Goal: Information Seeking & Learning: Learn about a topic

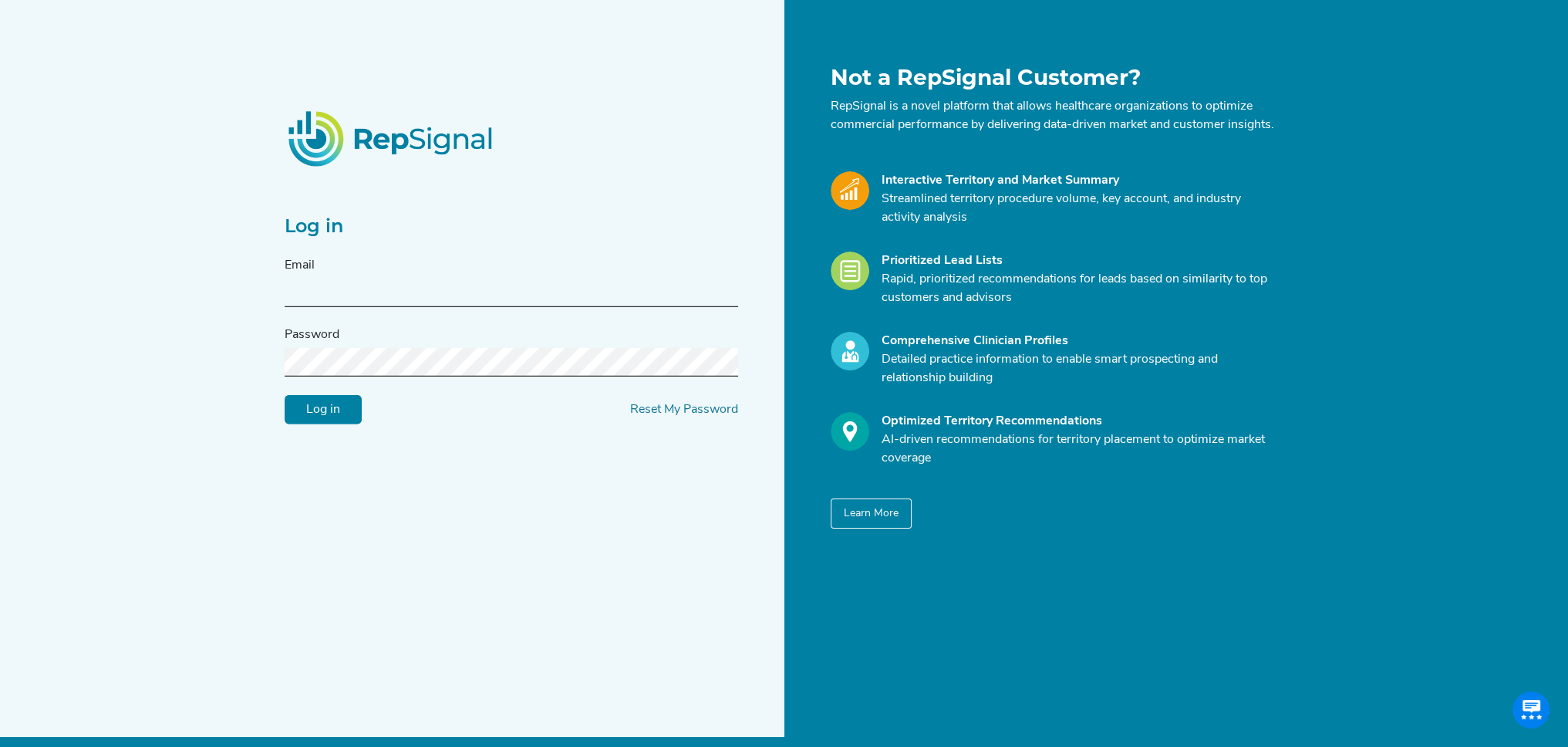
type input "jbednar@conformalmedical.com"
click at [330, 424] on input "Log in" at bounding box center [323, 410] width 77 height 30
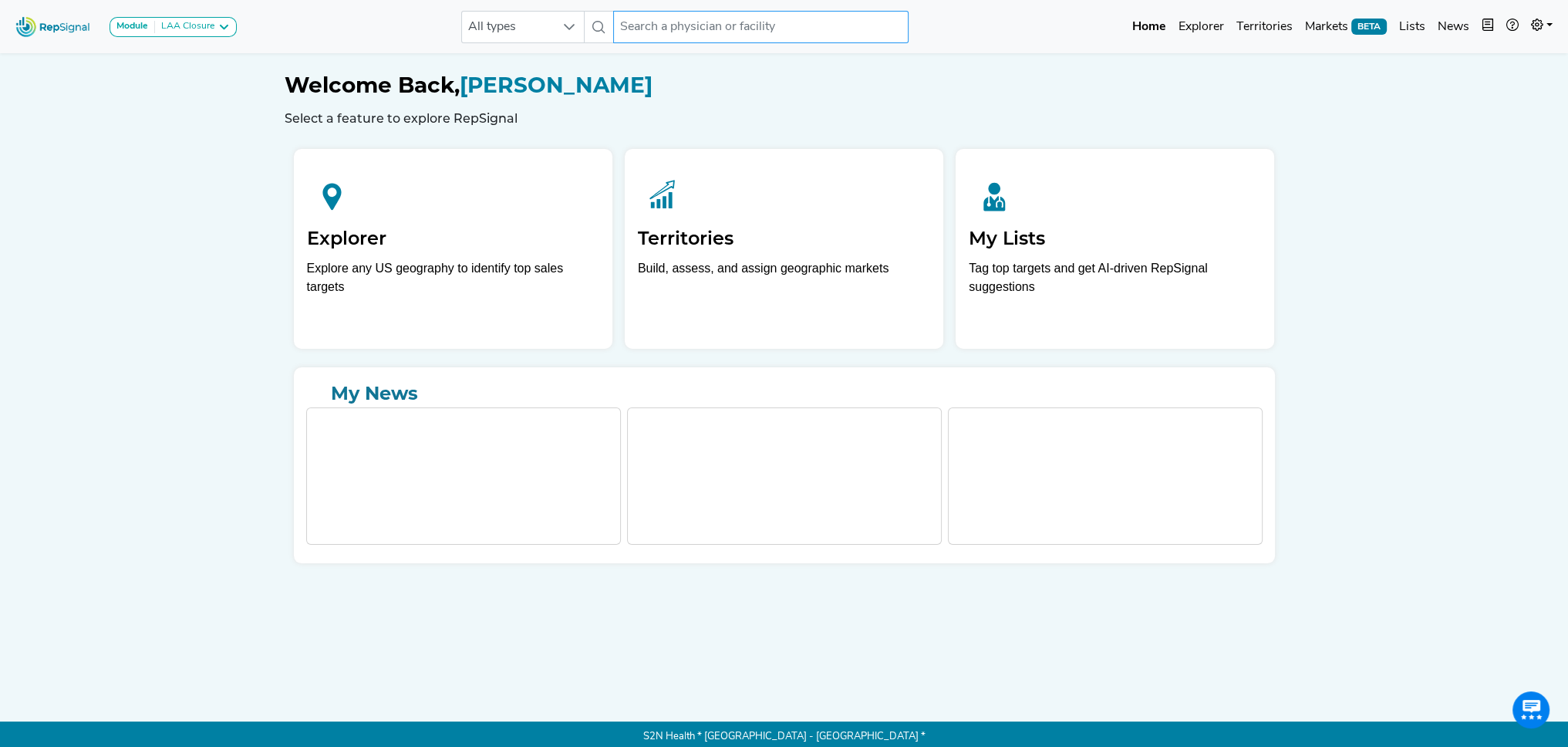
click at [713, 30] on input "text" at bounding box center [761, 27] width 295 height 32
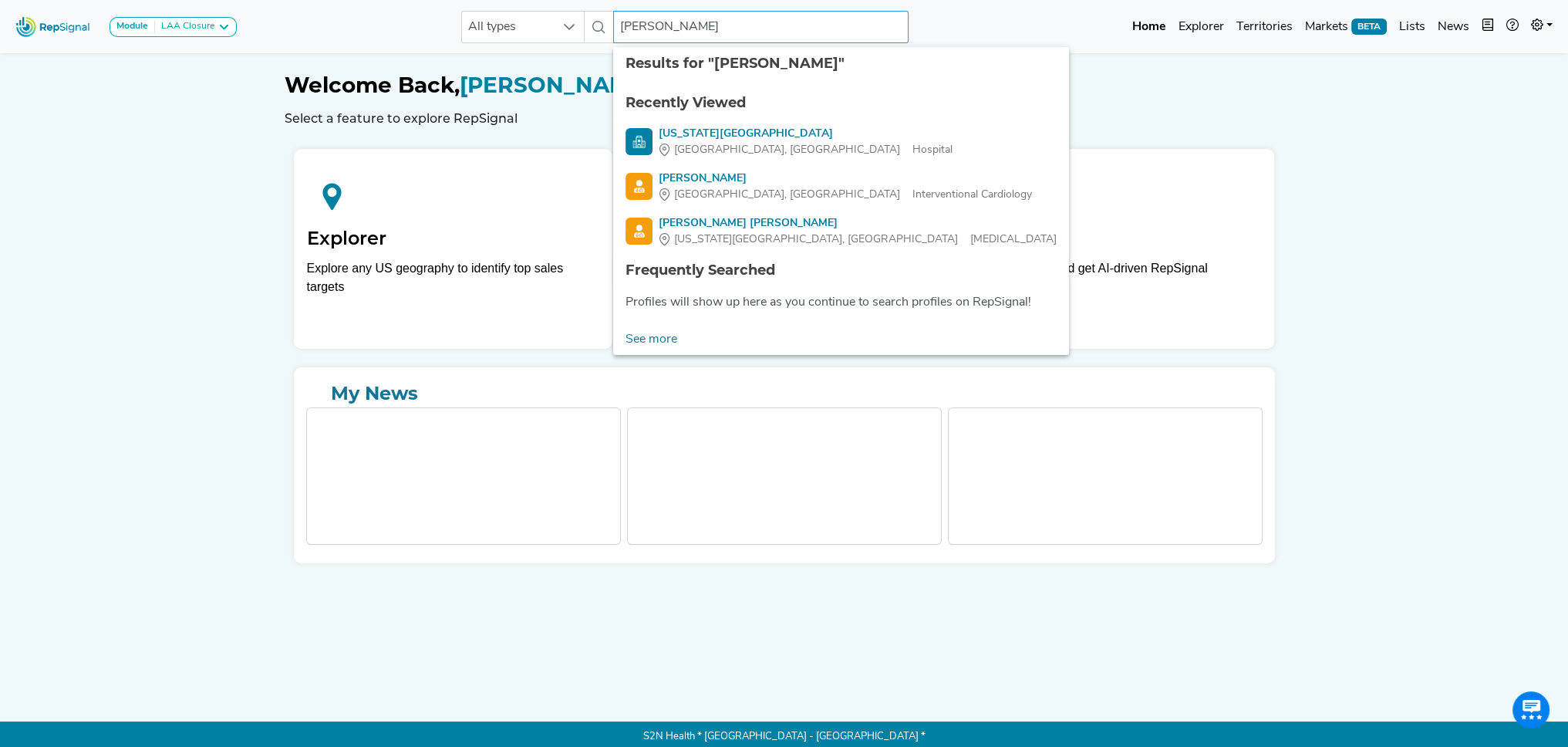
type input "rajendra"
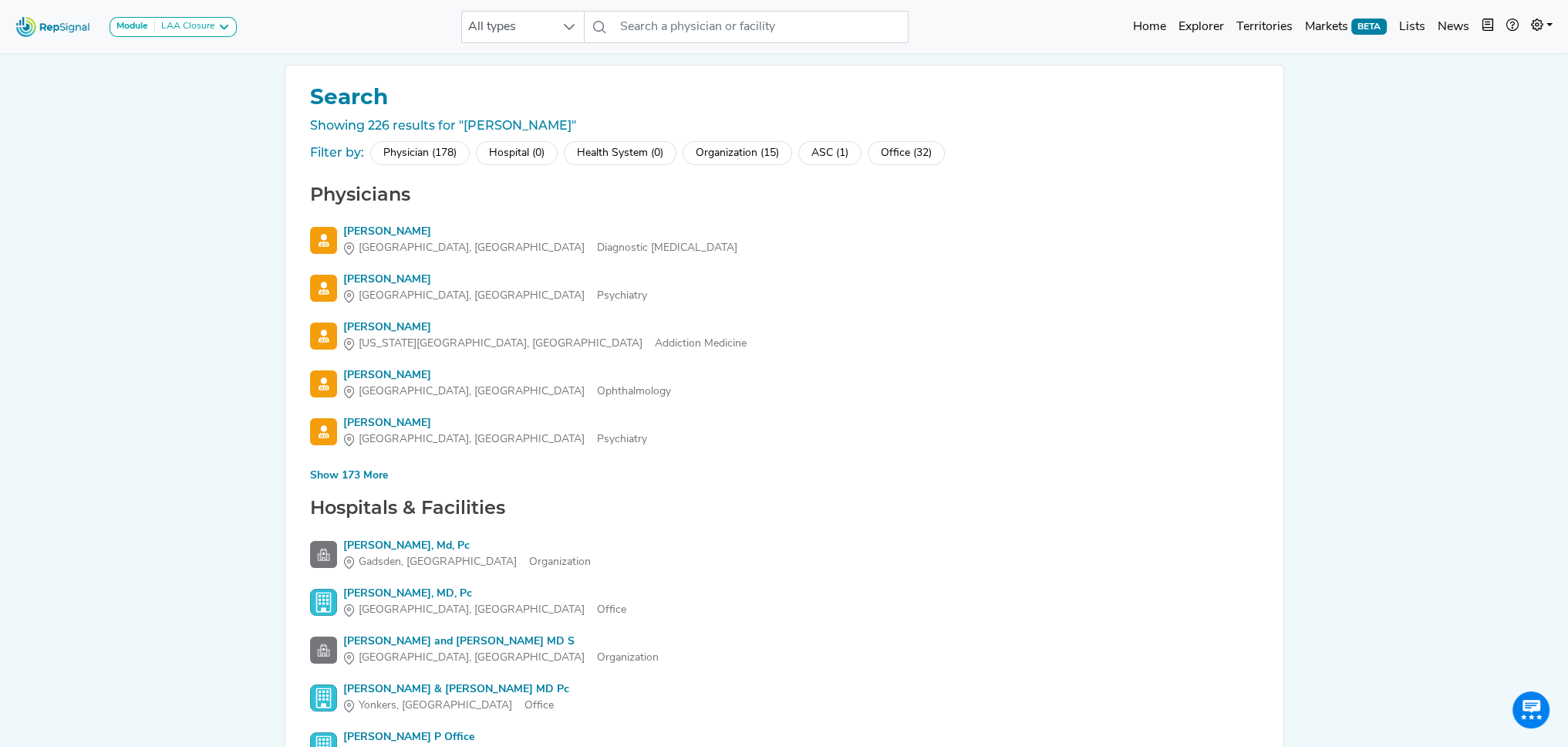
click at [430, 147] on div "Physician (178)" at bounding box center [420, 153] width 100 height 24
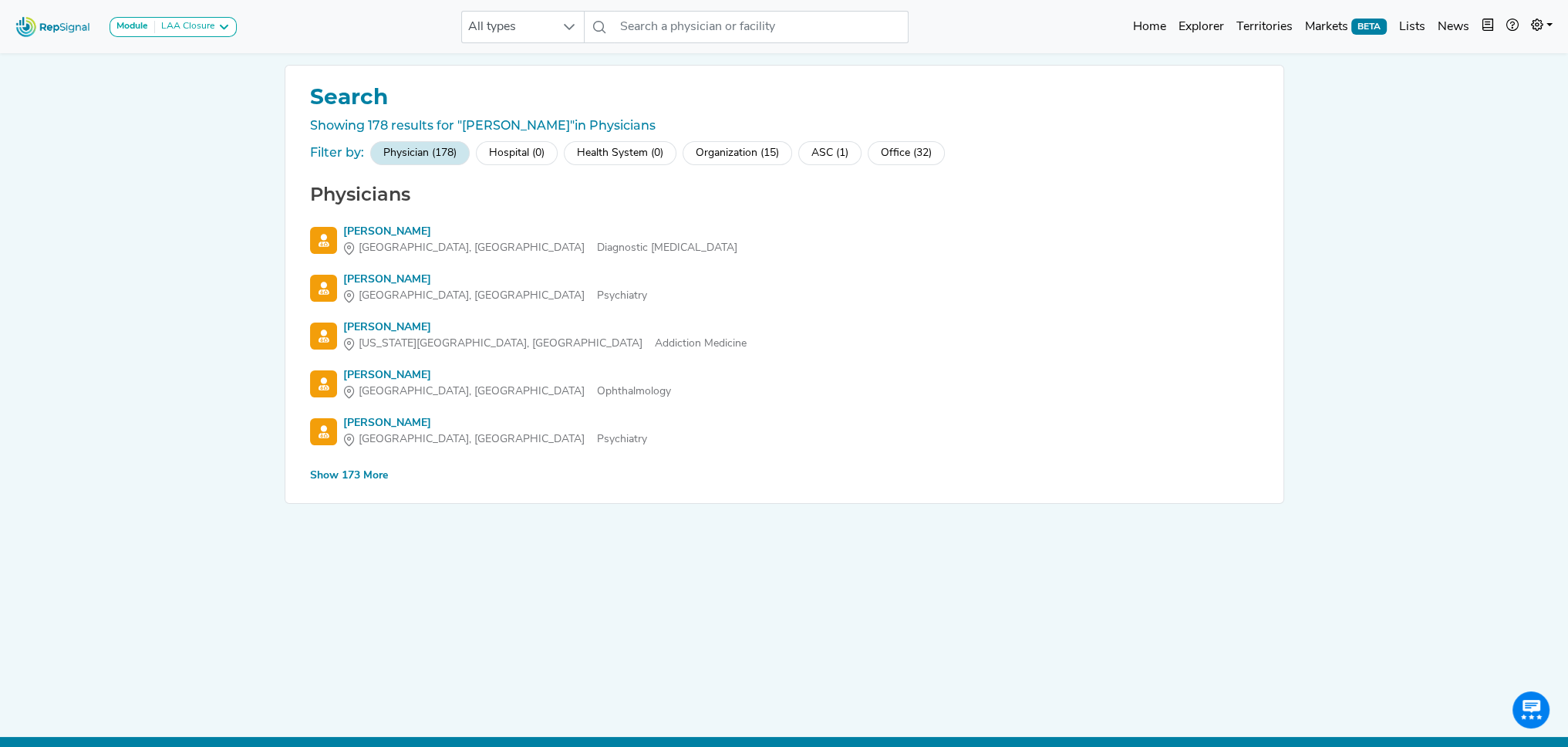
click at [8, 24] on div "Module LAA Closure LAA Closure All types No results found Home Explorer Territo…" at bounding box center [784, 27] width 1568 height 41
click at [47, 24] on img at bounding box center [53, 26] width 88 height 33
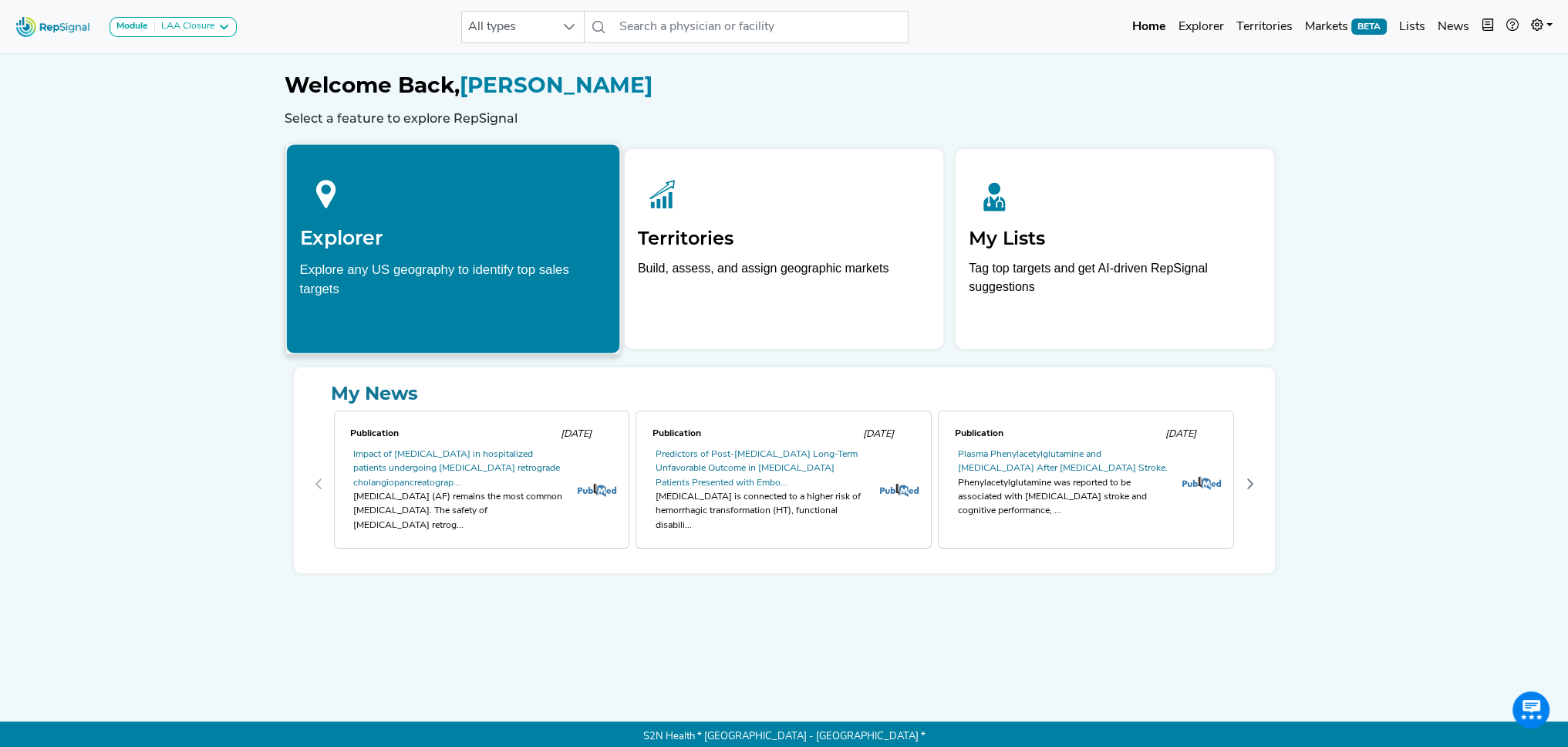
click at [422, 236] on h2 "Explorer" at bounding box center [453, 238] width 307 height 23
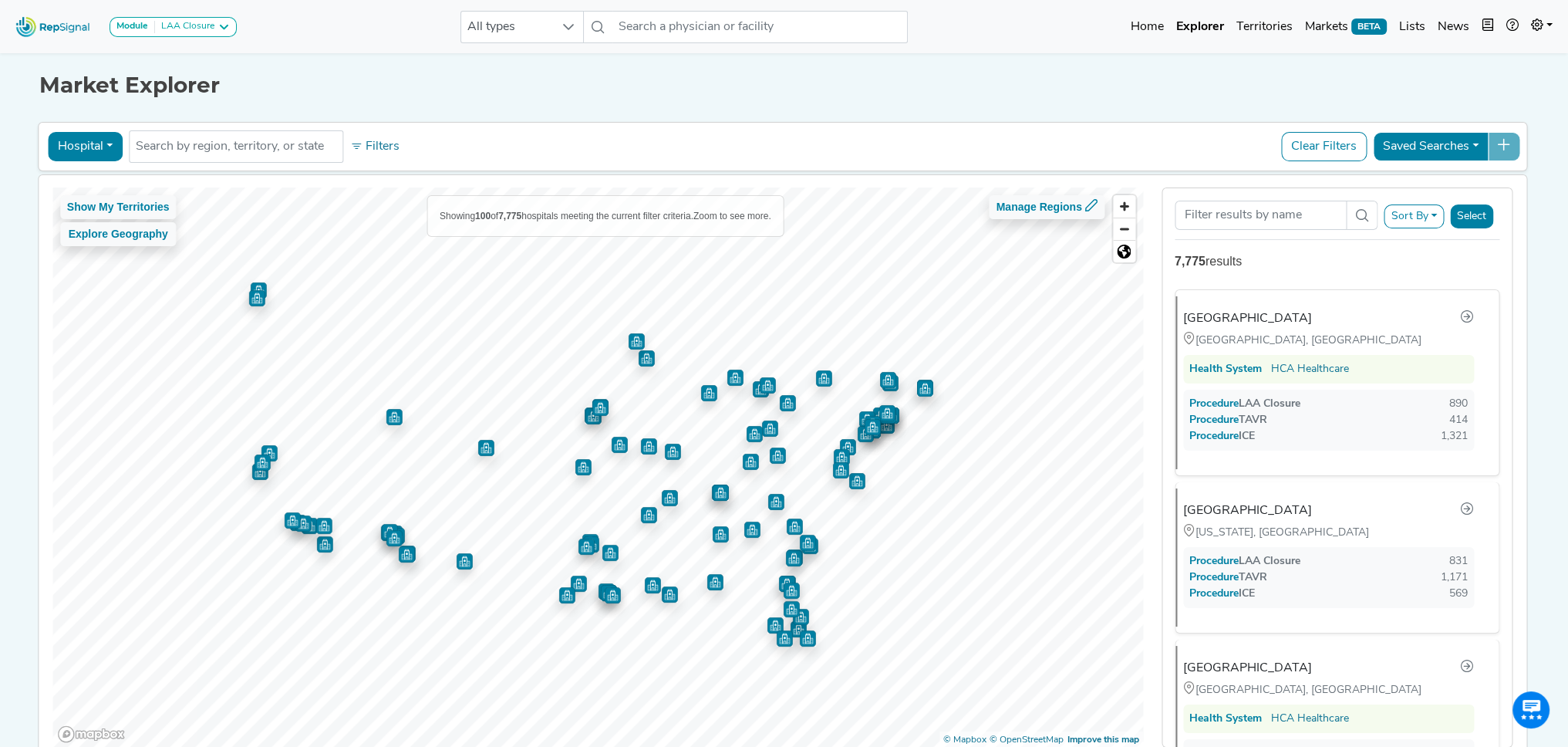
click at [1433, 212] on button "Sort By" at bounding box center [1414, 217] width 60 height 24
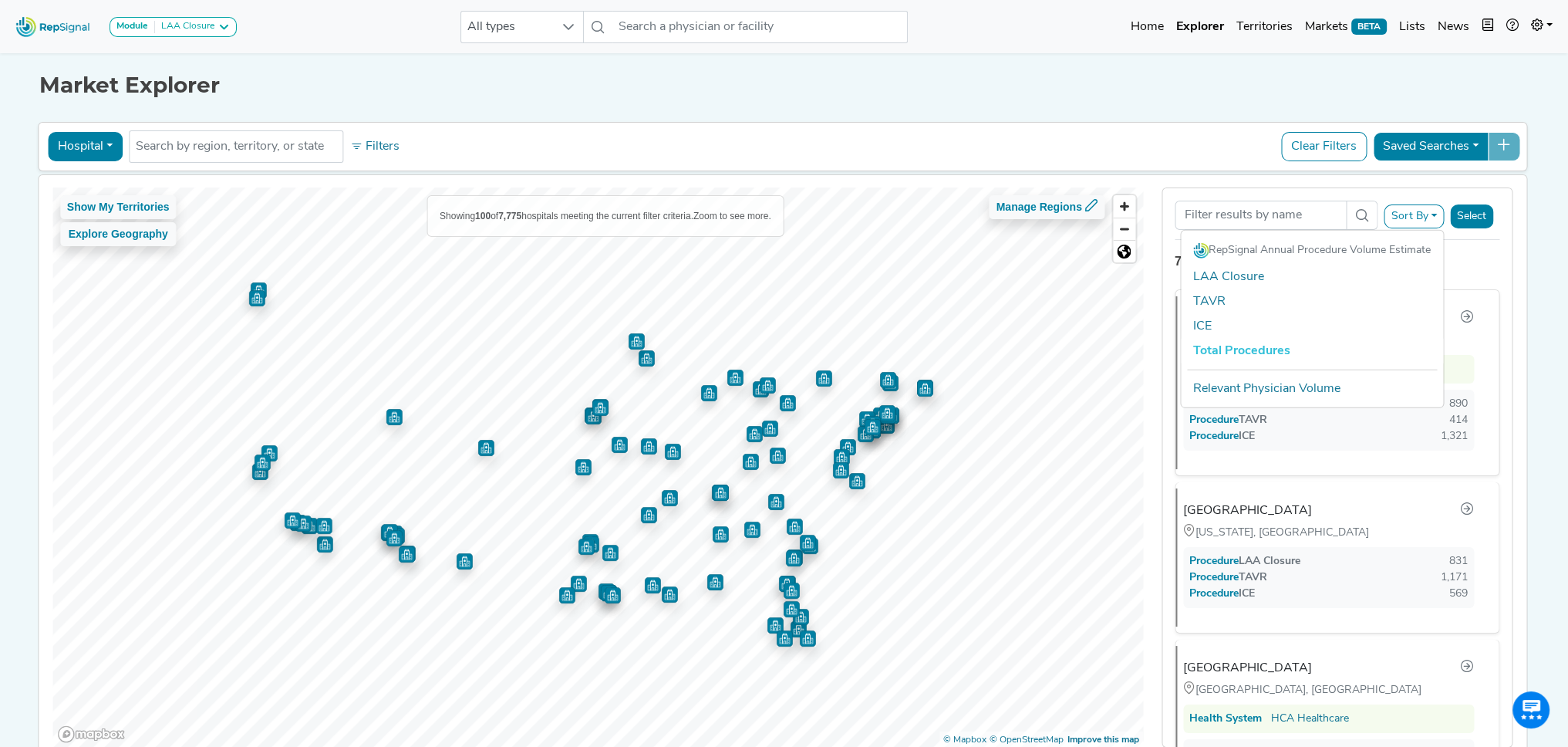
click at [1433, 212] on button "Sort By" at bounding box center [1414, 217] width 60 height 24
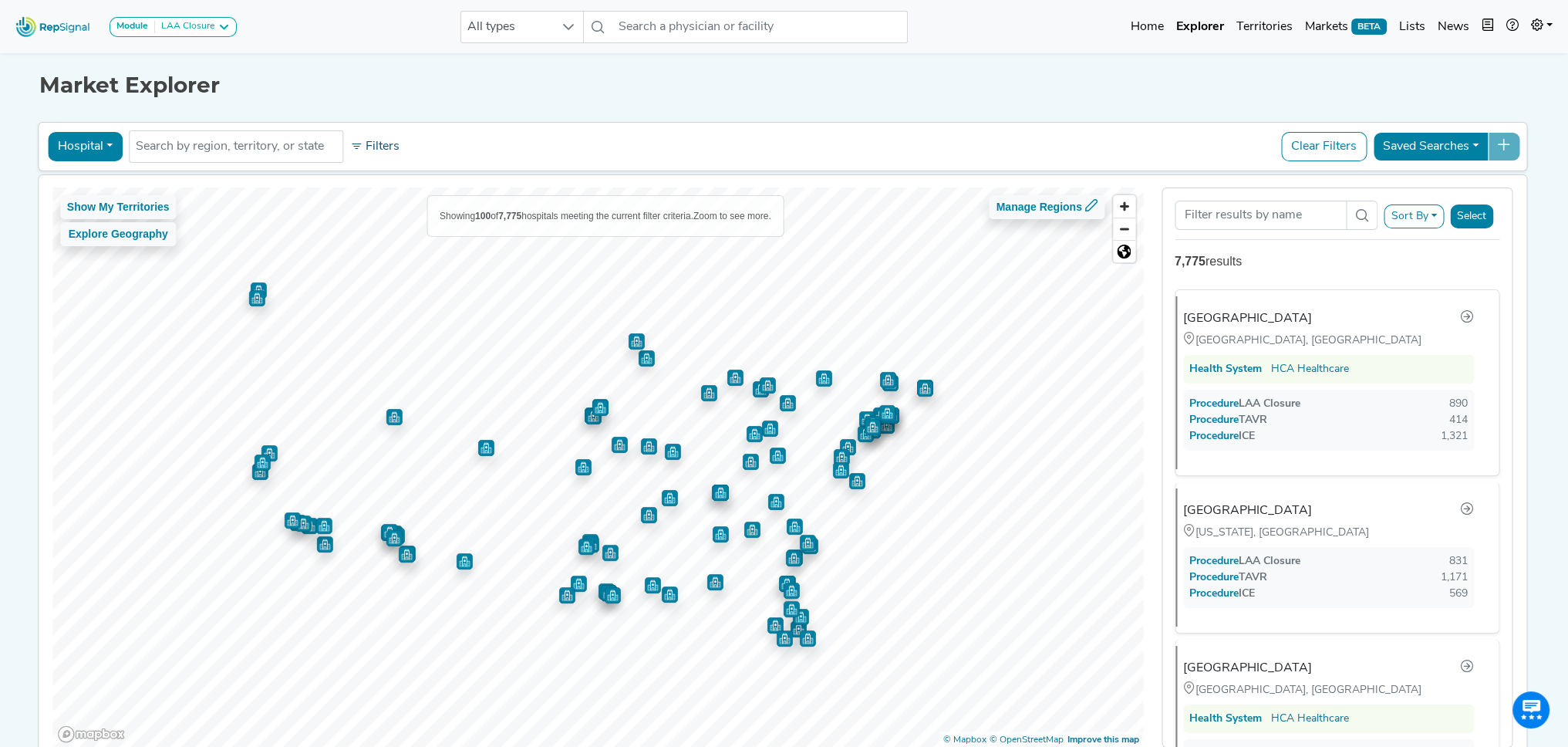
click at [395, 153] on button "Filters" at bounding box center [375, 147] width 58 height 26
click at [63, 144] on button "Hospital" at bounding box center [84, 147] width 75 height 30
click at [95, 182] on link "Physician" at bounding box center [110, 182] width 122 height 24
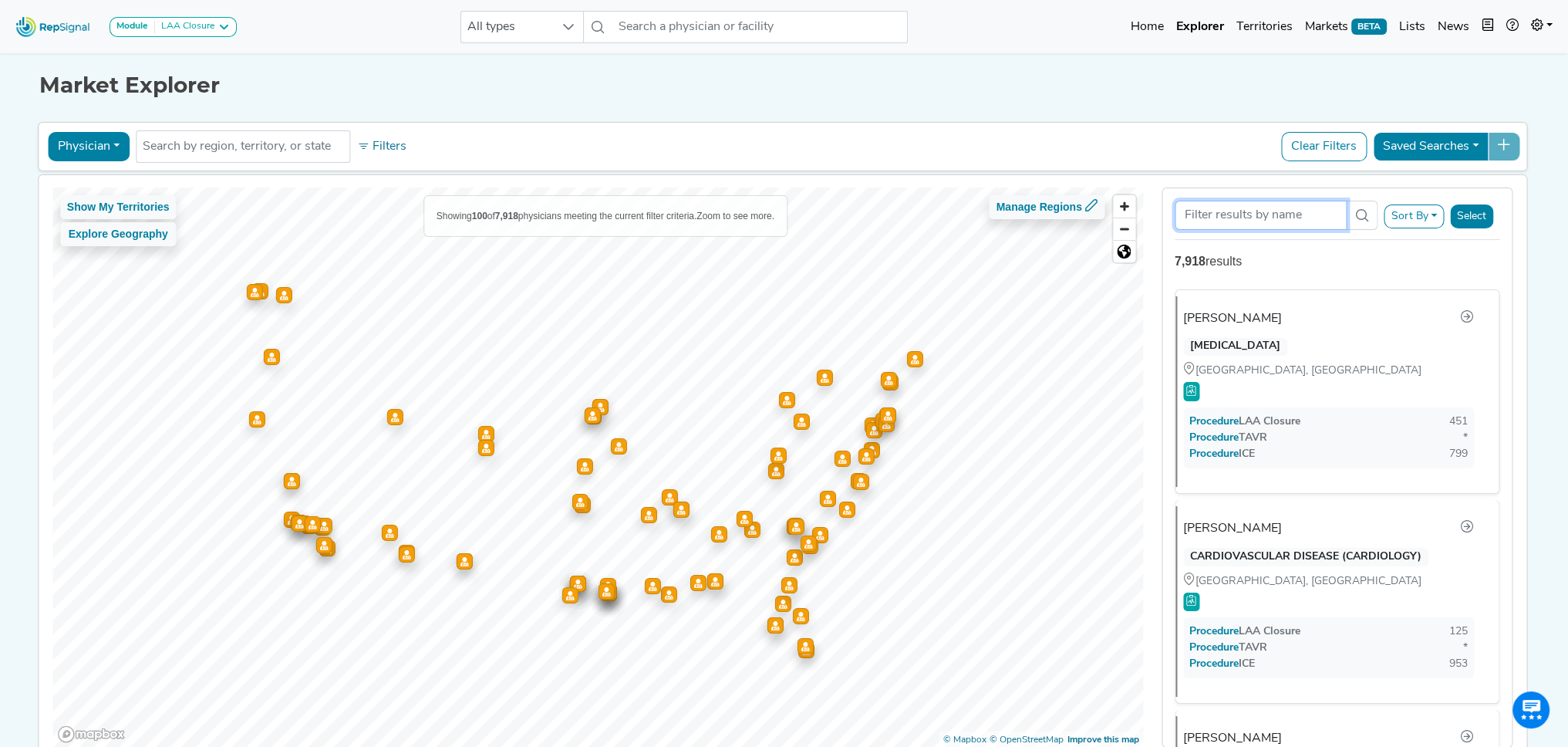
click at [1245, 216] on input "Search Term" at bounding box center [1262, 215] width 173 height 30
type input "r"
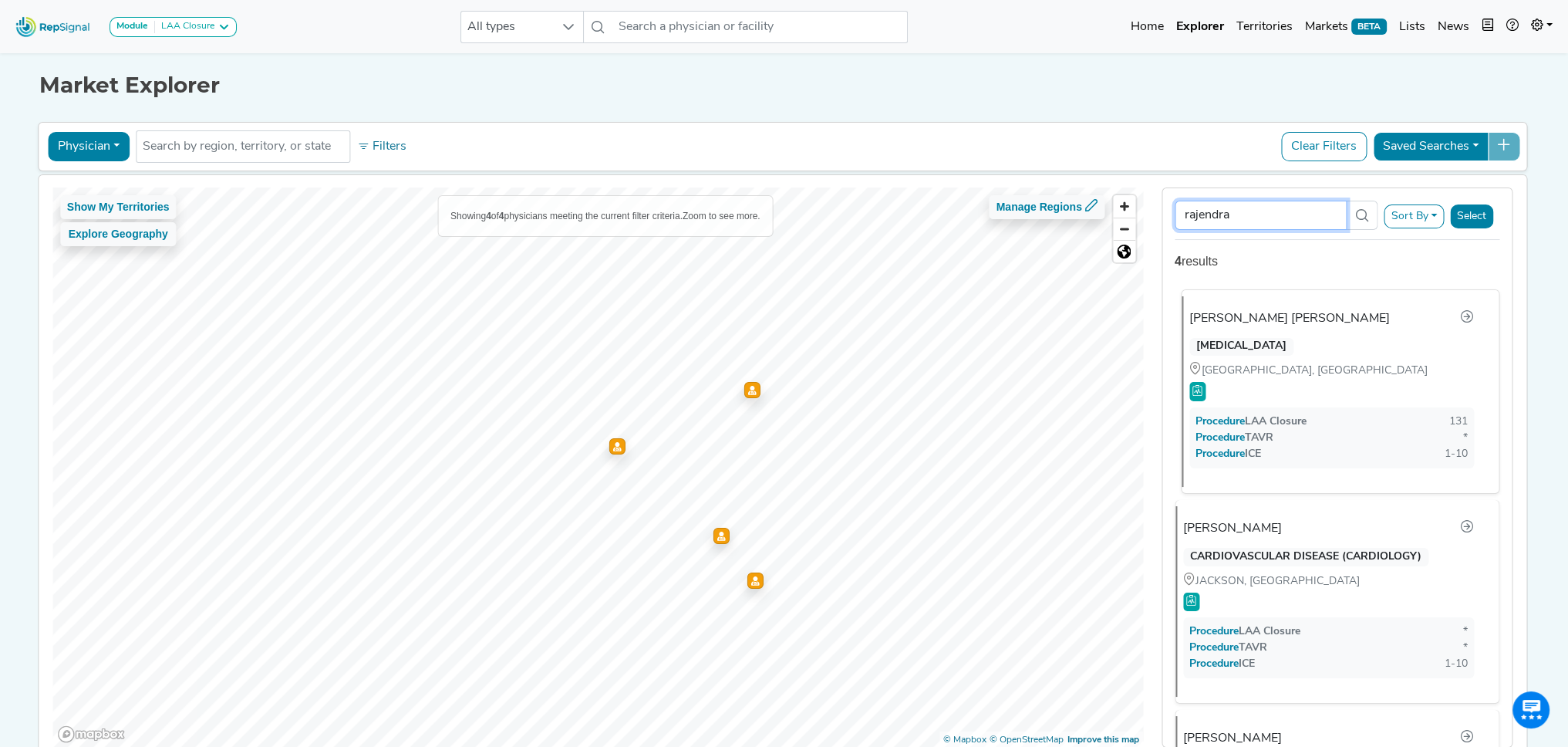
type input "rajendra"
click at [1252, 369] on div "BIRMINGHAM, AL" at bounding box center [1332, 370] width 285 height 17
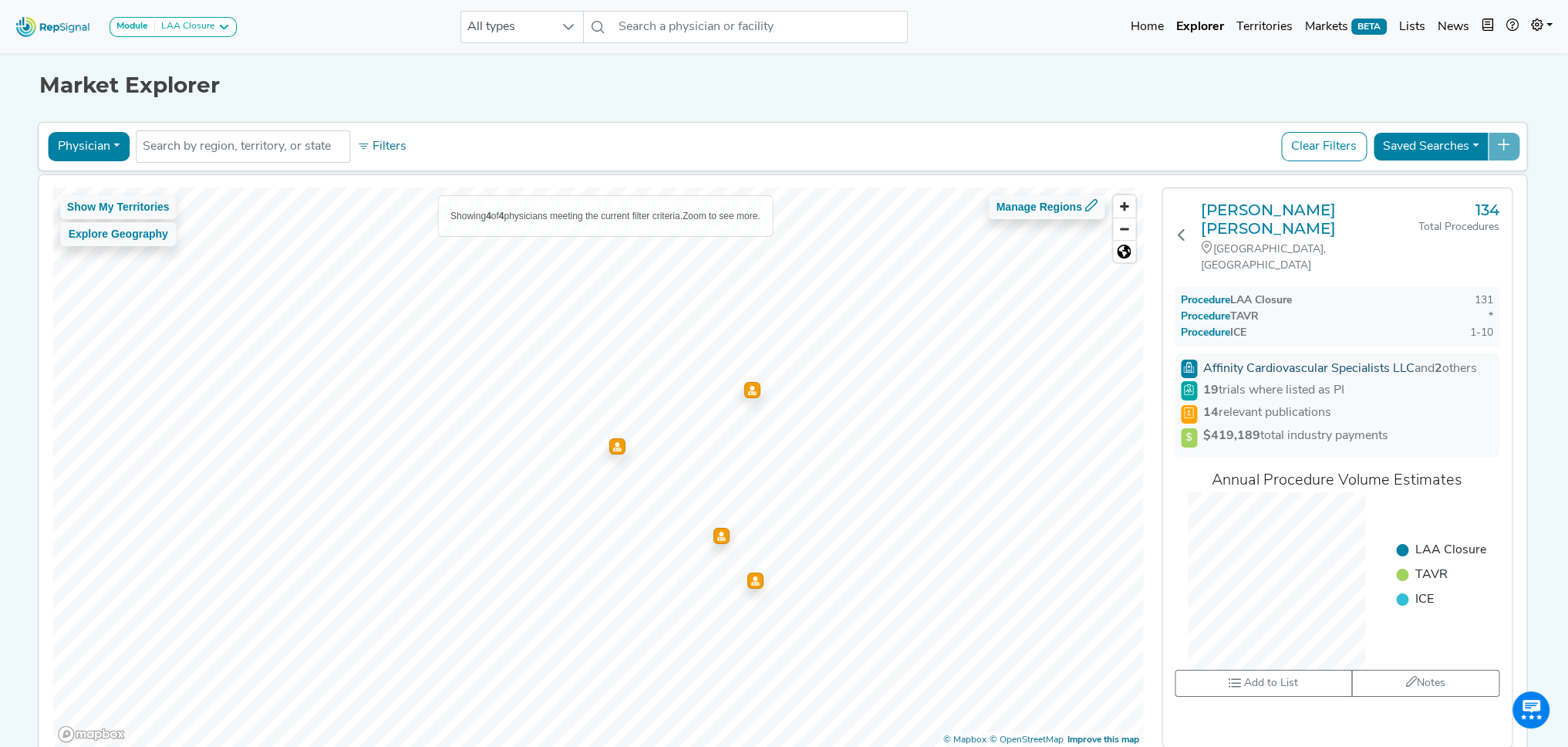
click at [1256, 363] on link "Affinity Cardiovascular Specialists LLC" at bounding box center [1308, 369] width 211 height 13
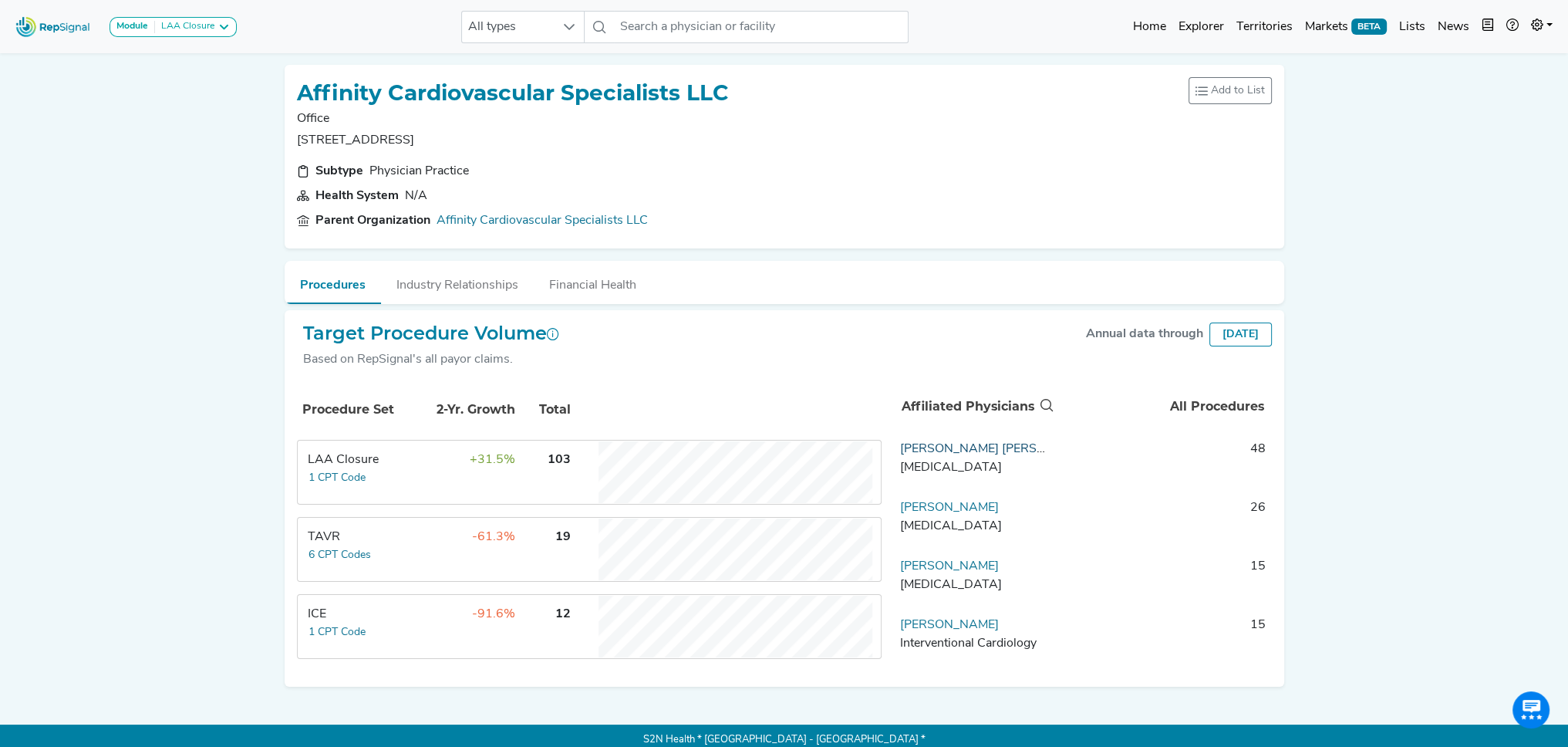
click at [935, 447] on link "Anil Rajendra" at bounding box center [1000, 449] width 200 height 13
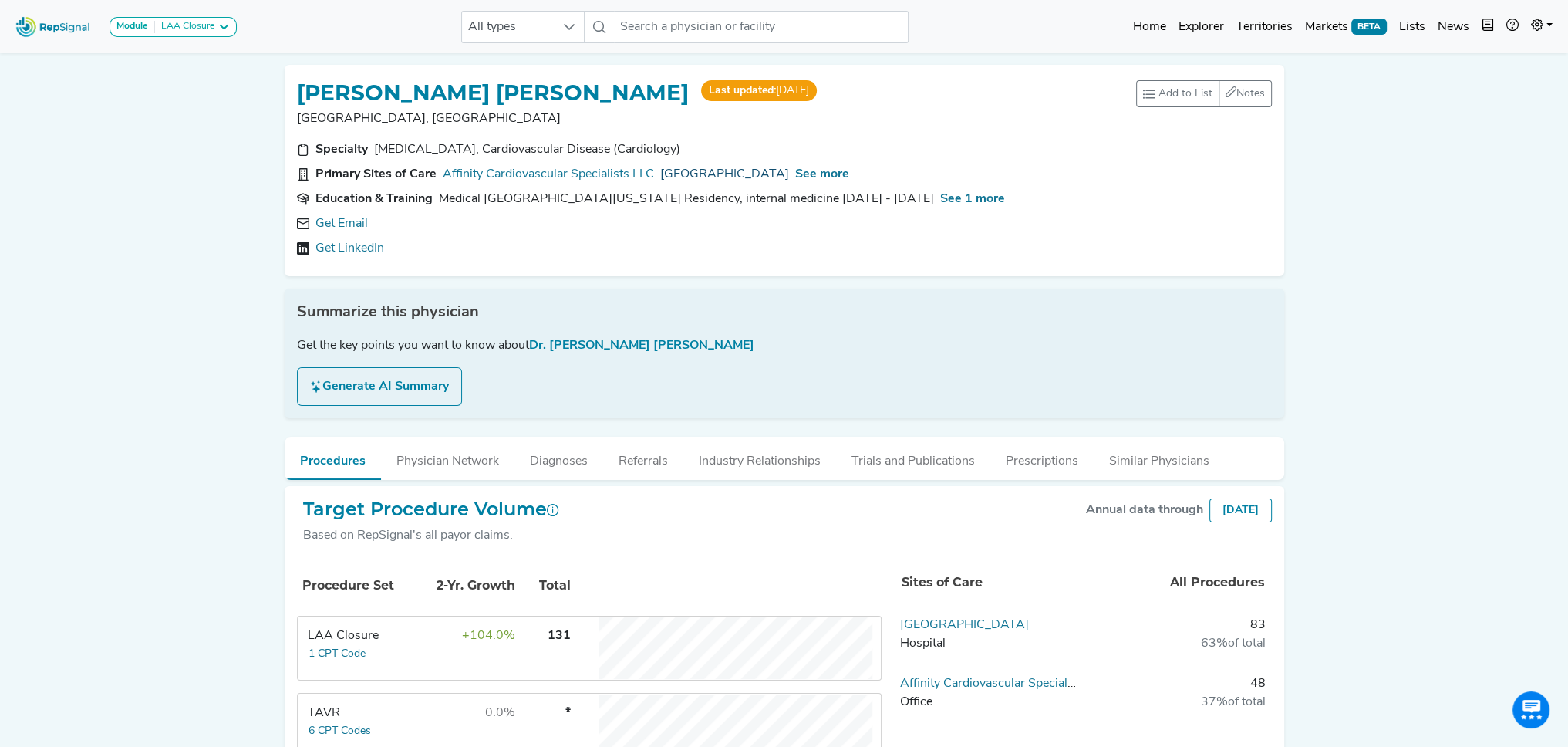
click at [710, 178] on link "Grandview Medical Center" at bounding box center [724, 174] width 128 height 19
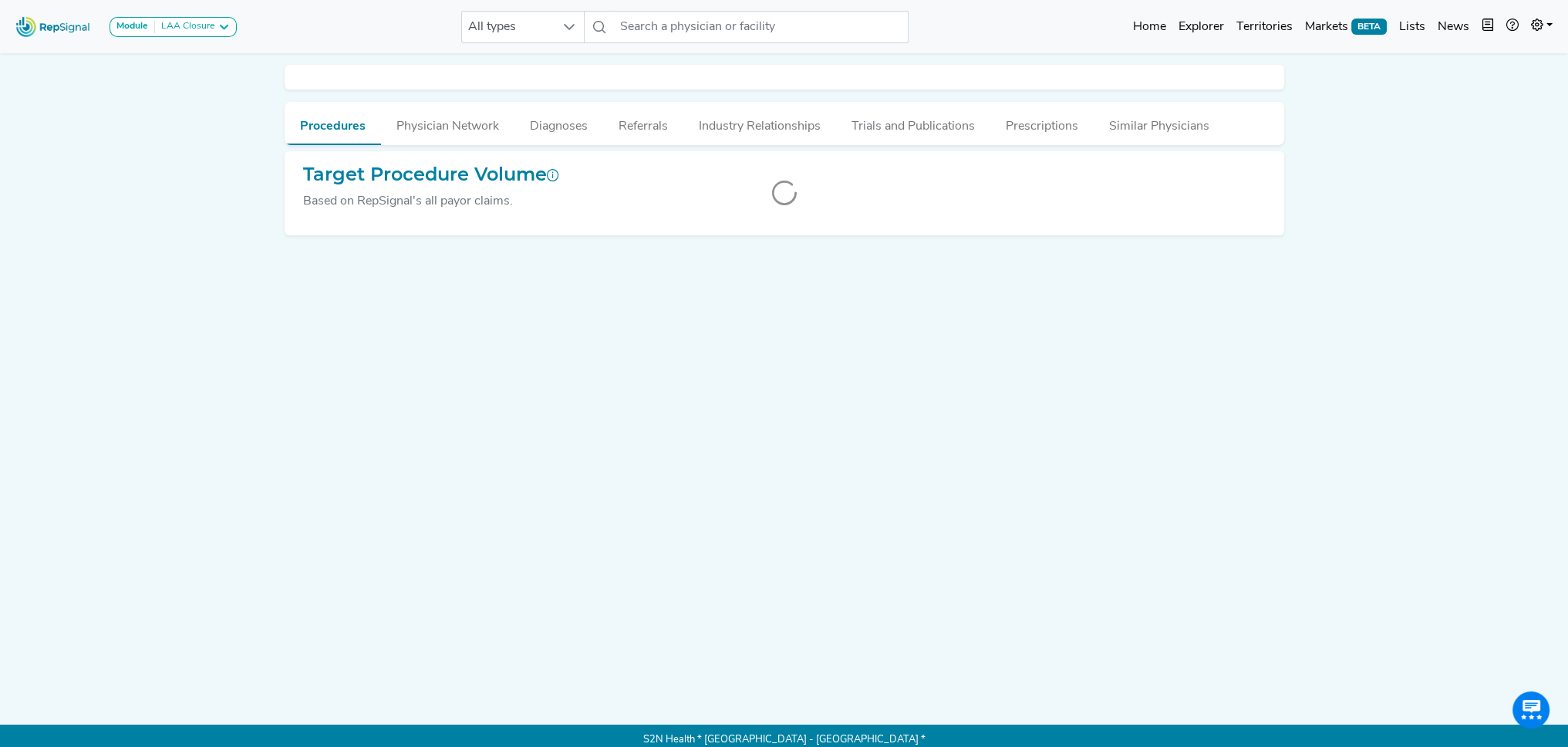
drag, startPoint x: 231, startPoint y: 251, endPoint x: 234, endPoint y: 231, distance: 20.2
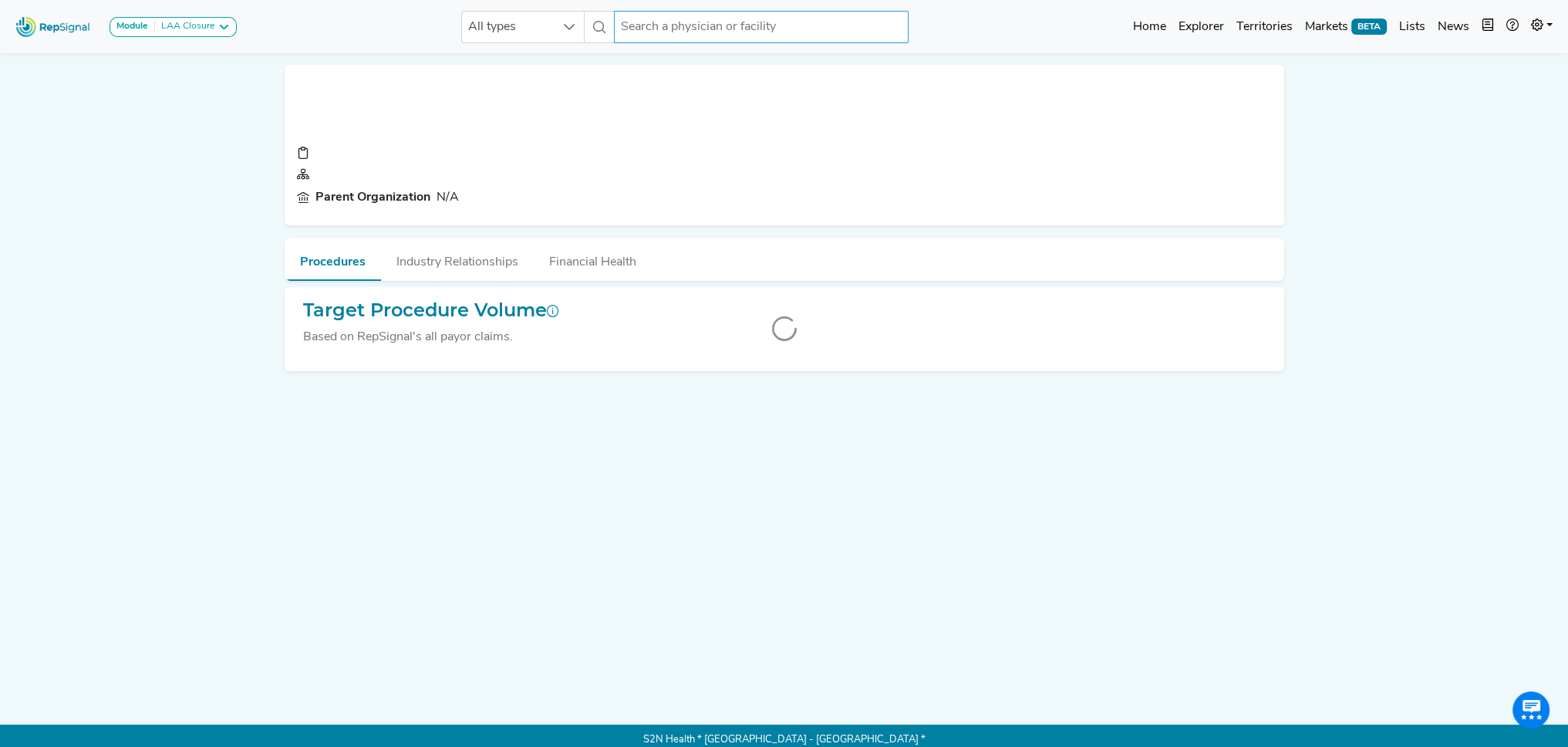
click at [679, 26] on input "text" at bounding box center [761, 27] width 295 height 32
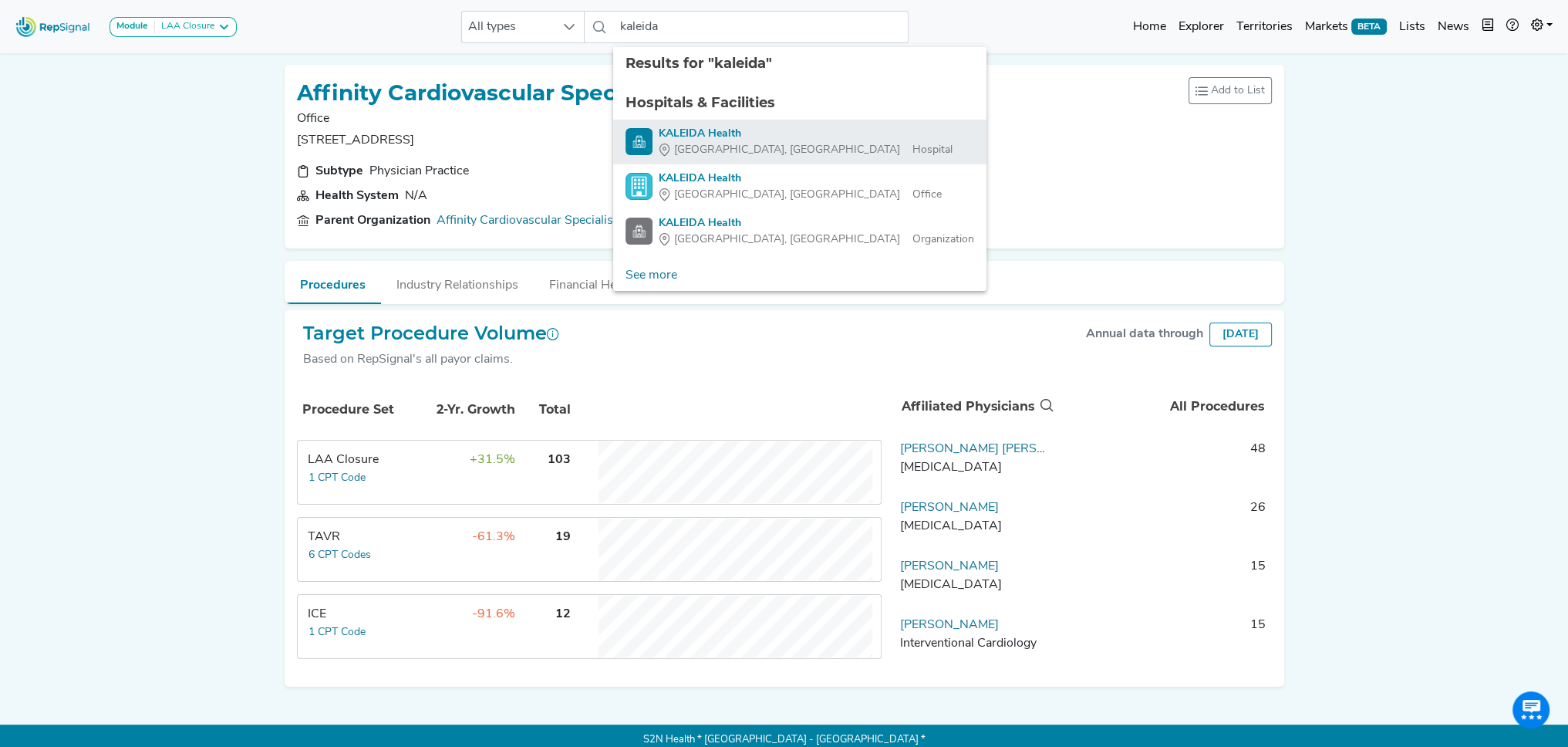
click at [720, 129] on div "KALEIDA Health" at bounding box center [805, 134] width 294 height 16
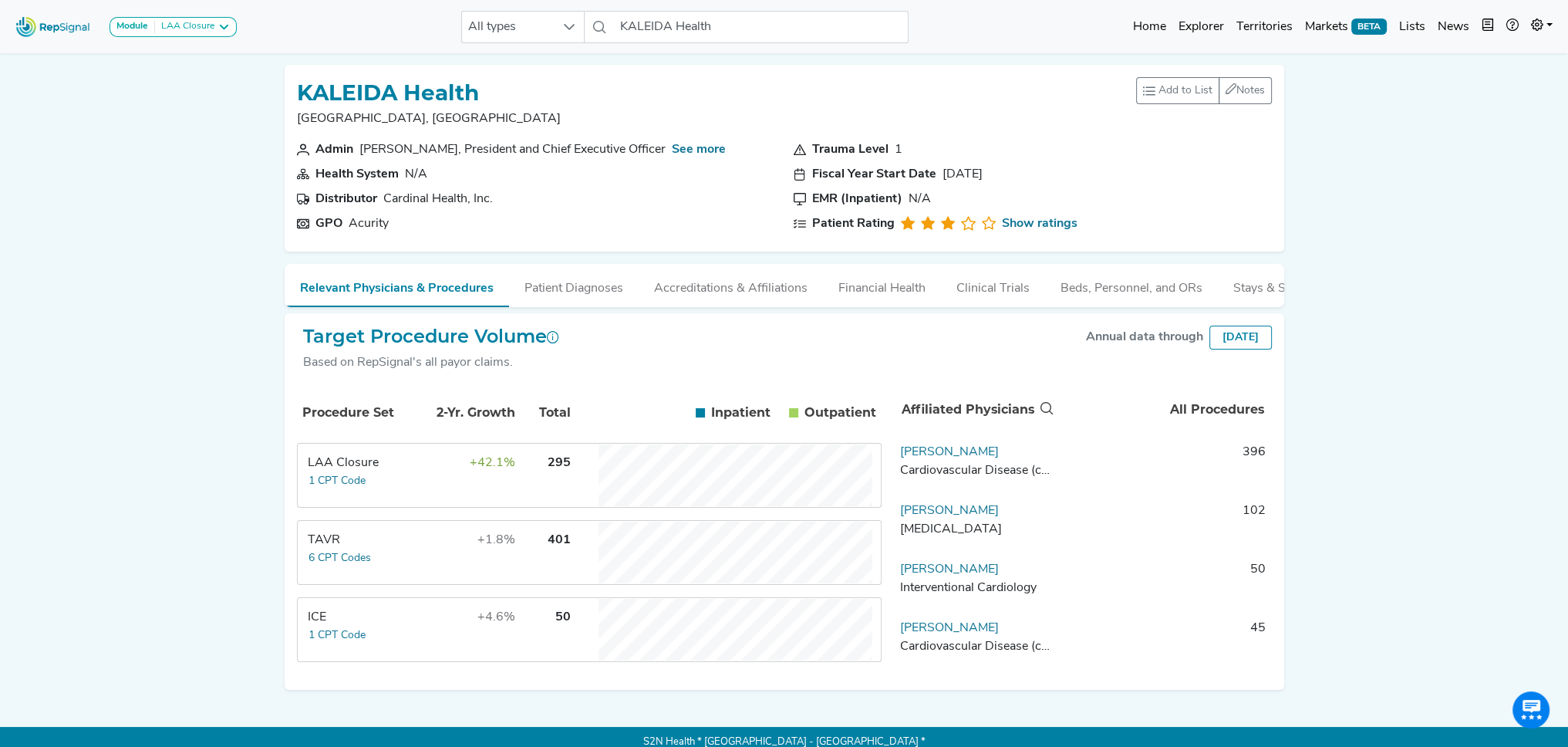
click at [439, 481] on td "+42.1%" at bounding box center [466, 476] width 101 height 62
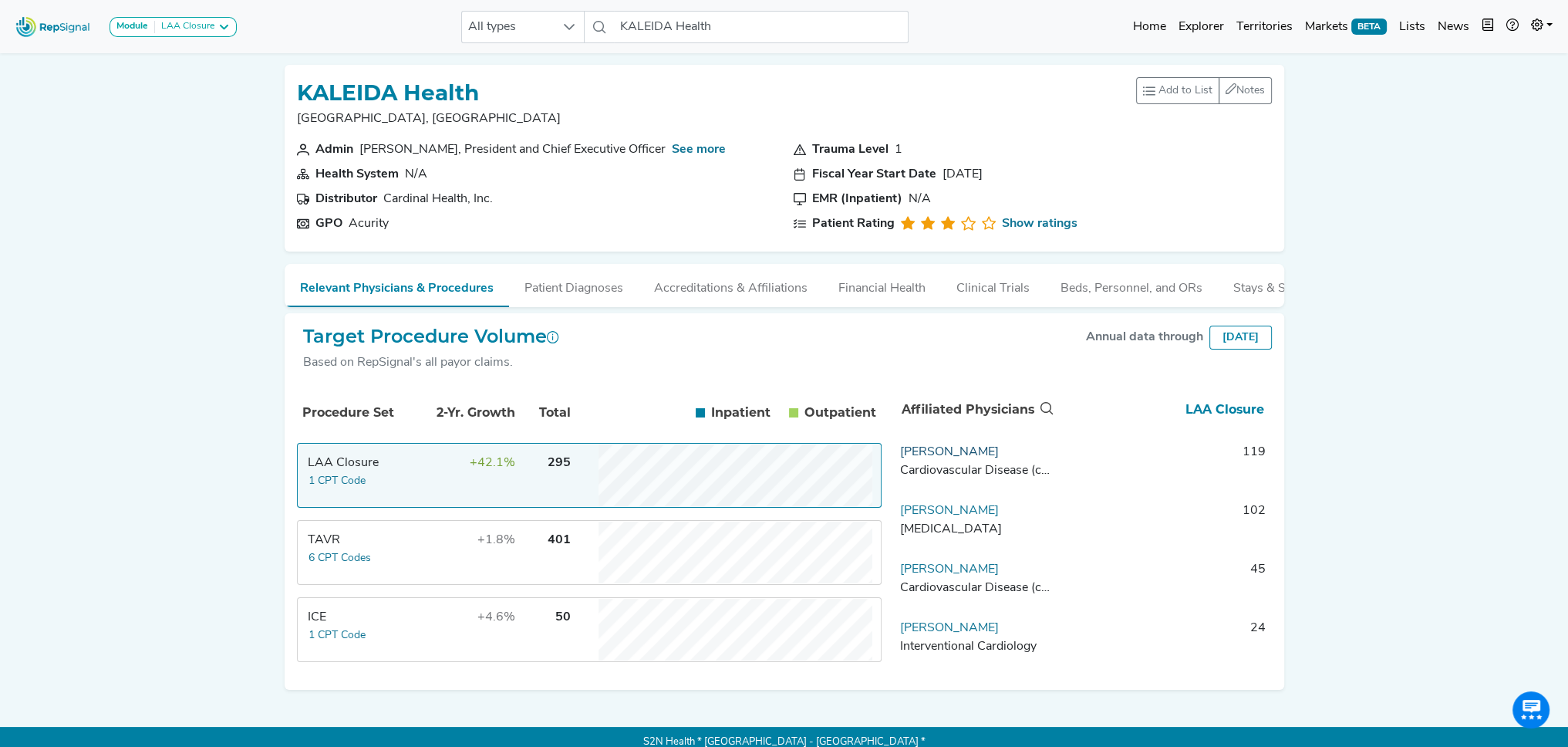
click at [923, 458] on link "Vijay Iyer" at bounding box center [950, 452] width 99 height 13
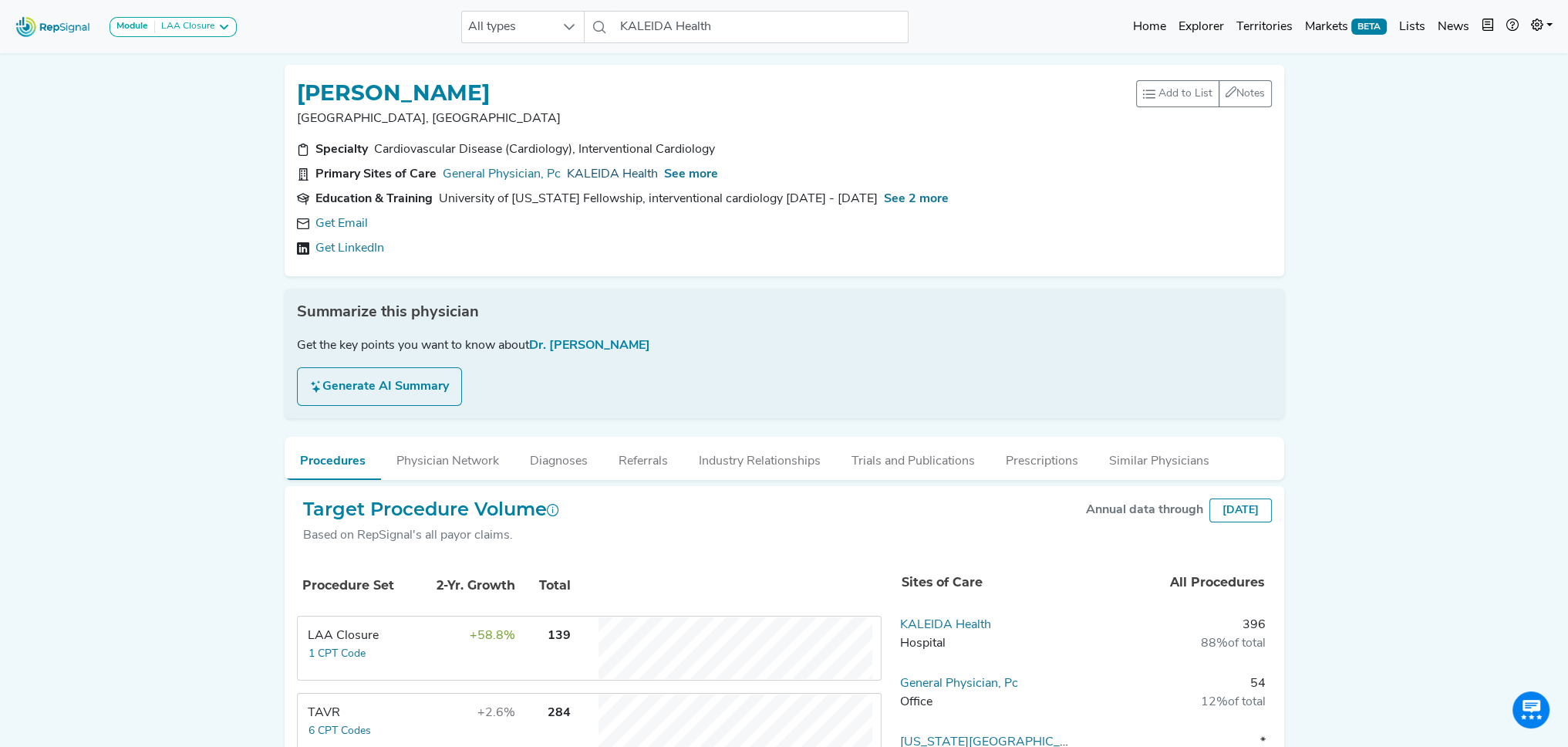
click at [607, 170] on link "KALEIDA Health" at bounding box center [612, 174] width 91 height 19
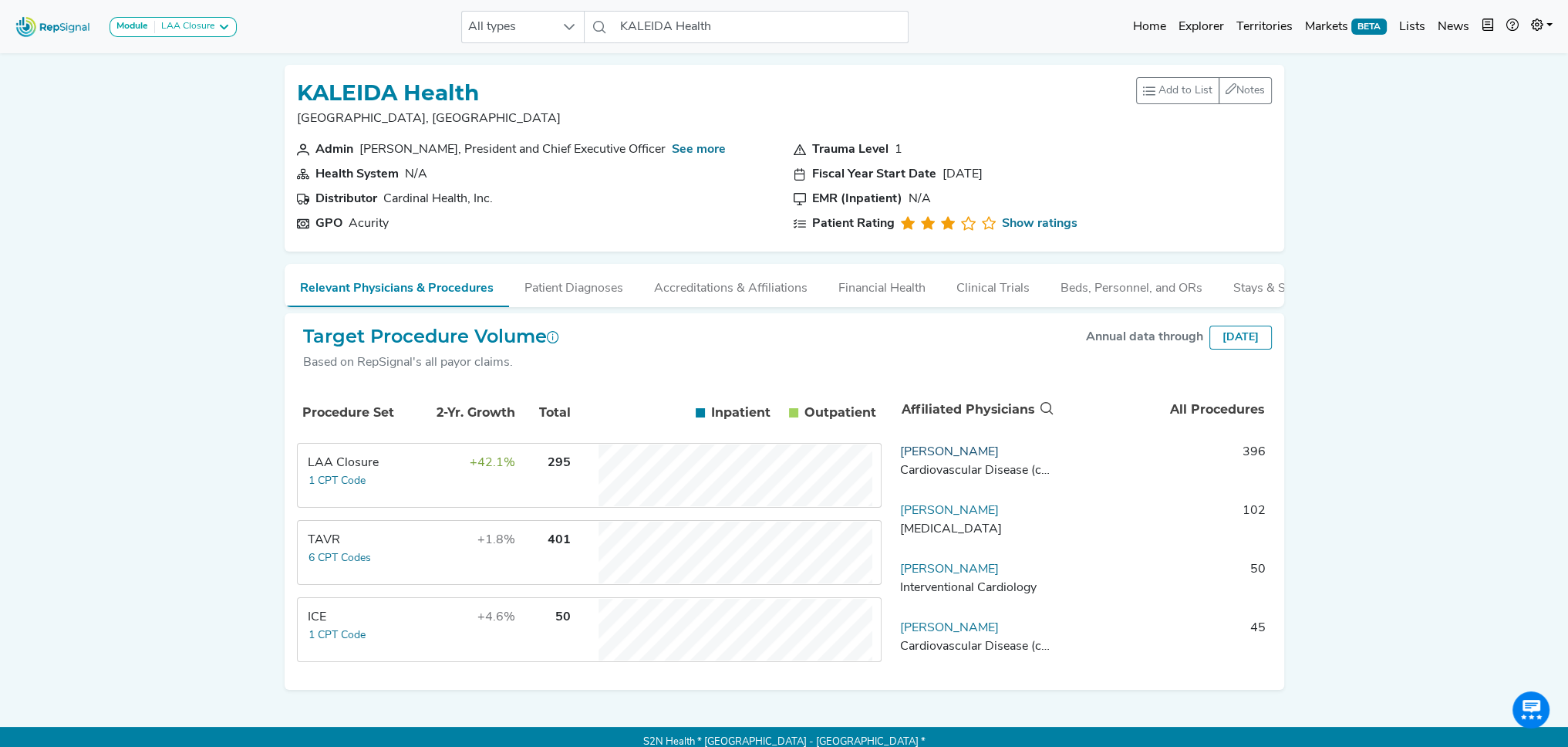
click at [932, 458] on link "Vijay Iyer" at bounding box center [950, 452] width 99 height 13
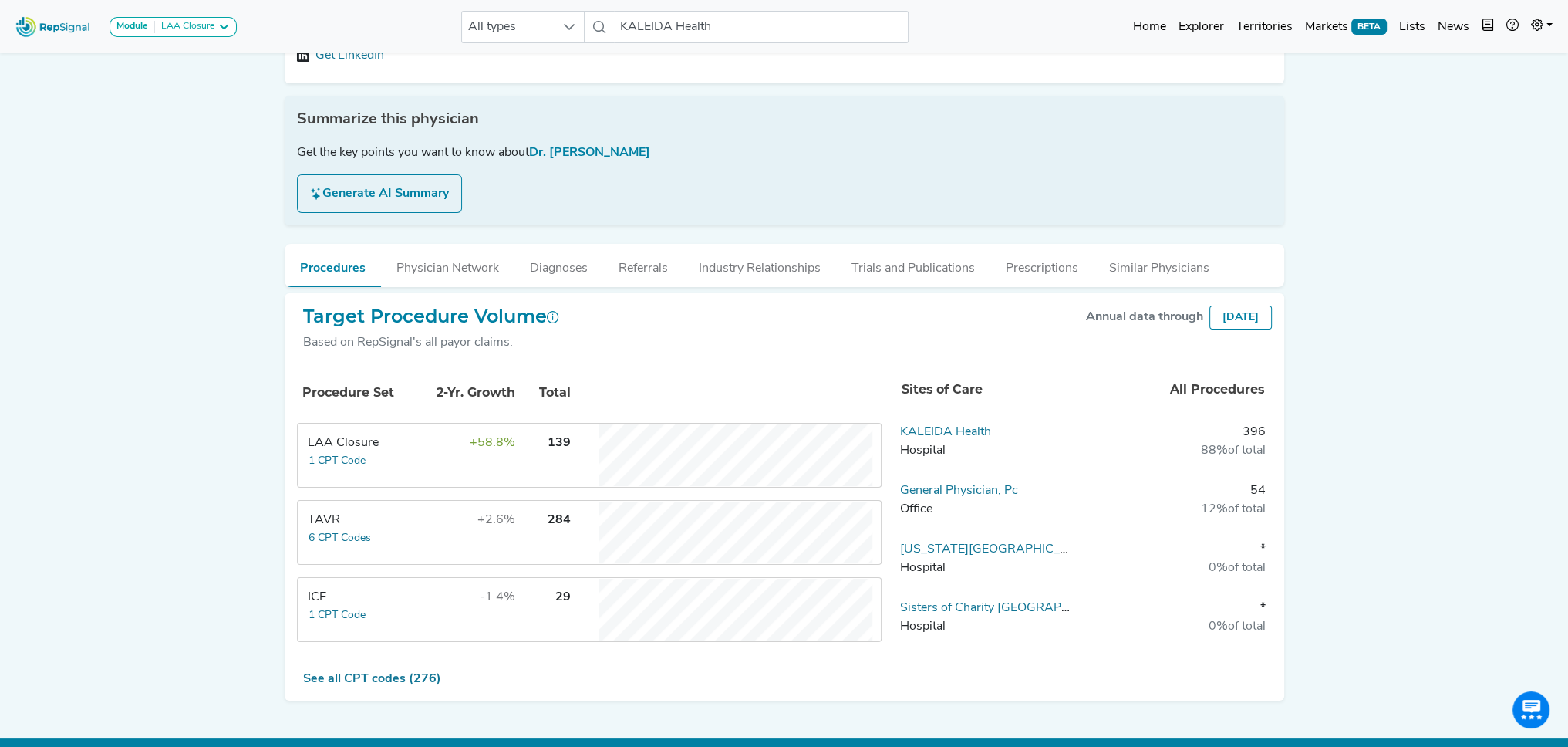
scroll to position [214, 0]
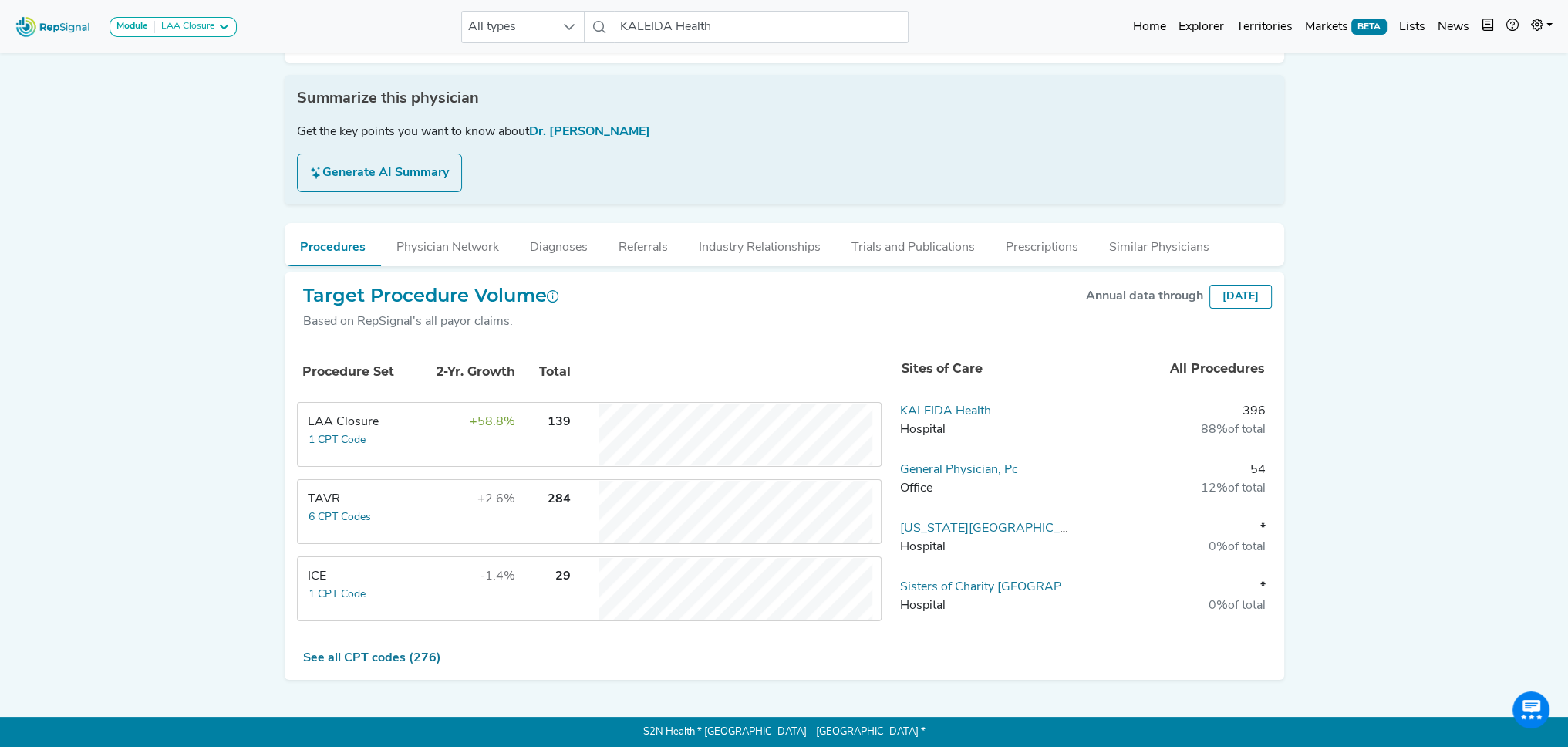
drag, startPoint x: 947, startPoint y: 410, endPoint x: 1391, endPoint y: 289, distance: 460.2
click at [947, 410] on link "KALEIDA Health" at bounding box center [945, 412] width 91 height 13
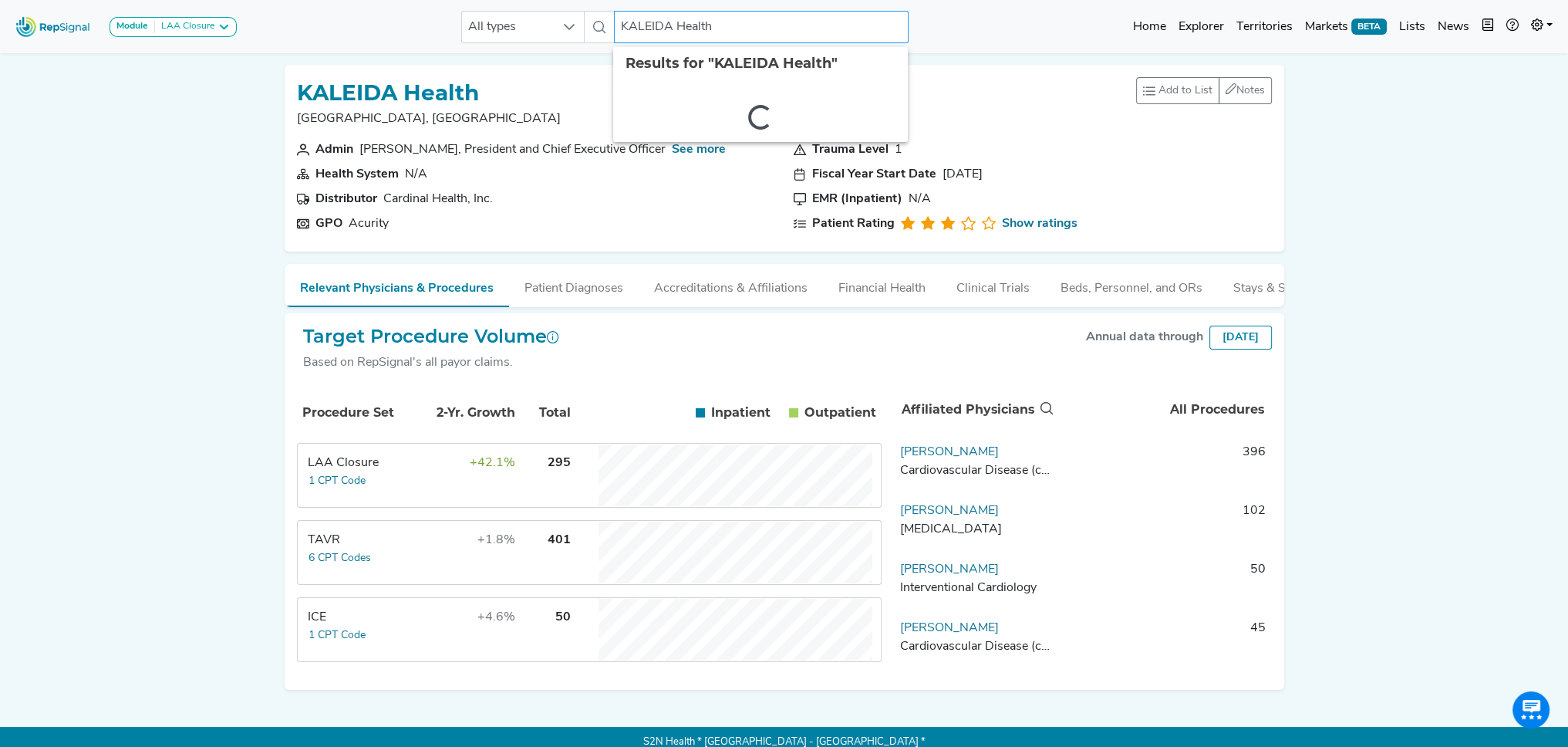
click at [712, 30] on input "KALEIDA Health" at bounding box center [761, 27] width 295 height 32
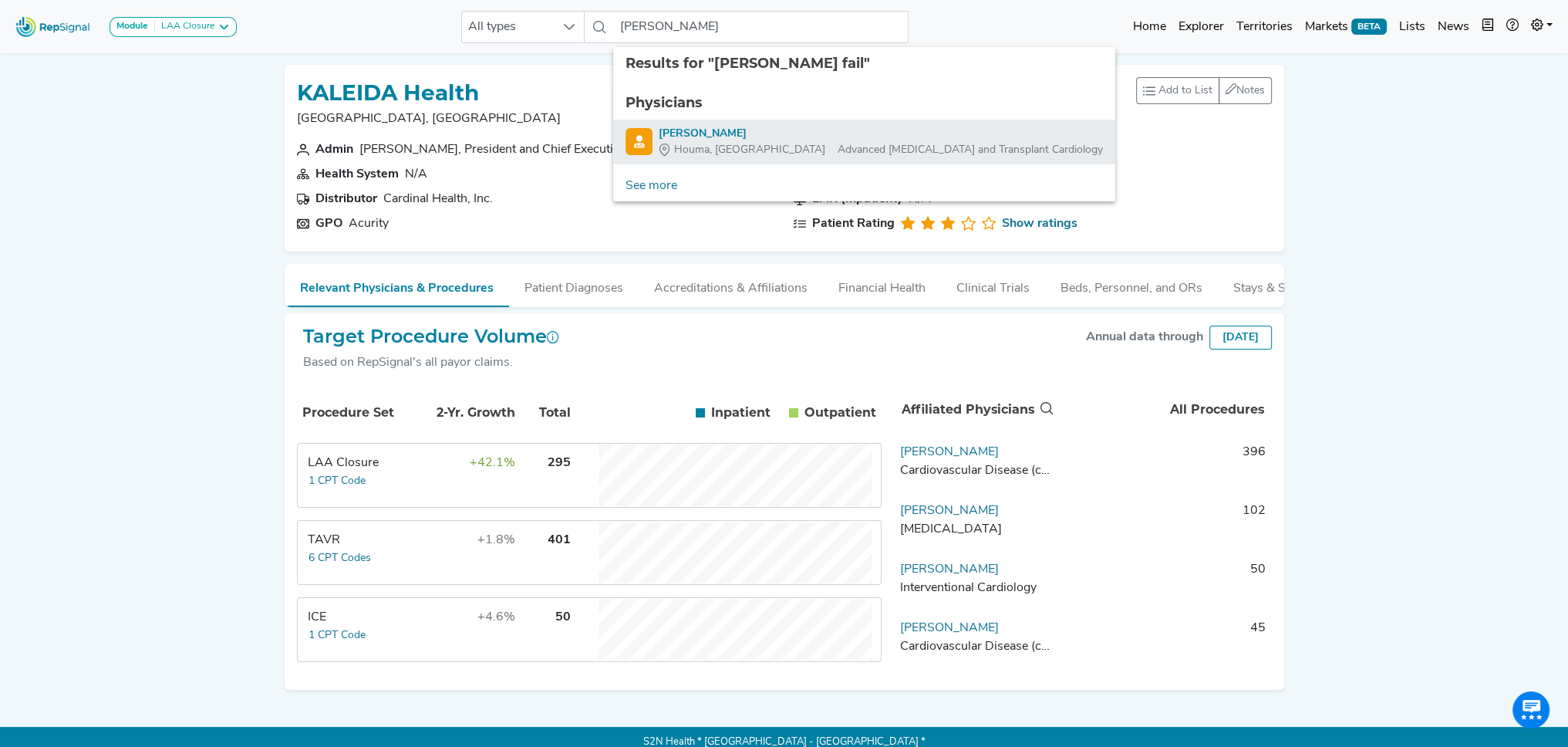
click at [696, 138] on div "Peter Fail" at bounding box center [881, 134] width 445 height 16
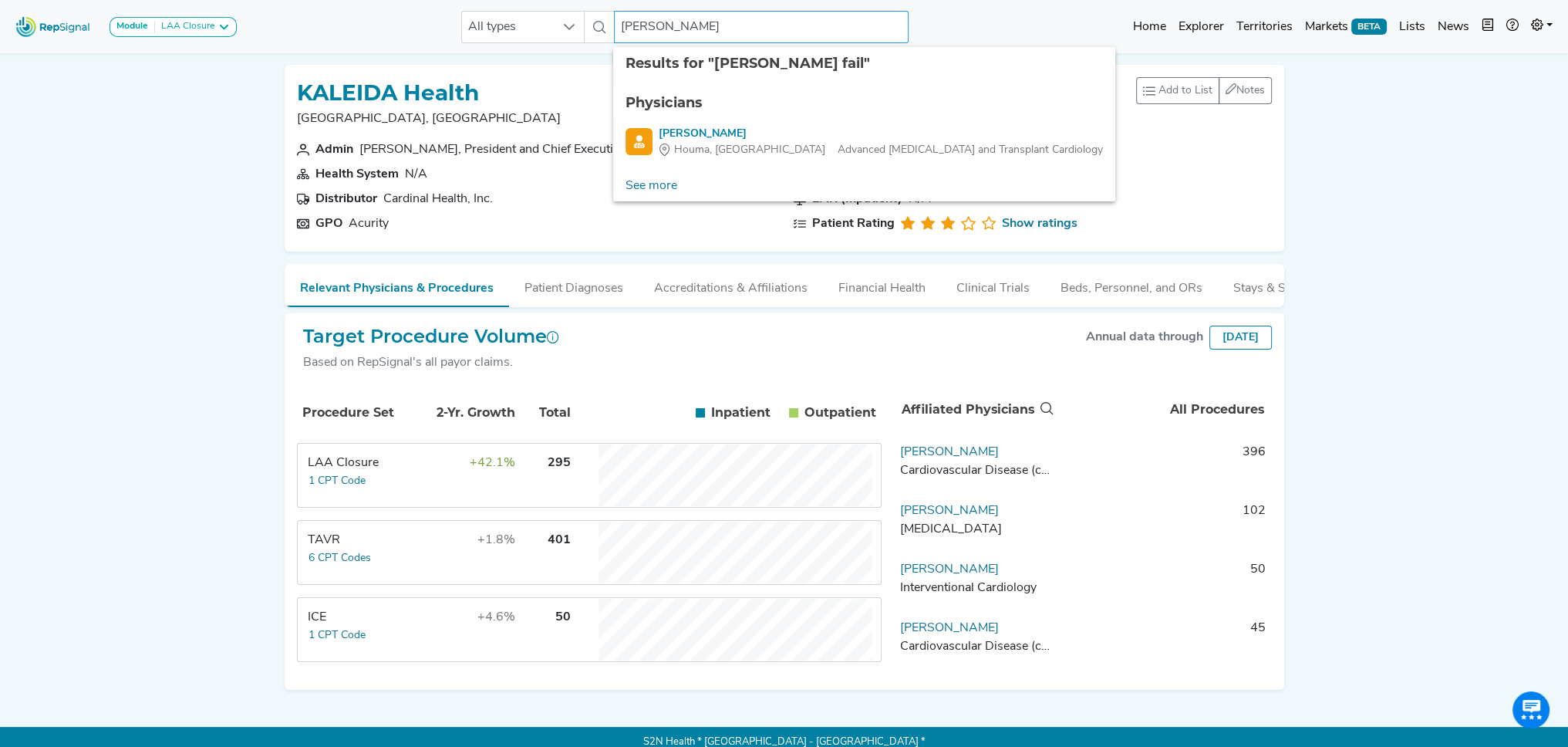
type input "Peter Fail"
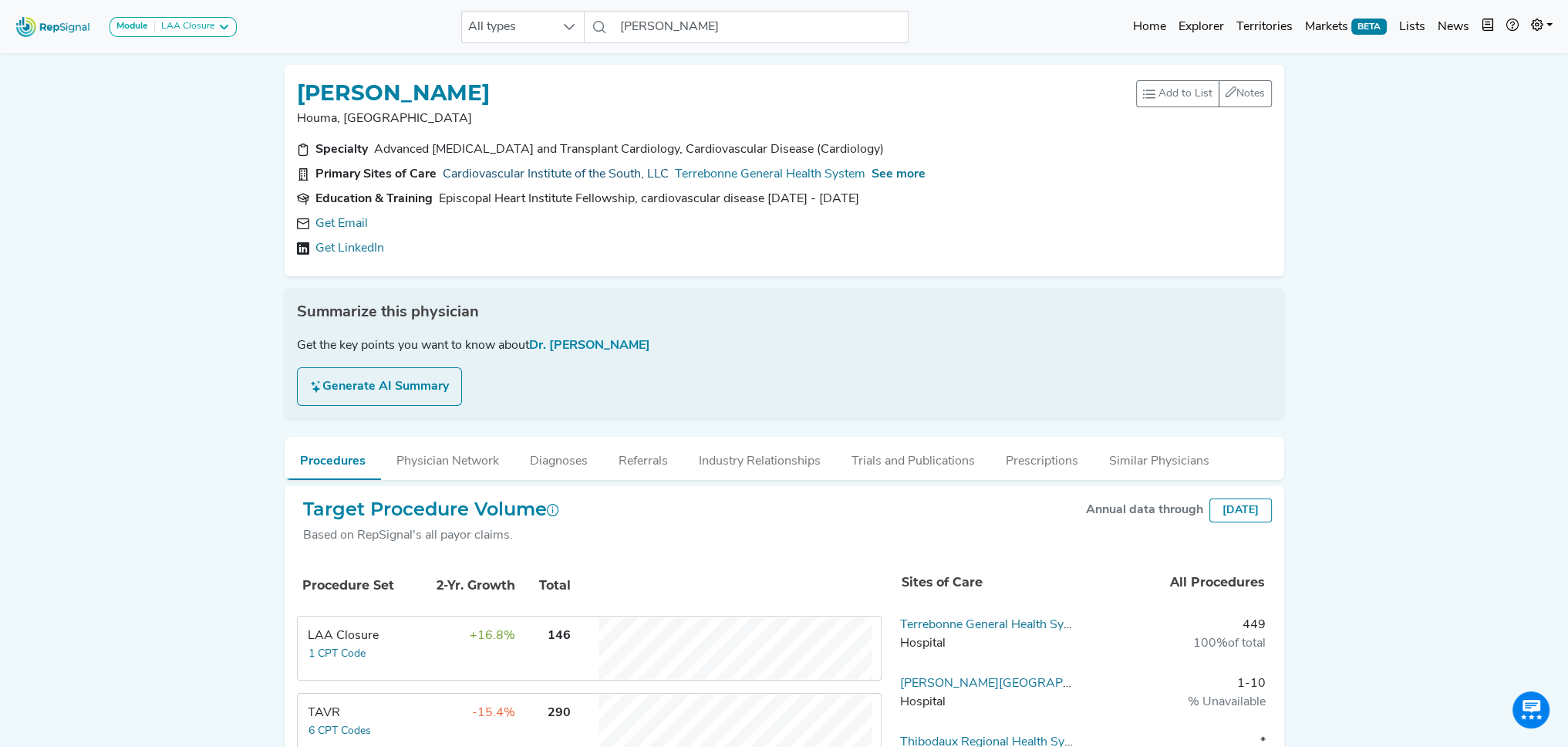
click at [587, 175] on link "Cardiovascular Institute of the South, LLC" at bounding box center [556, 174] width 226 height 19
click at [740, 174] on link "Terrebonne General Health System" at bounding box center [770, 174] width 190 height 19
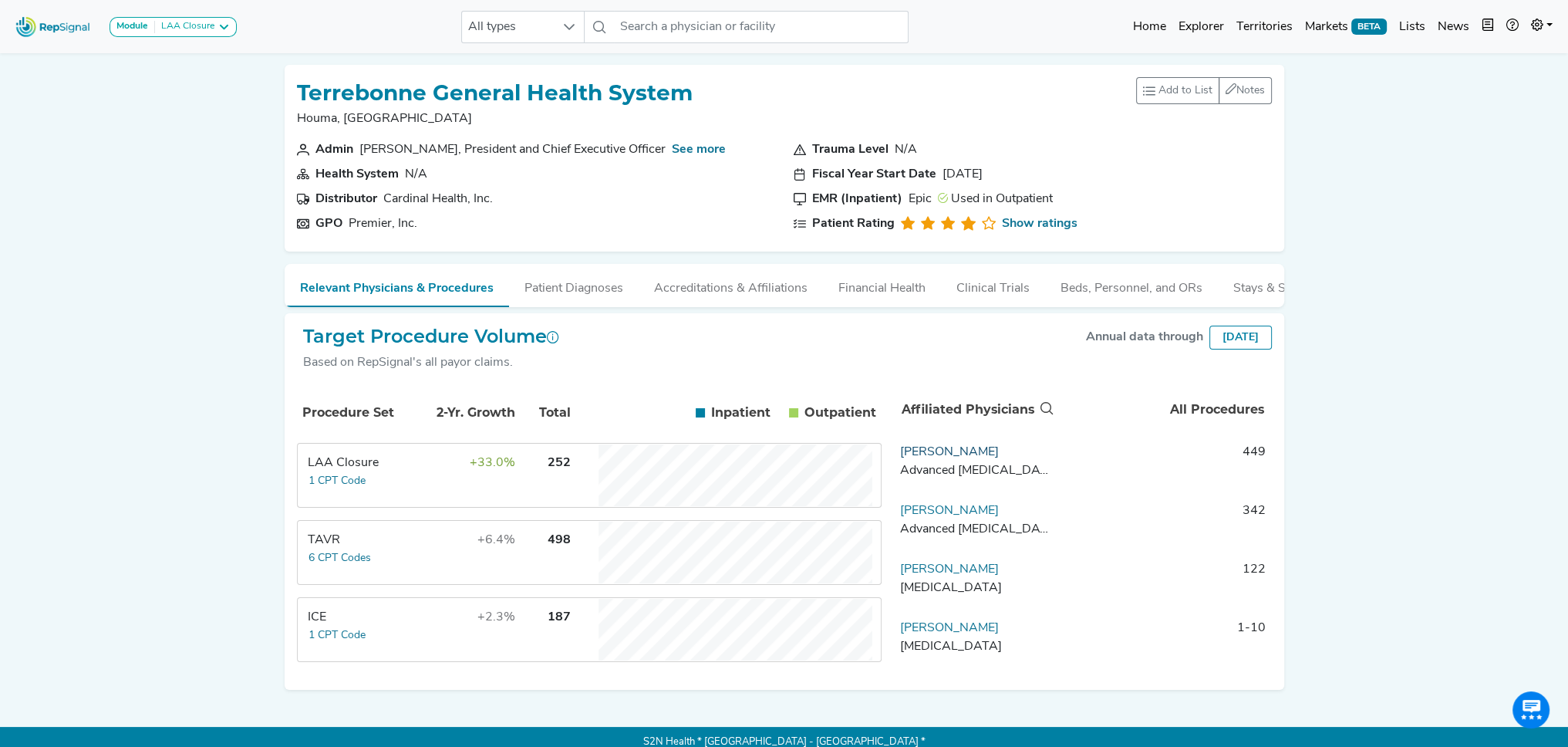
click at [930, 458] on link "Peter Fail" at bounding box center [950, 452] width 99 height 13
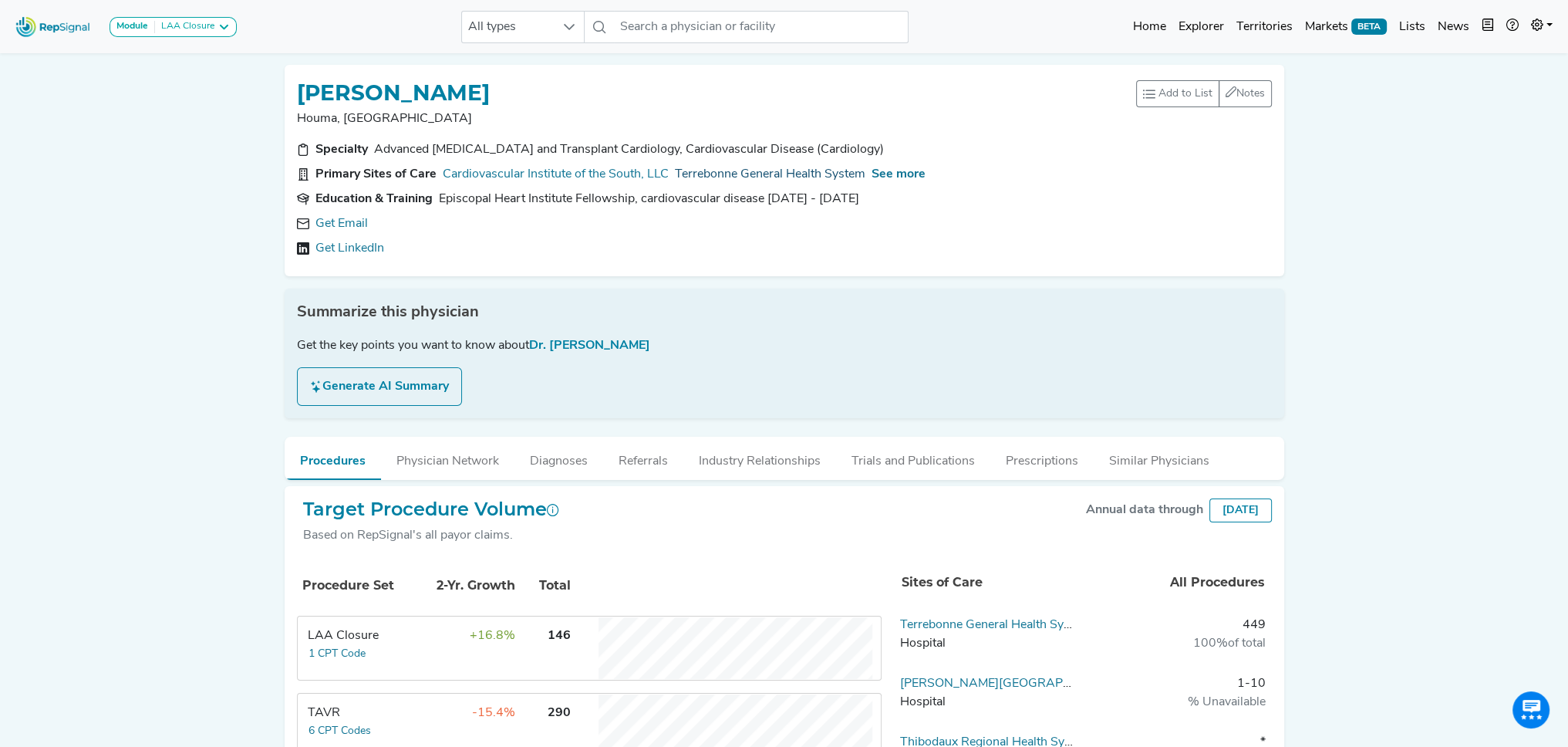
click at [734, 173] on link "Terrebonne General Health System" at bounding box center [770, 174] width 190 height 19
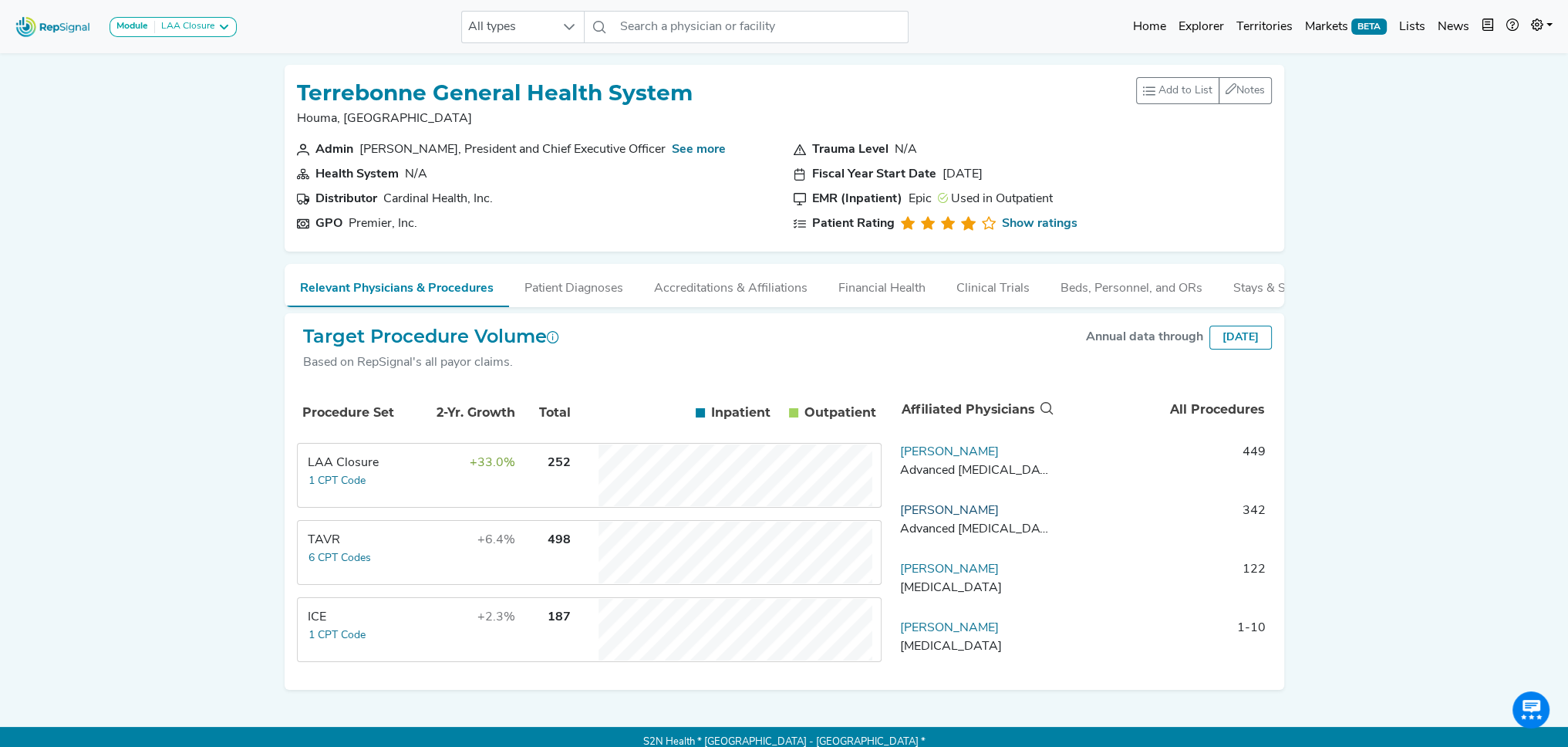
click at [956, 517] on link "Shane Prejean" at bounding box center [950, 511] width 99 height 13
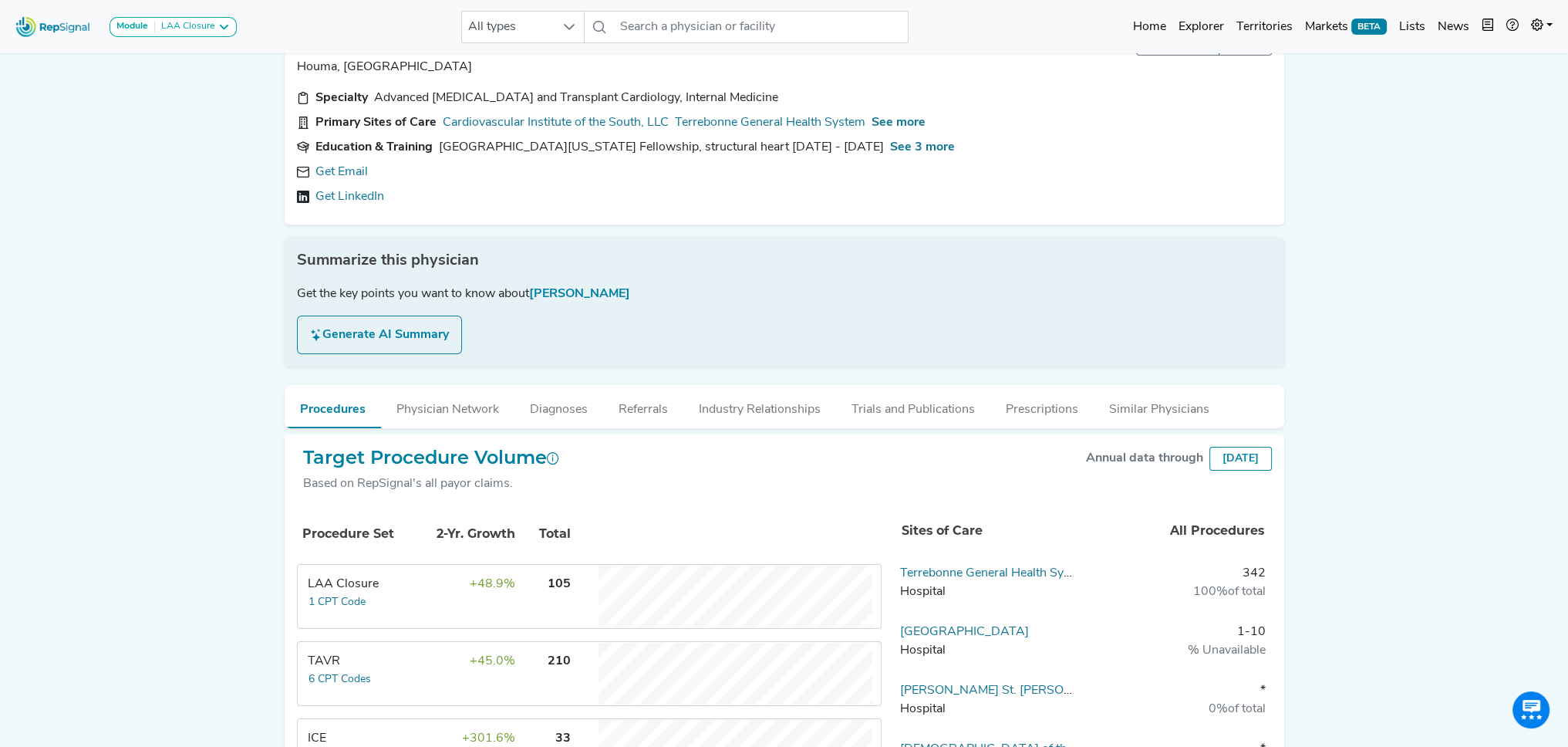
scroll to position [77, 0]
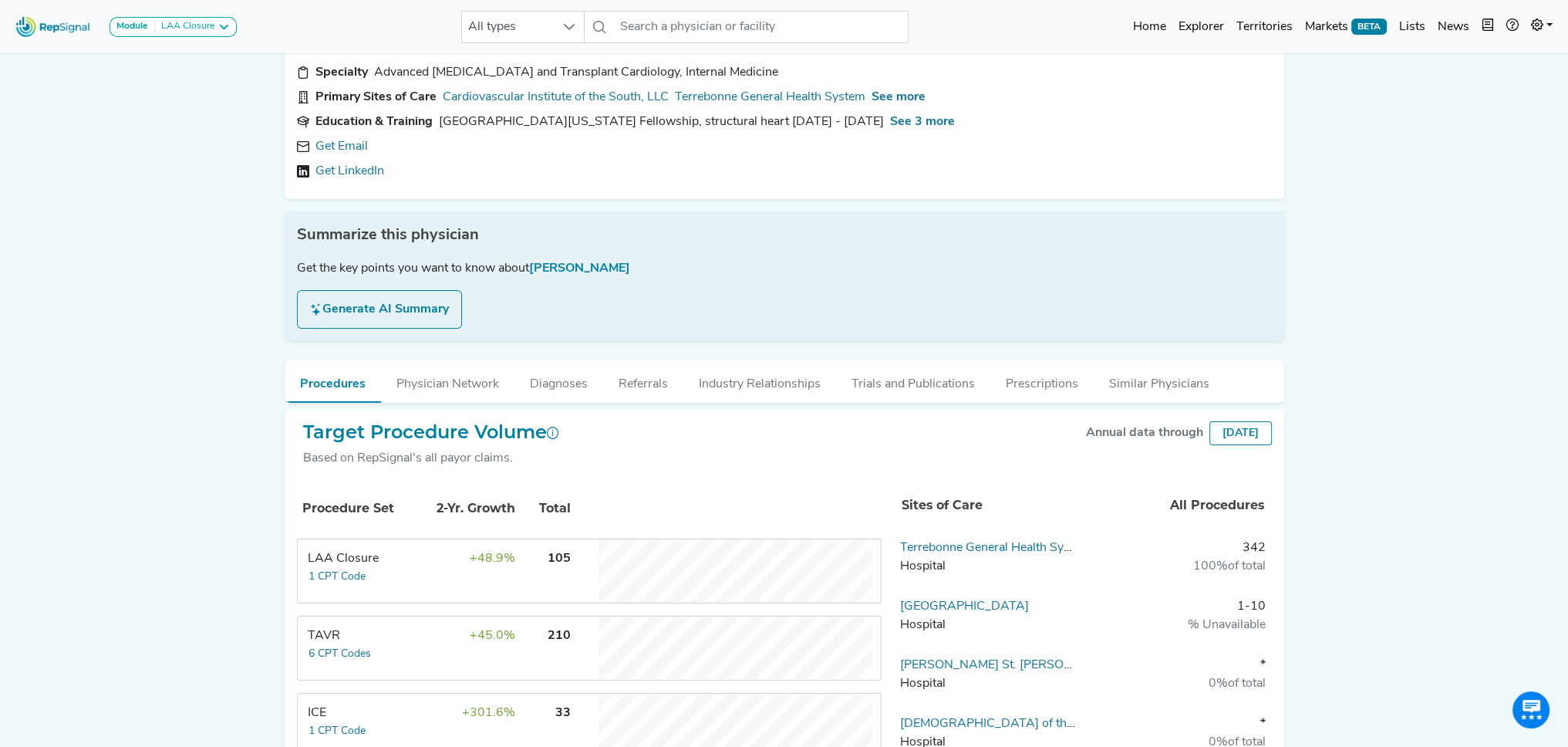
drag, startPoint x: 1317, startPoint y: 445, endPoint x: 1341, endPoint y: 447, distance: 24.1
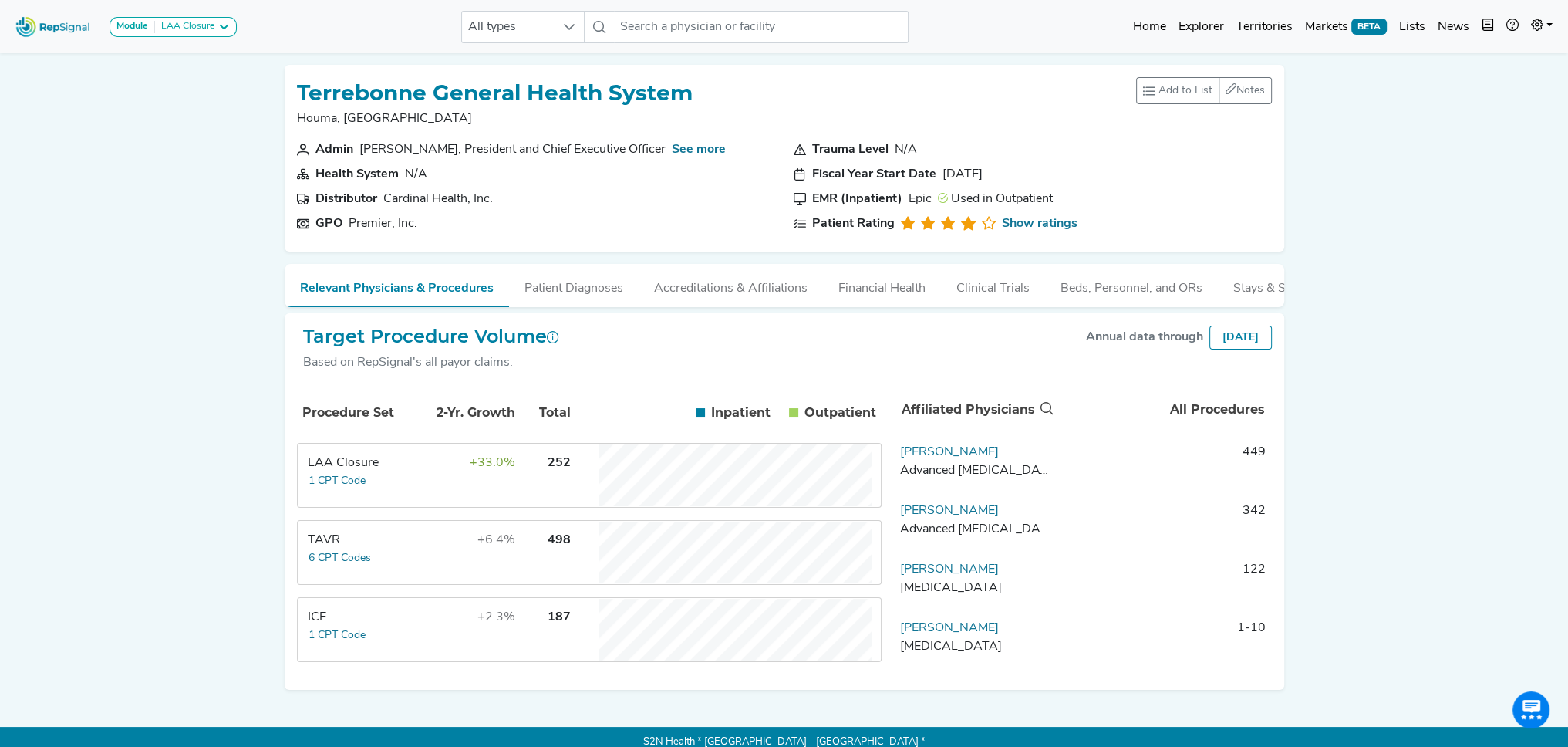
drag, startPoint x: 182, startPoint y: 470, endPoint x: 191, endPoint y: 461, distance: 12.7
click at [184, 469] on div "Module LAA Closure LAA Closure All types No results found Home Explorer Territo…" at bounding box center [784, 378] width 1568 height 758
click at [671, 23] on input "text" at bounding box center [761, 27] width 295 height 32
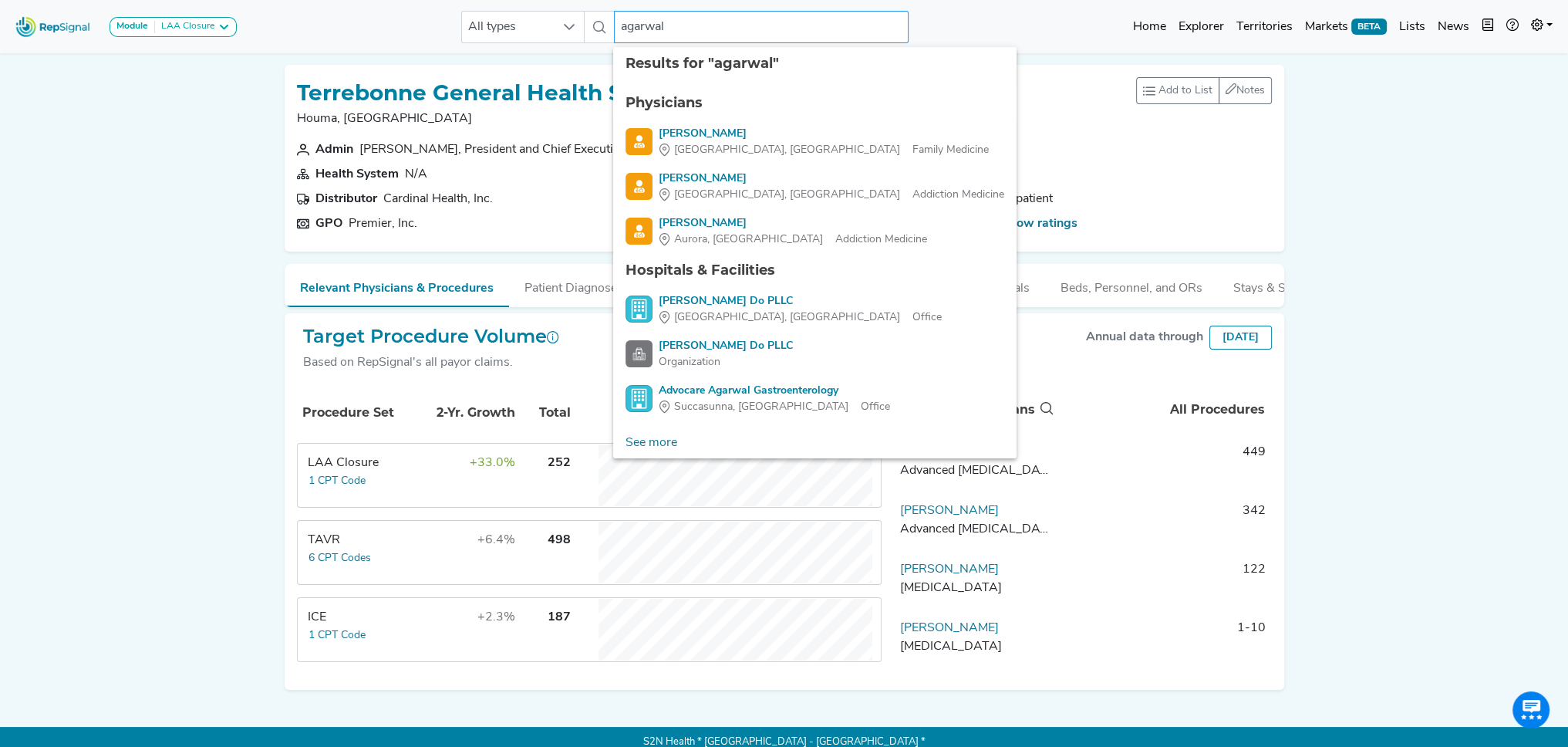
click at [619, 27] on input "agarwal" at bounding box center [761, 27] width 295 height 32
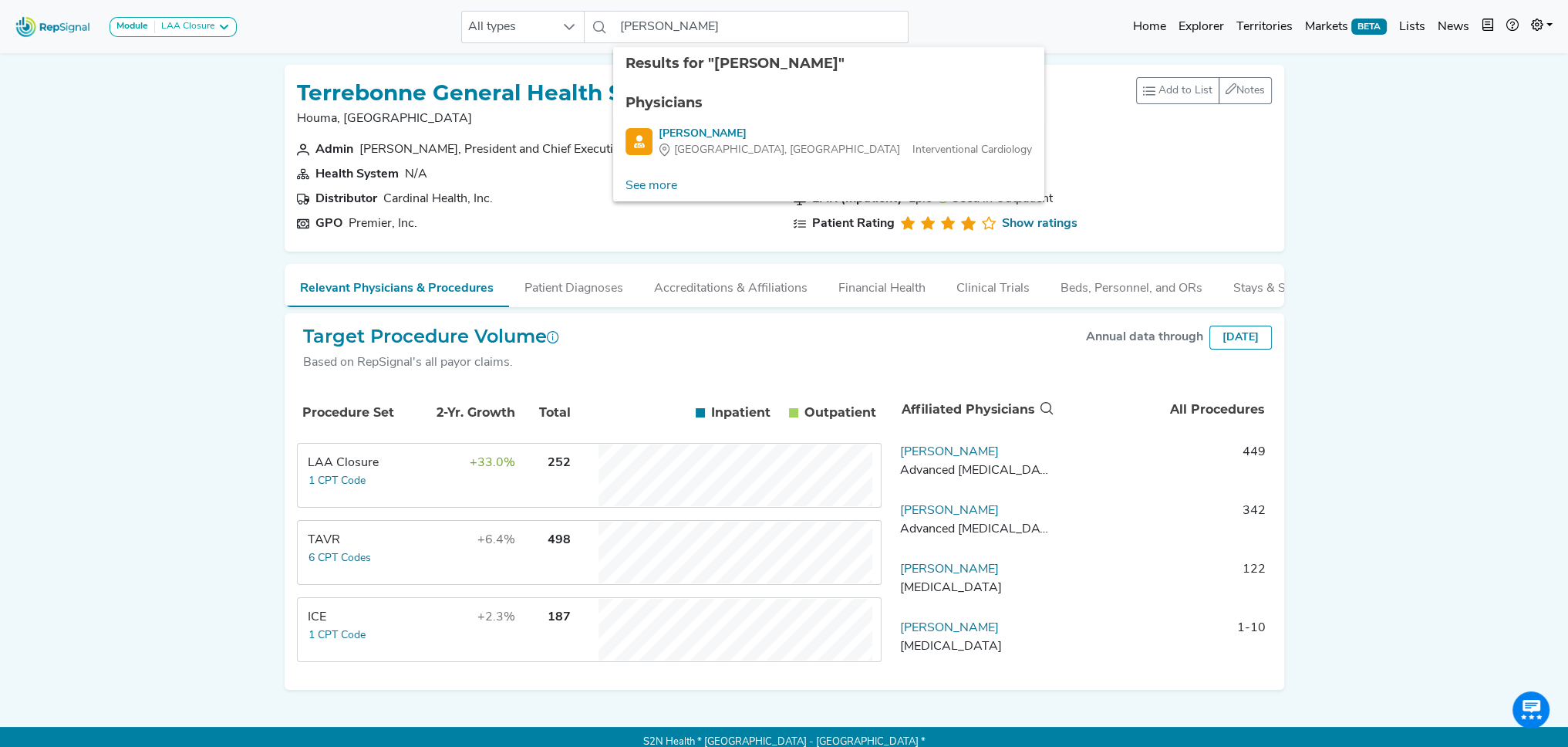
drag, startPoint x: 706, startPoint y: 135, endPoint x: 749, endPoint y: 163, distance: 51.3
click at [706, 135] on div "Himanshu Agarwal" at bounding box center [846, 134] width 374 height 16
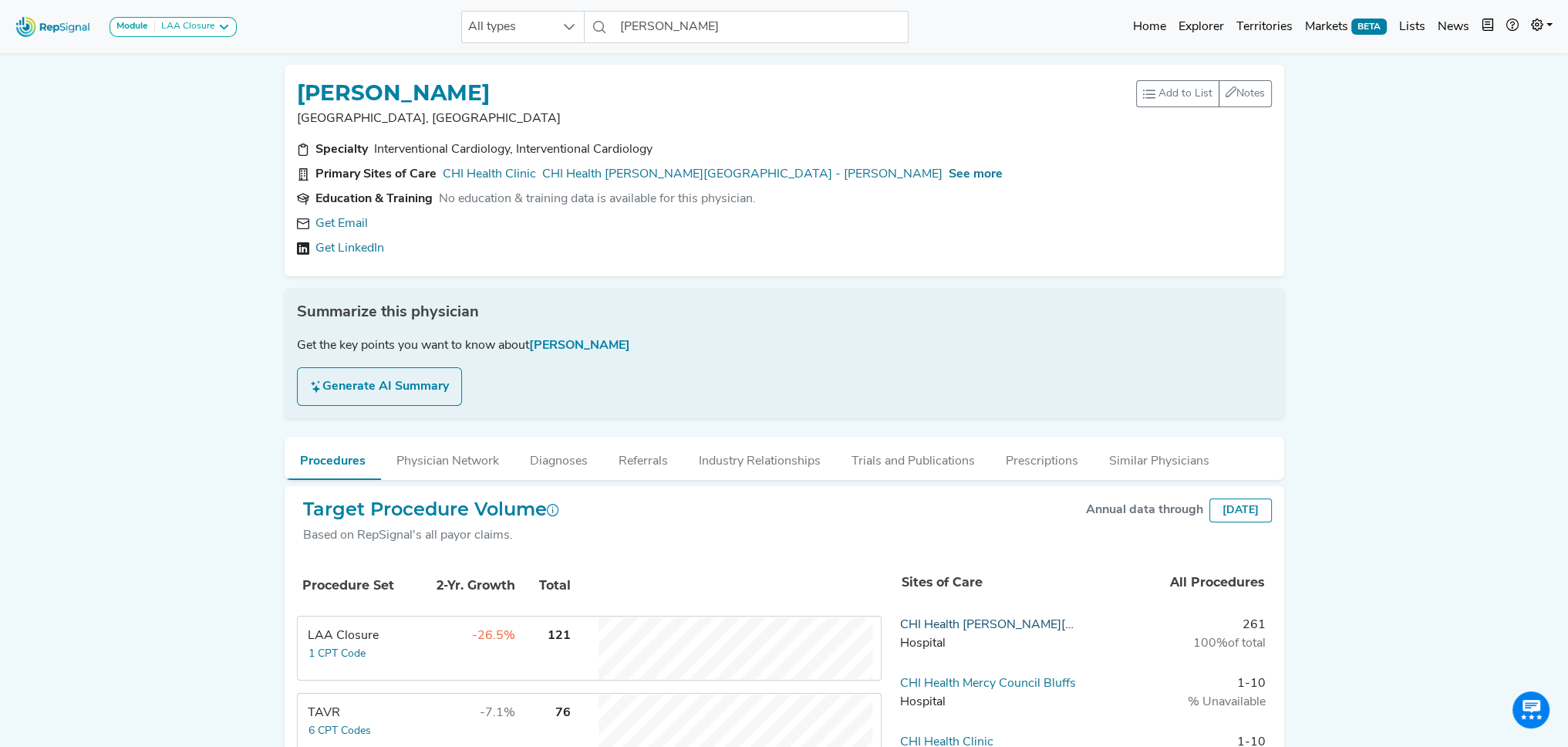
click at [988, 619] on link "CHI Health Creighton University Medical Center - Bergan Mercy" at bounding box center [1101, 626] width 401 height 13
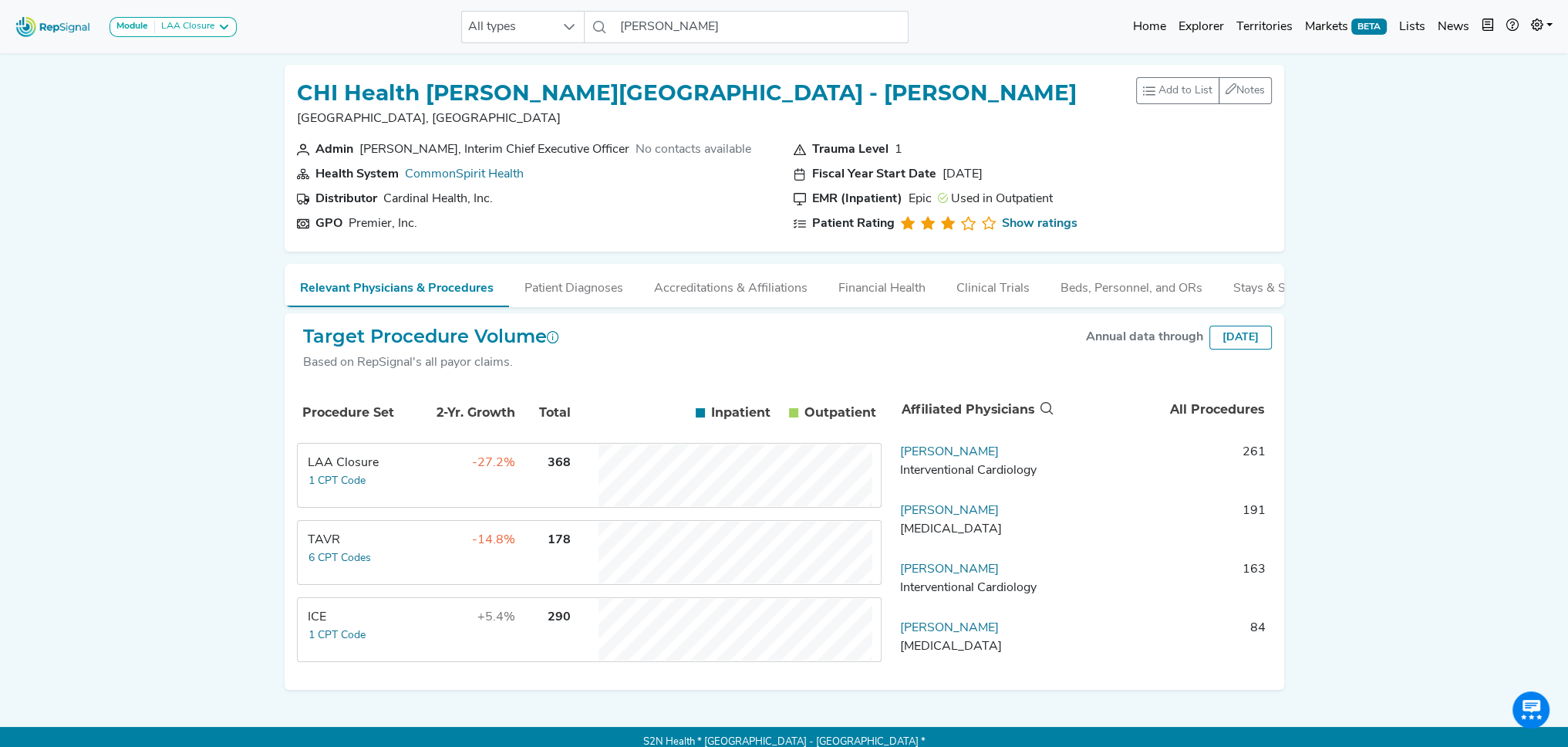
click at [79, 419] on div "Module LAA Closure LAA Closure All types Himanshu Agarwal No results found Home…" at bounding box center [784, 378] width 1568 height 758
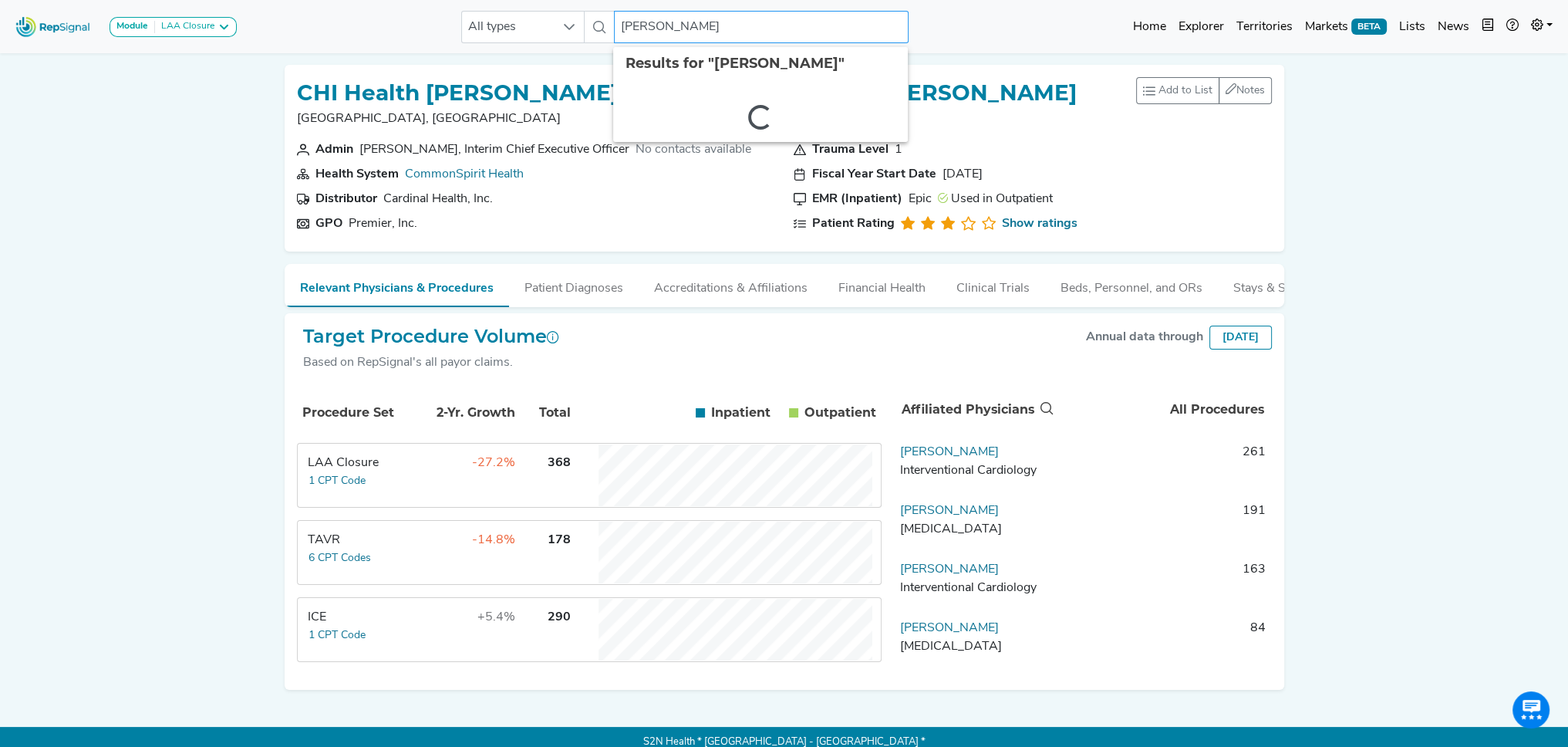
drag, startPoint x: 756, startPoint y: 24, endPoint x: 554, endPoint y: 4, distance: 203.0
click at [555, 4] on nav "Module LAA Closure LAA Closure All types Himanshu Agarwal 2 results are availab…" at bounding box center [784, 26] width 1568 height 53
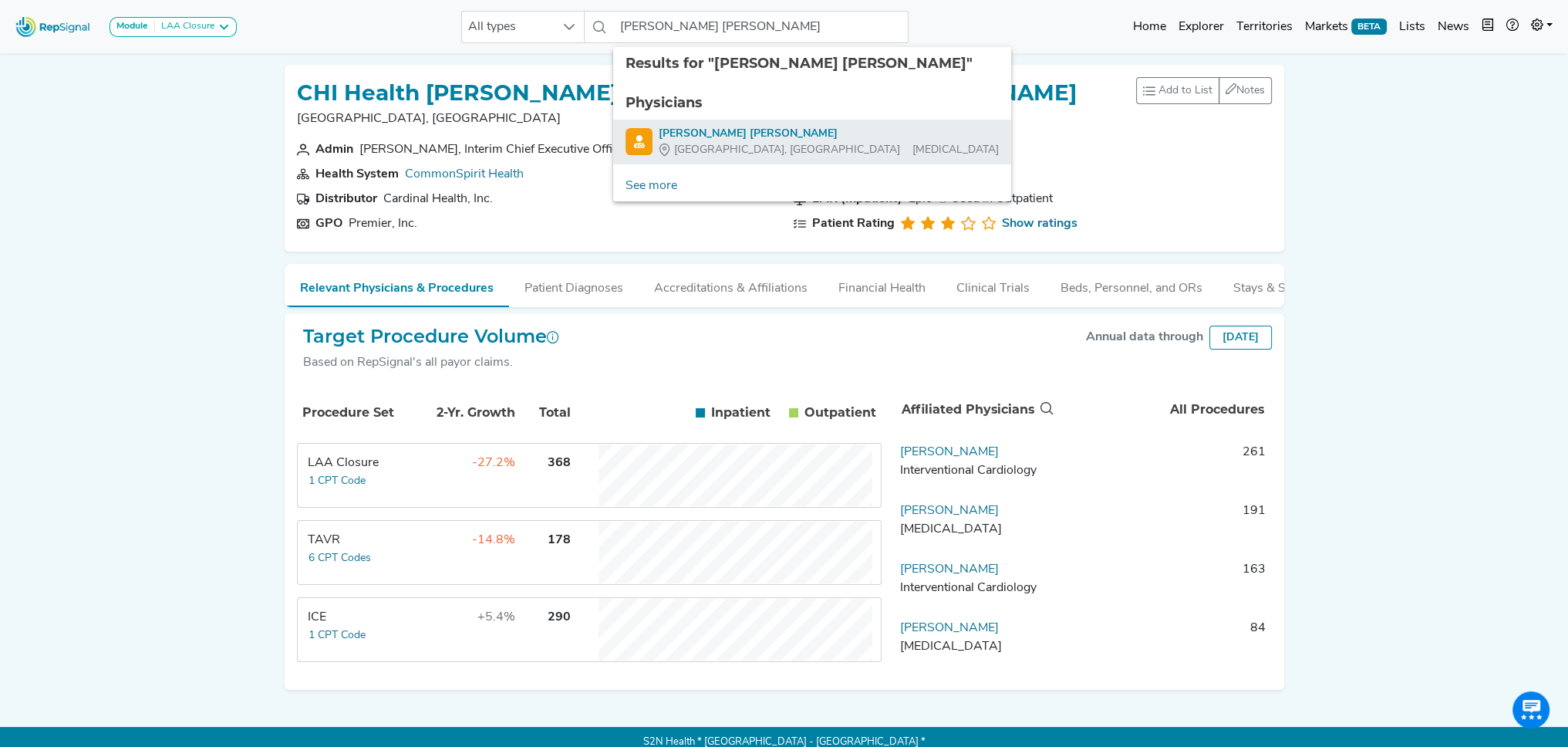
drag, startPoint x: 706, startPoint y: 129, endPoint x: 737, endPoint y: 138, distance: 32.3
click at [706, 129] on div "Anil Rajendra" at bounding box center [828, 134] width 341 height 16
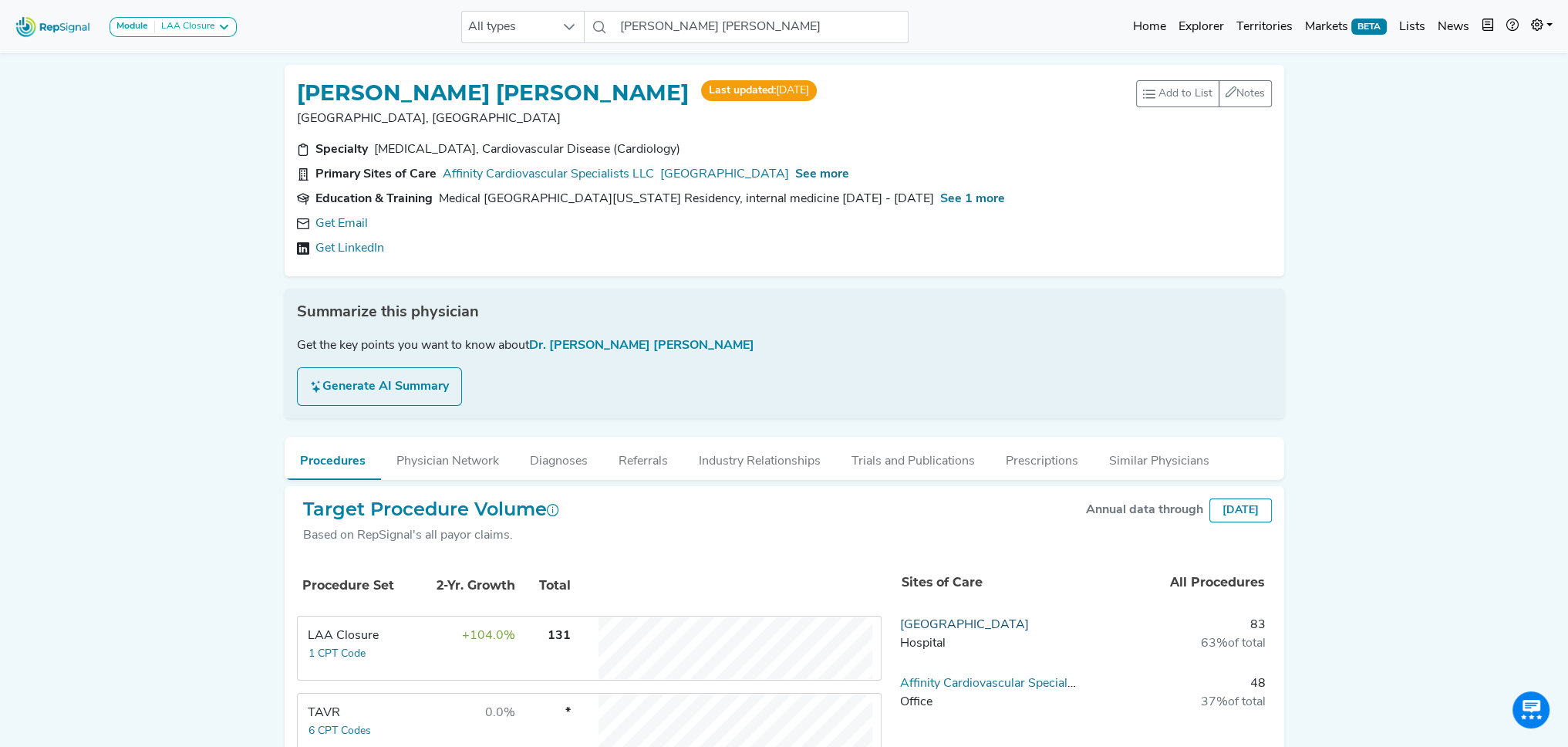
click at [1002, 620] on link "Grandview Medical Center" at bounding box center [964, 626] width 128 height 13
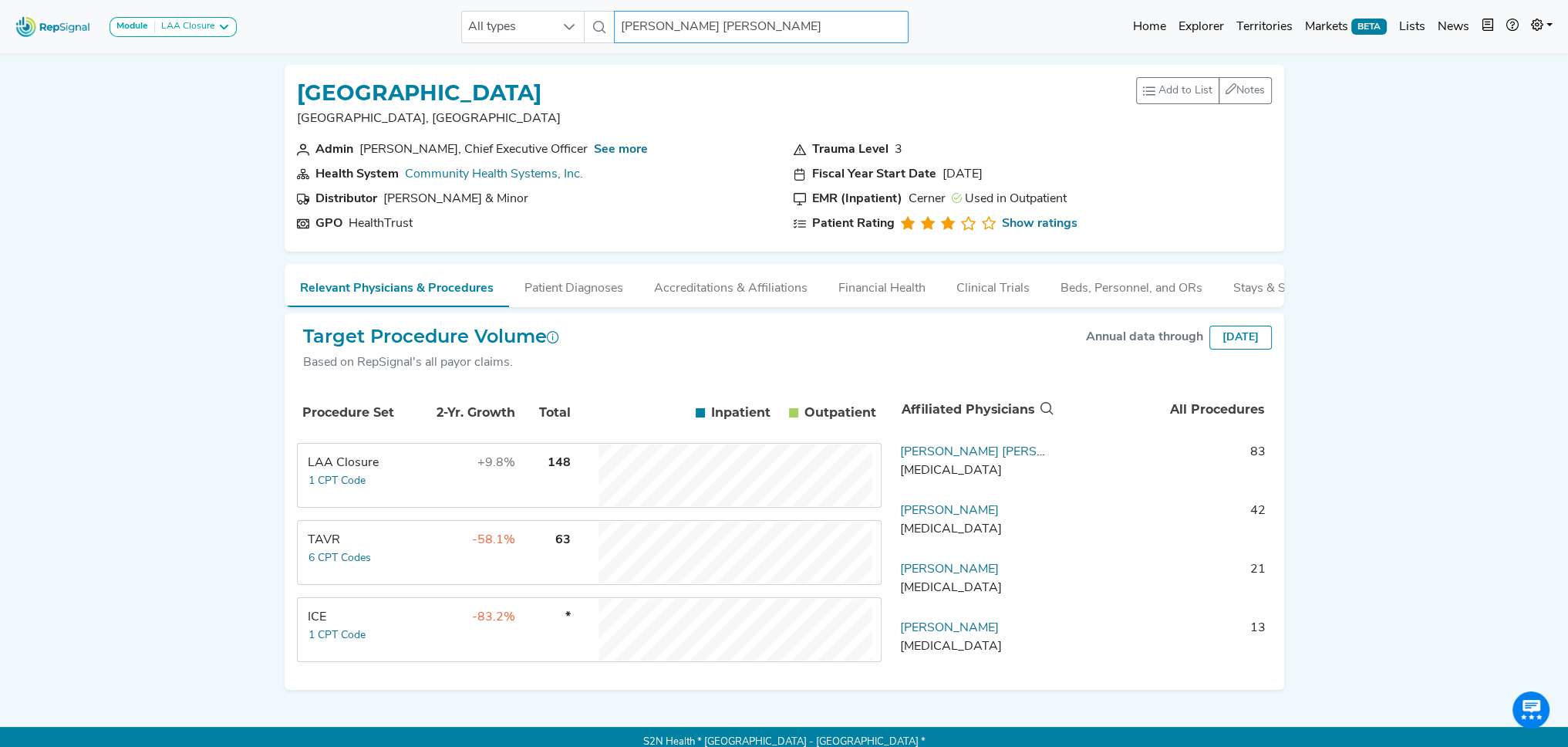
click at [695, 25] on input "Anil Rajendra" at bounding box center [761, 27] width 295 height 32
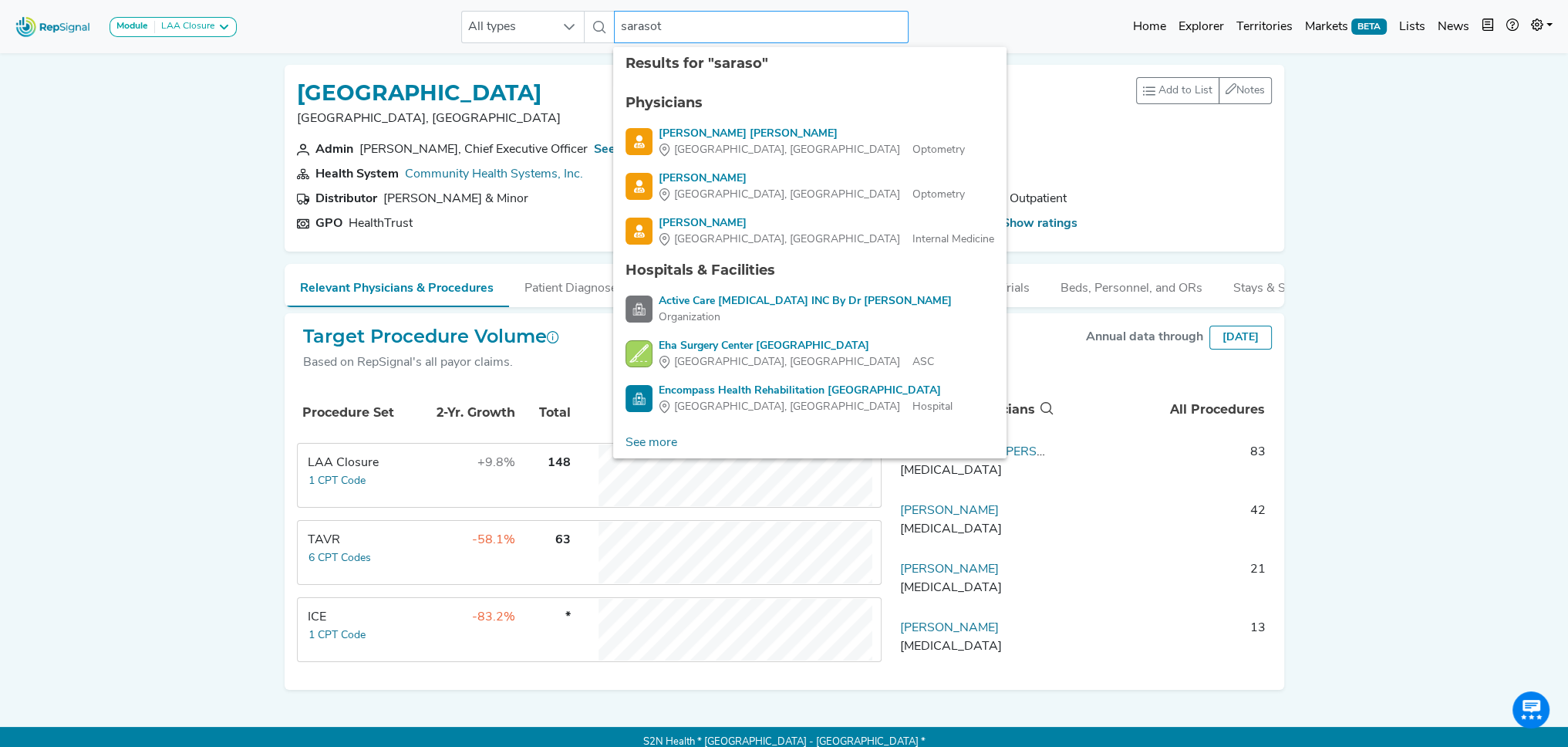
type input "sarasota"
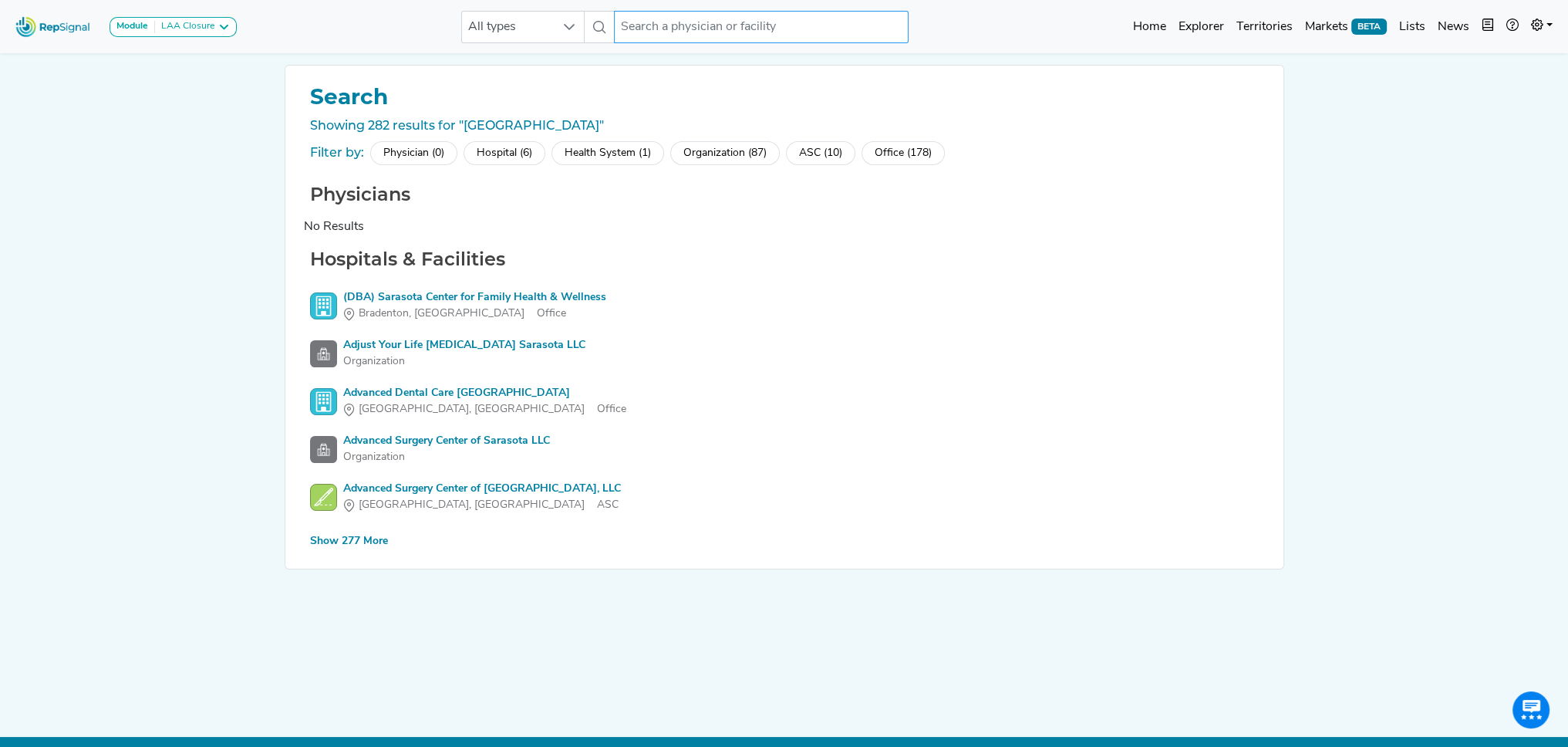
click at [699, 20] on input "text" at bounding box center [761, 27] width 295 height 32
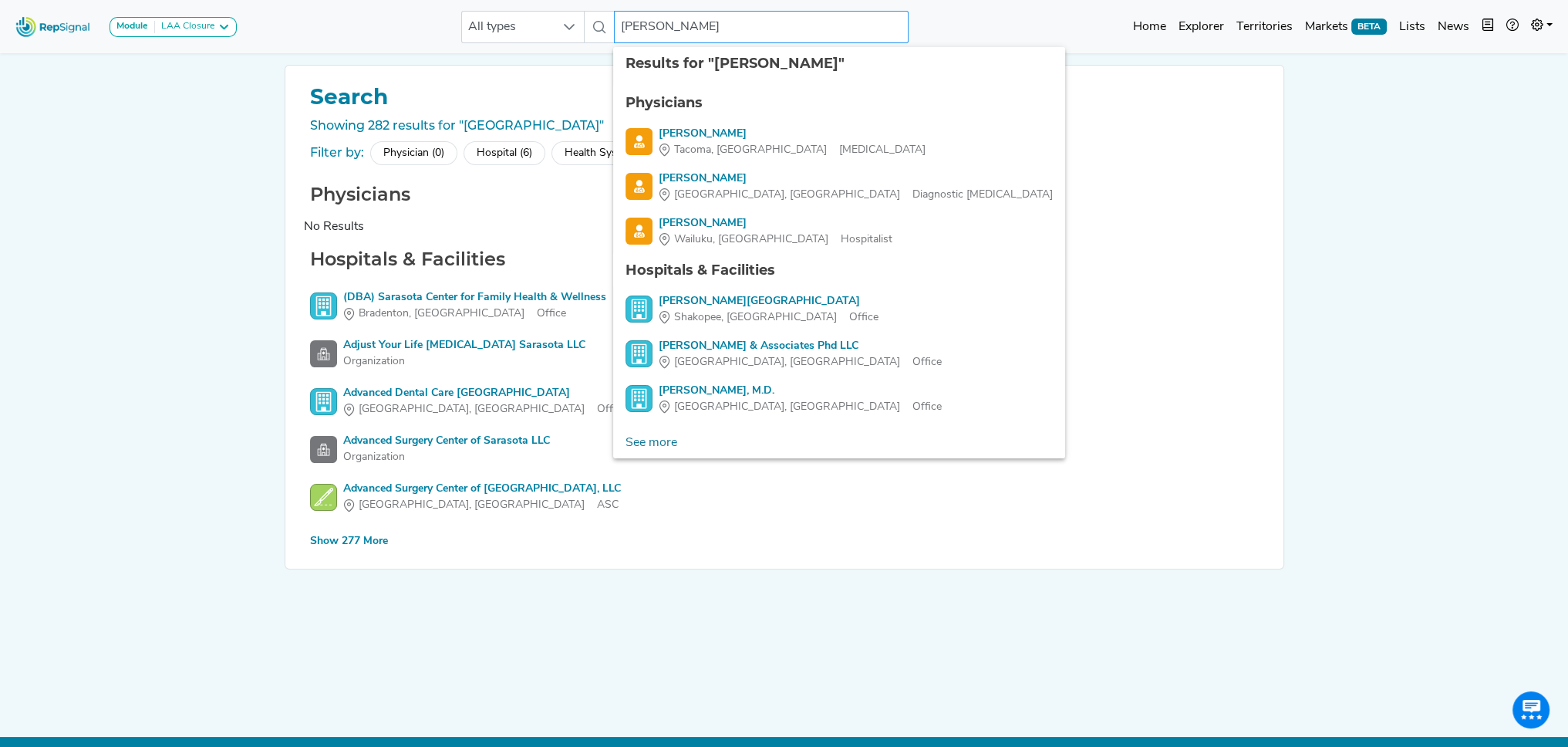
click at [623, 28] on input "eckart" at bounding box center [761, 27] width 295 height 32
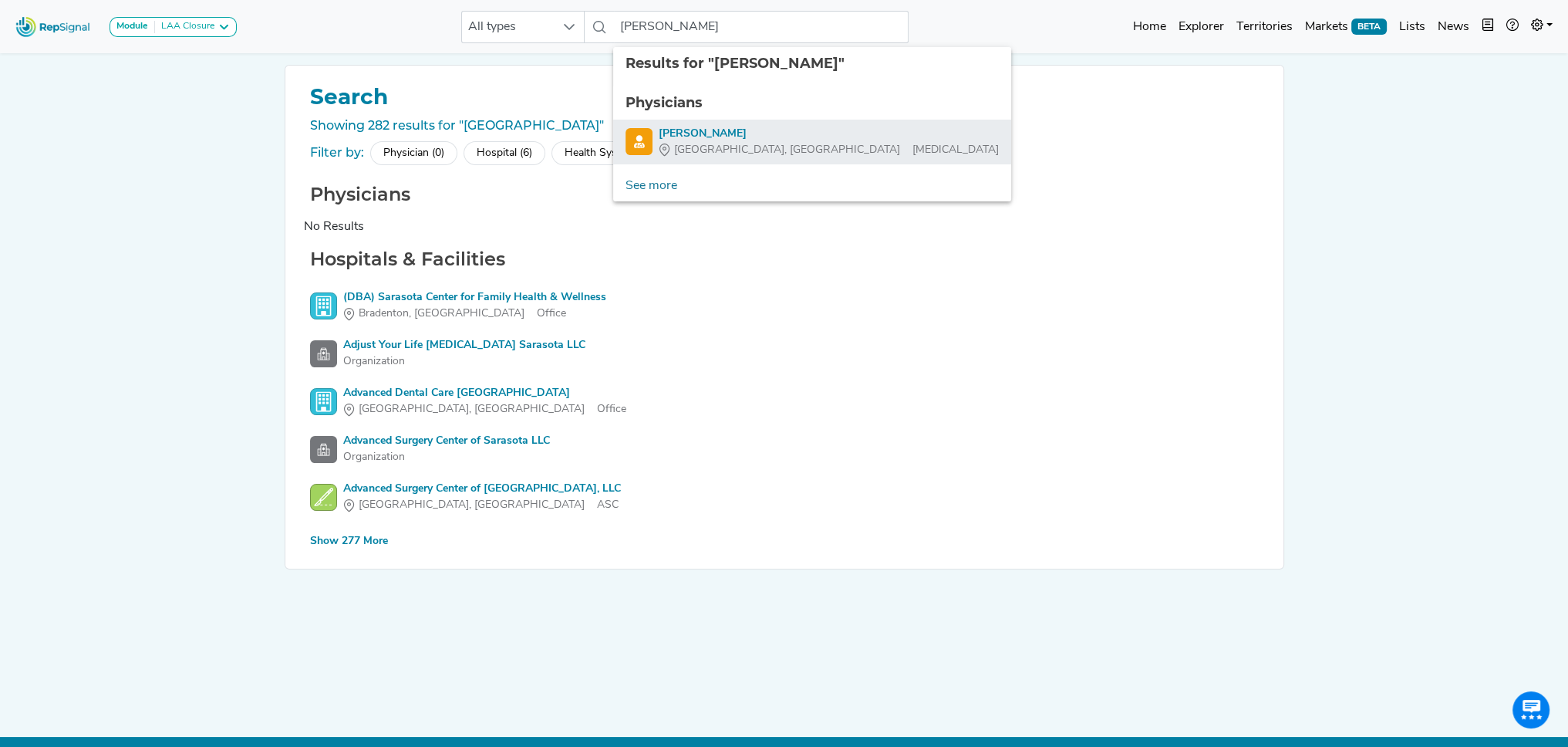
click at [685, 136] on div "Robert Eckart" at bounding box center [828, 134] width 341 height 16
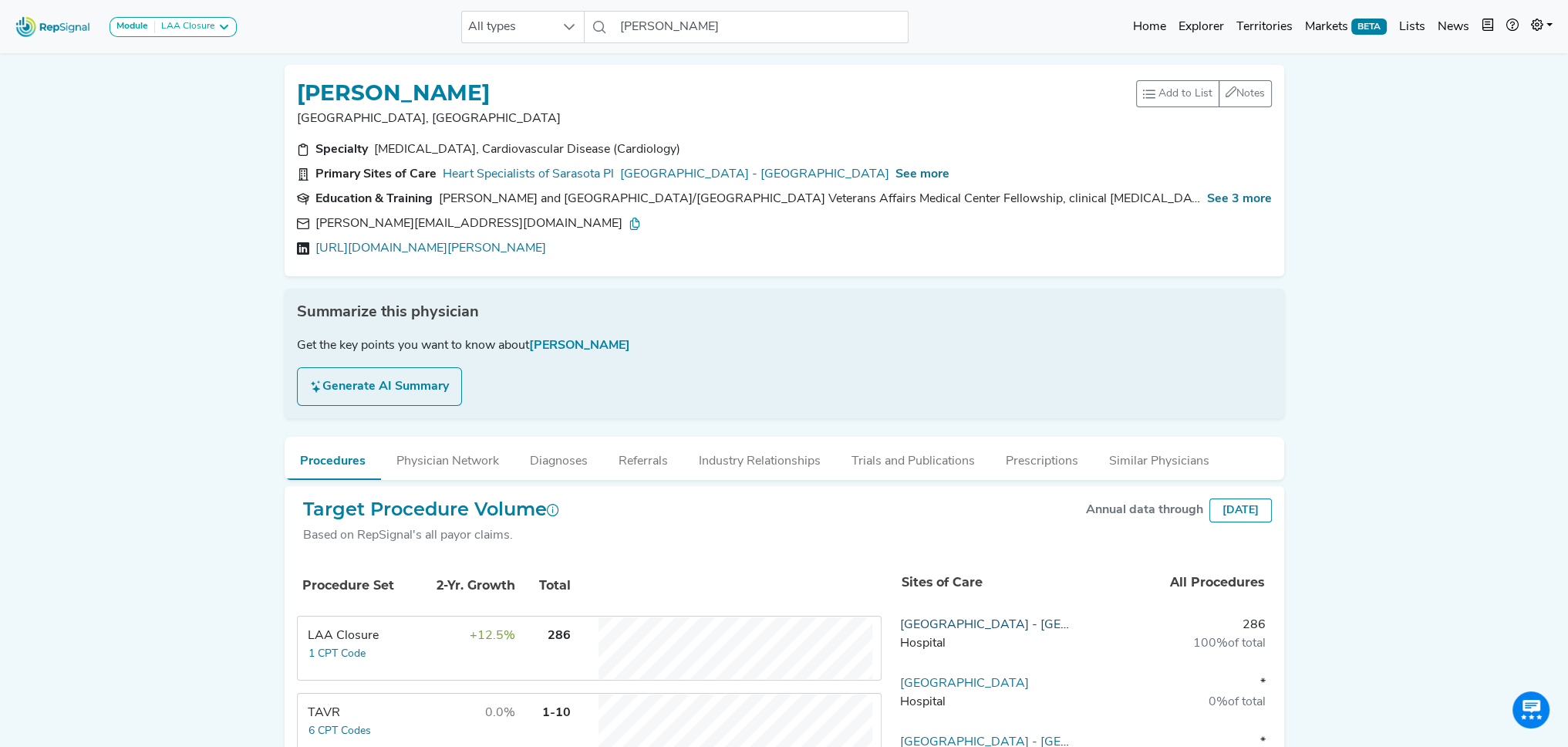
click at [1000, 620] on link "Sarasota Memorial Hospital - Sarasota" at bounding box center [1035, 626] width 270 height 13
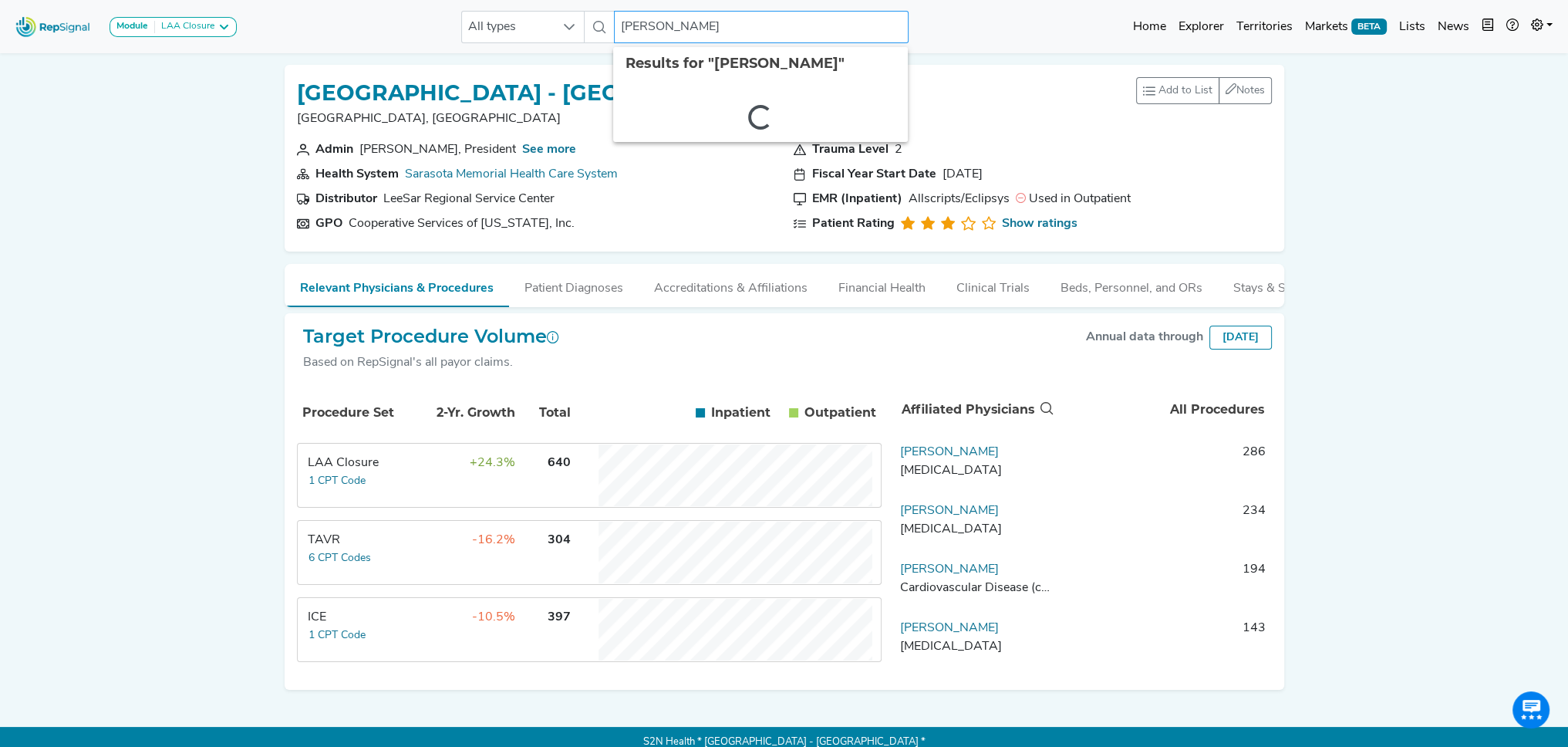
click at [669, 33] on input "Robert Eckart" at bounding box center [761, 27] width 295 height 32
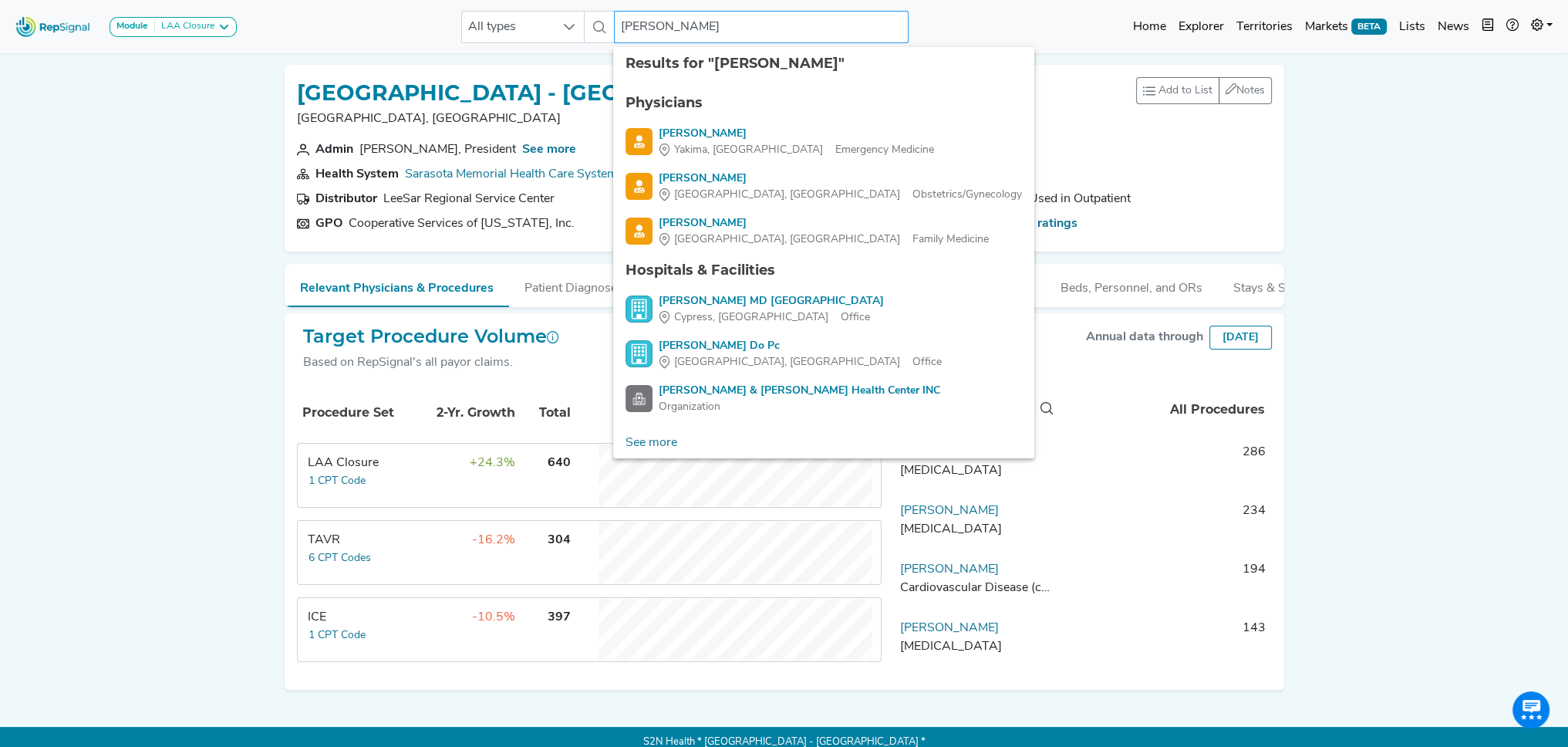
click at [625, 30] on input "waggoner" at bounding box center [761, 27] width 295 height 32
click at [620, 30] on input "waggoner" at bounding box center [761, 27] width 295 height 32
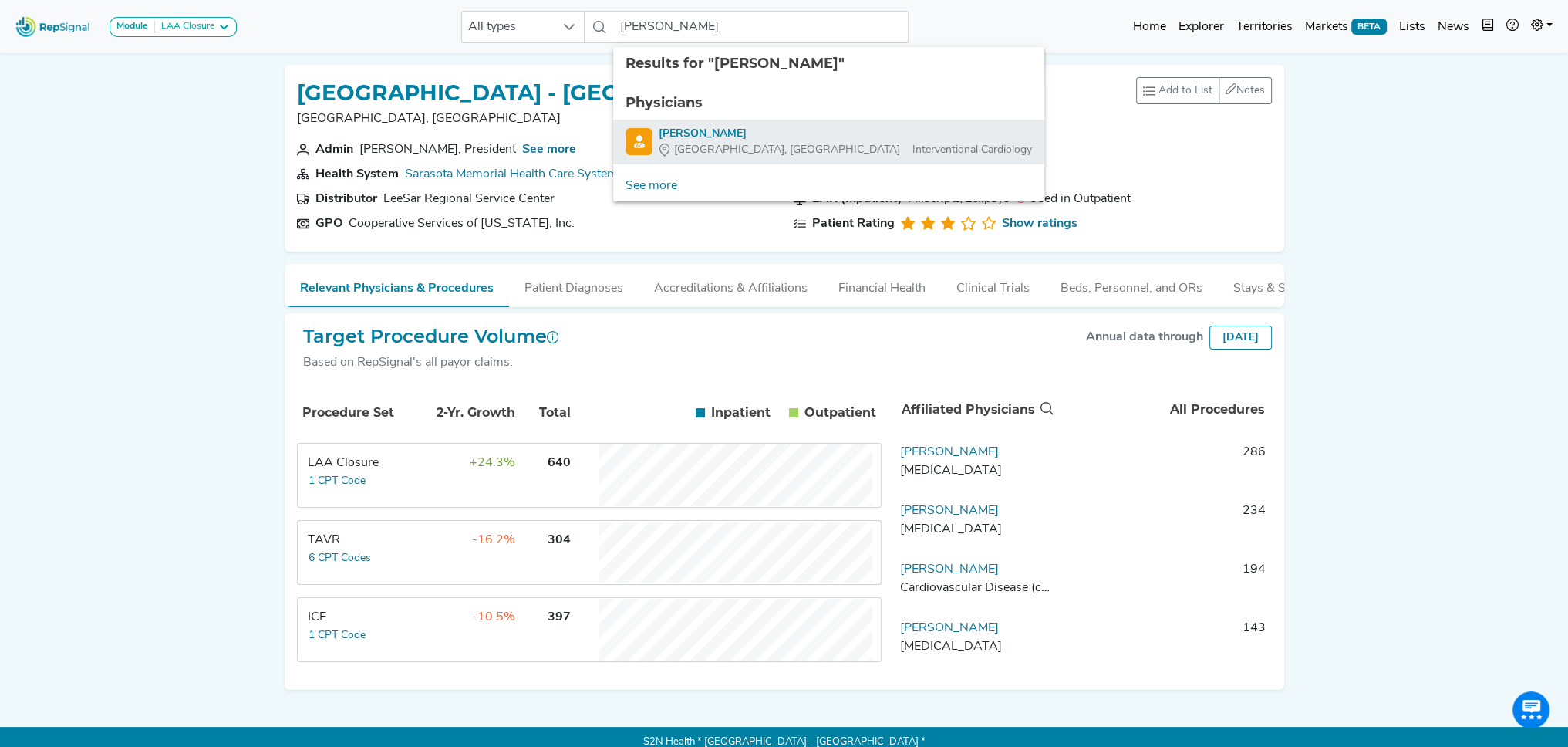
click at [710, 131] on div "Thomas Waggoner" at bounding box center [846, 134] width 374 height 16
type input "Thomas Waggoner"
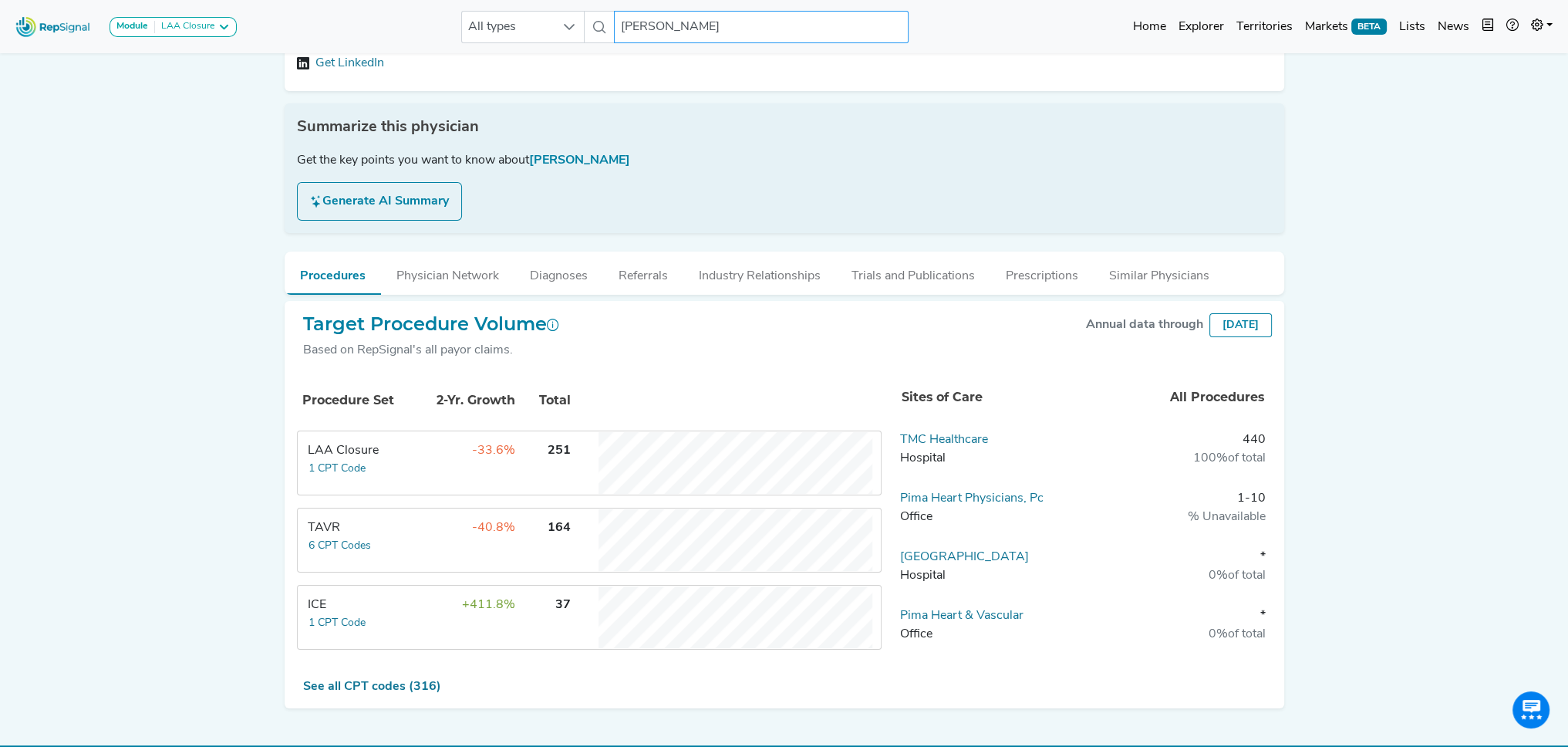
scroll to position [214, 0]
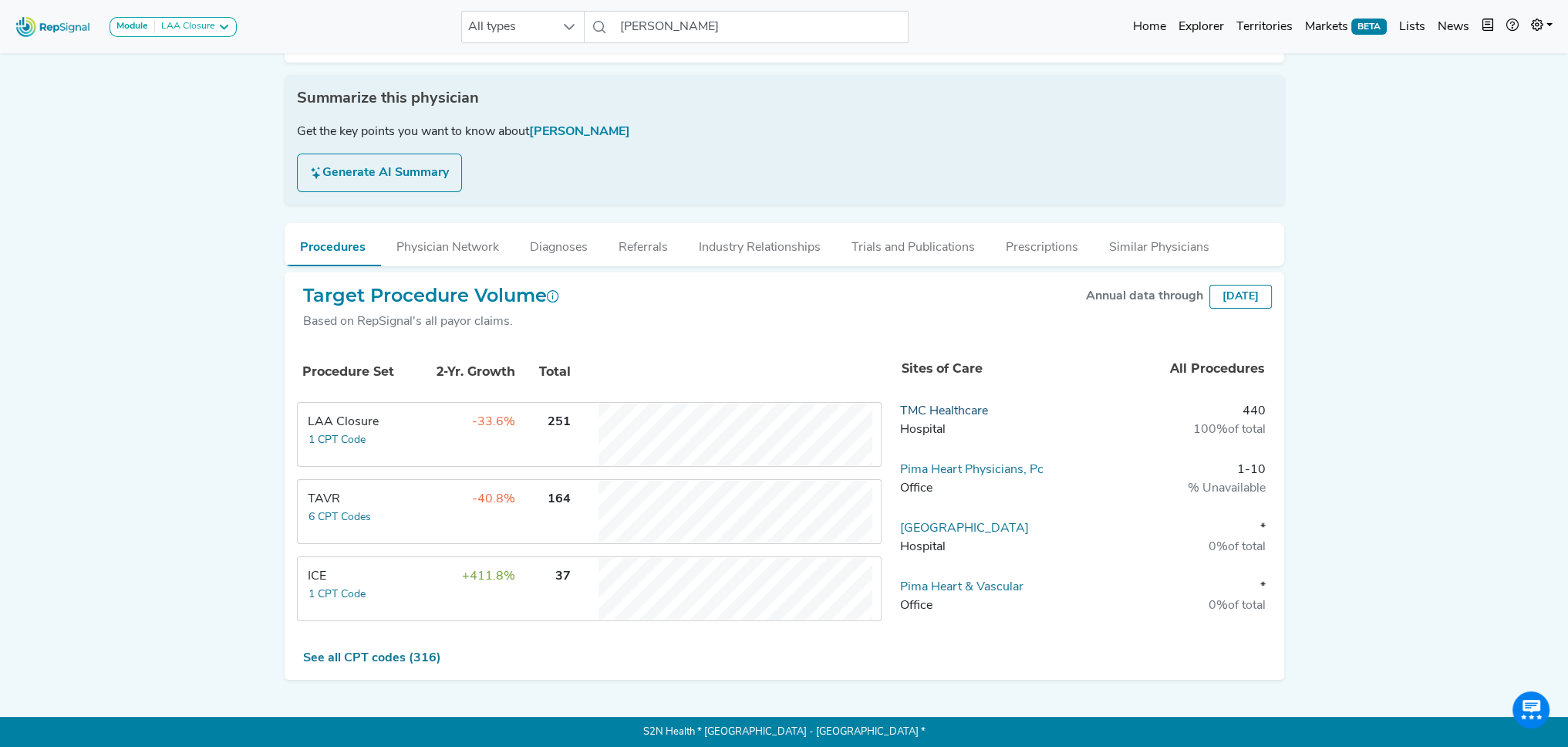
click at [957, 406] on link "TMC Healthcare" at bounding box center [944, 412] width 88 height 13
click at [981, 465] on link "Pima Heart Physicians, Pc" at bounding box center [972, 470] width 144 height 13
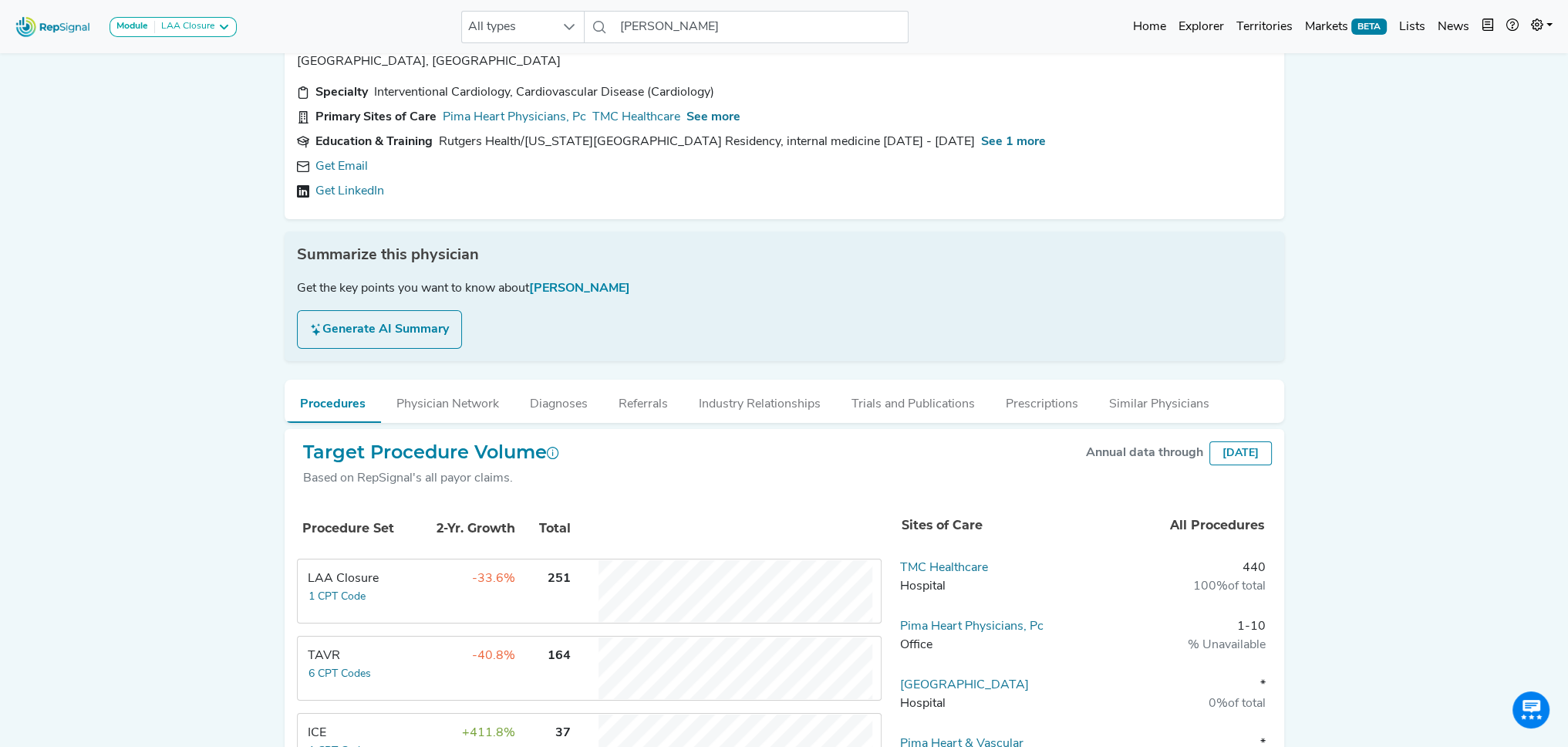
scroll to position [0, 0]
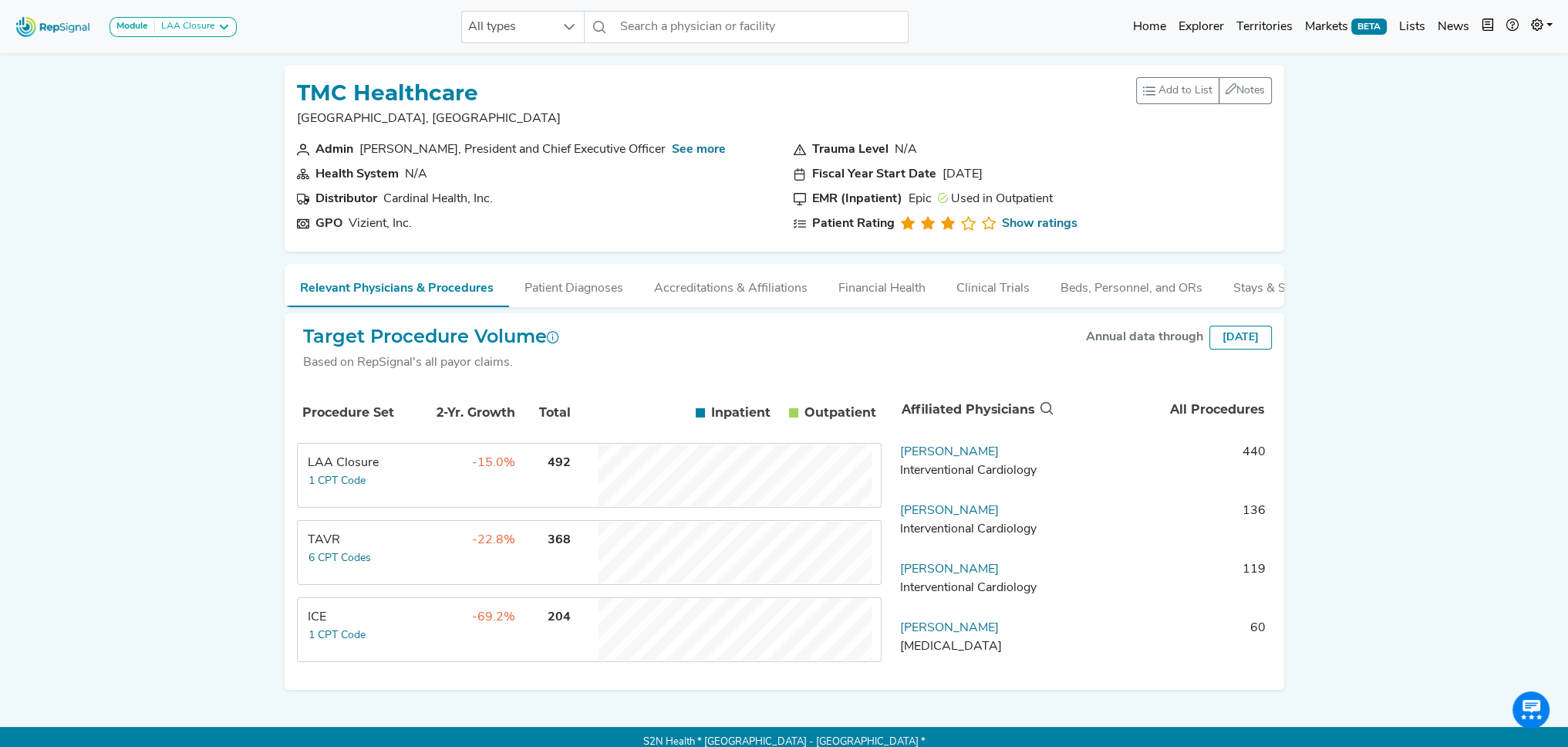
click at [140, 440] on div "Module LAA Closure LAA Closure All types No results found Home Explorer Territo…" at bounding box center [784, 378] width 1568 height 758
click at [762, 28] on input "text" at bounding box center [761, 27] width 295 height 32
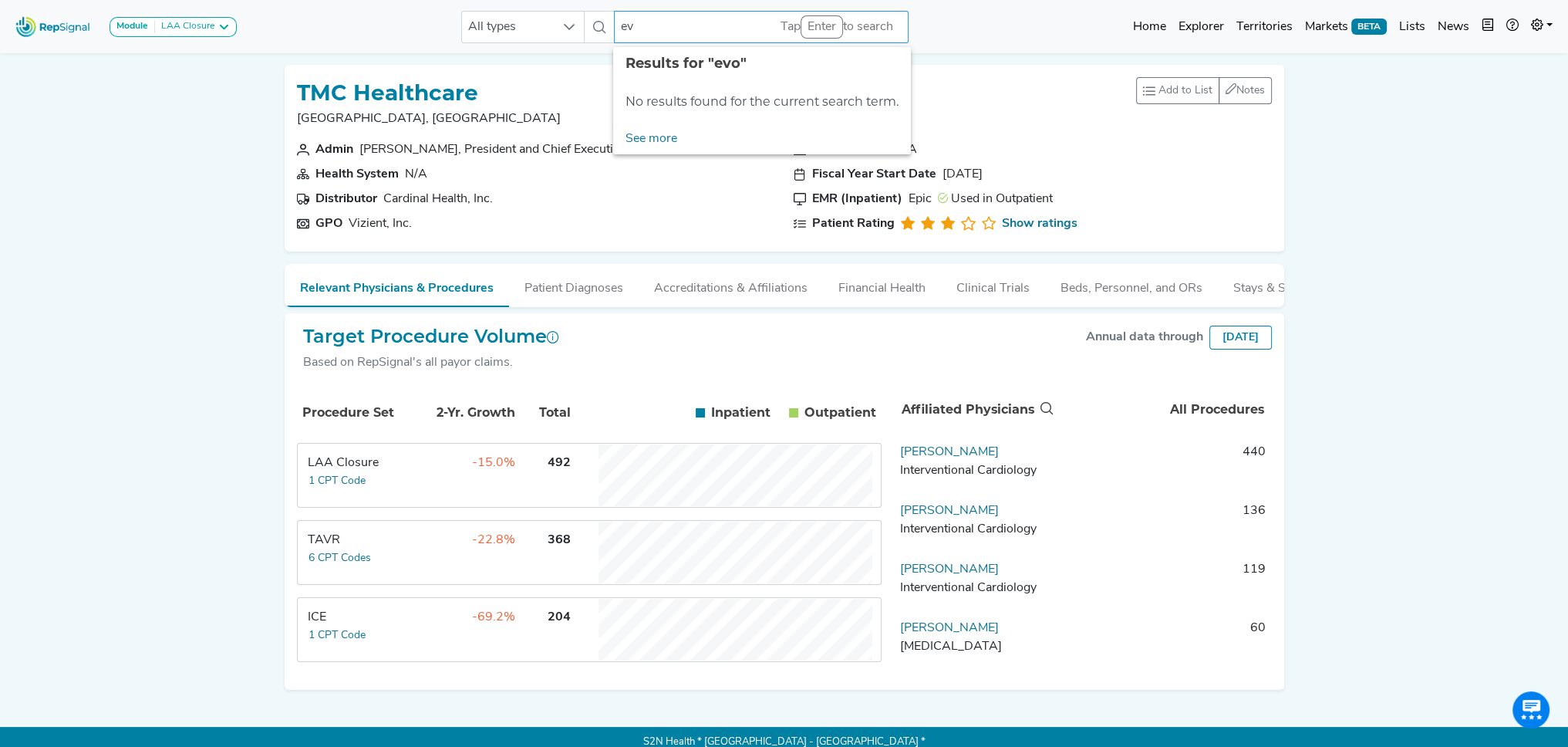
type input "e"
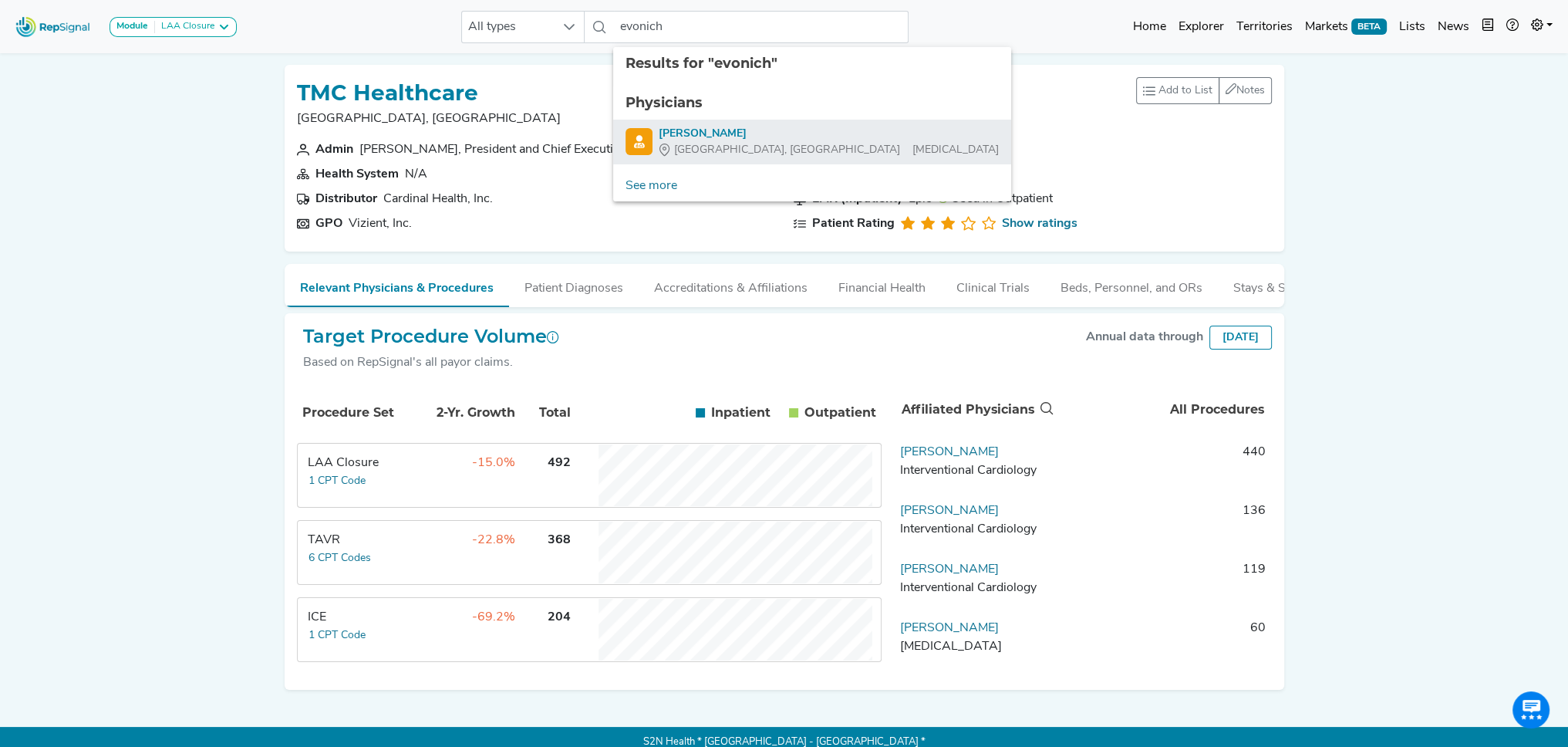
click at [706, 127] on div "Rudolph Evonich" at bounding box center [828, 134] width 341 height 16
type input "[PERSON_NAME]"
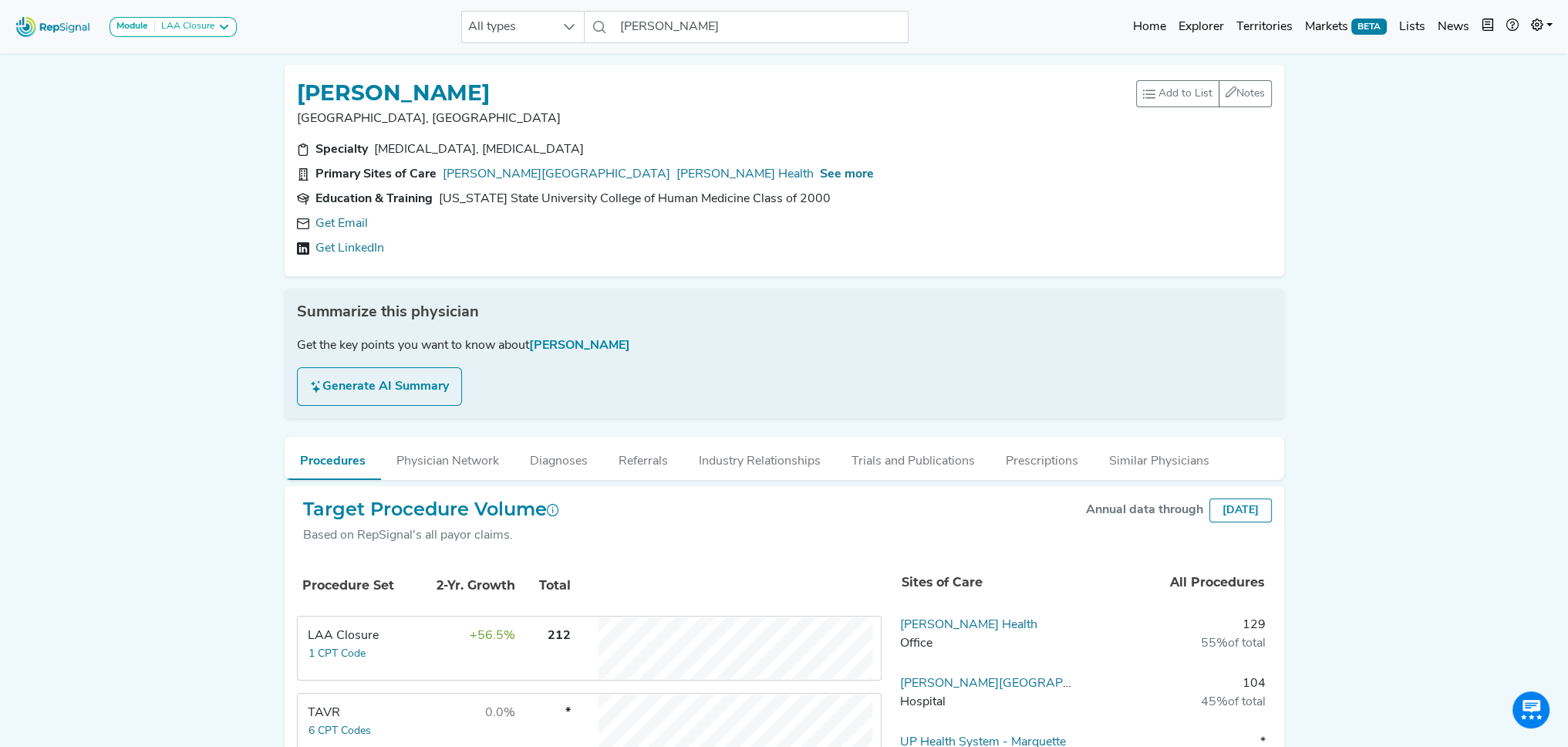
scroll to position [214, 0]
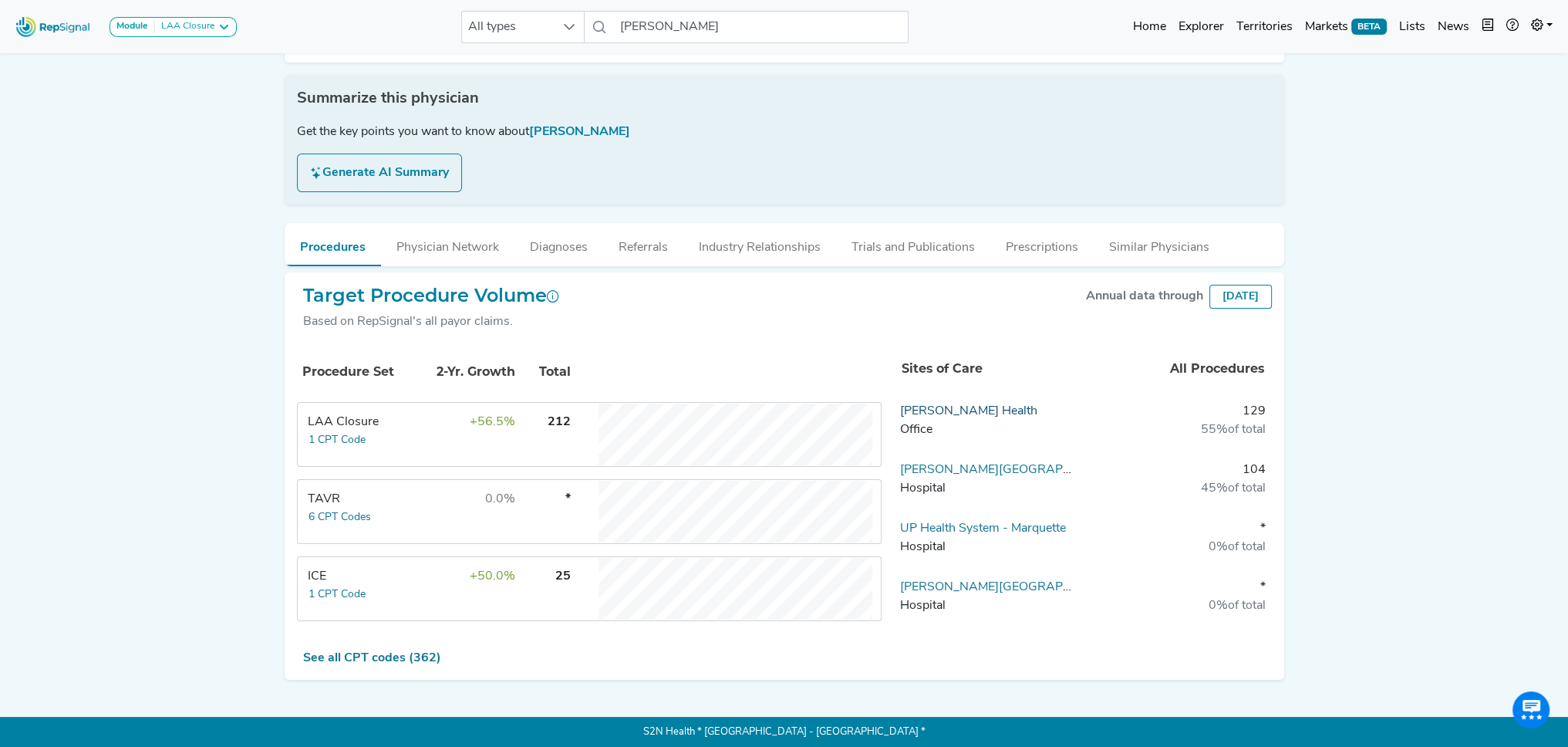
click at [958, 411] on link "[PERSON_NAME] Health" at bounding box center [969, 412] width 137 height 13
click at [962, 466] on link "Bellin Hospital" at bounding box center [1014, 470] width 227 height 13
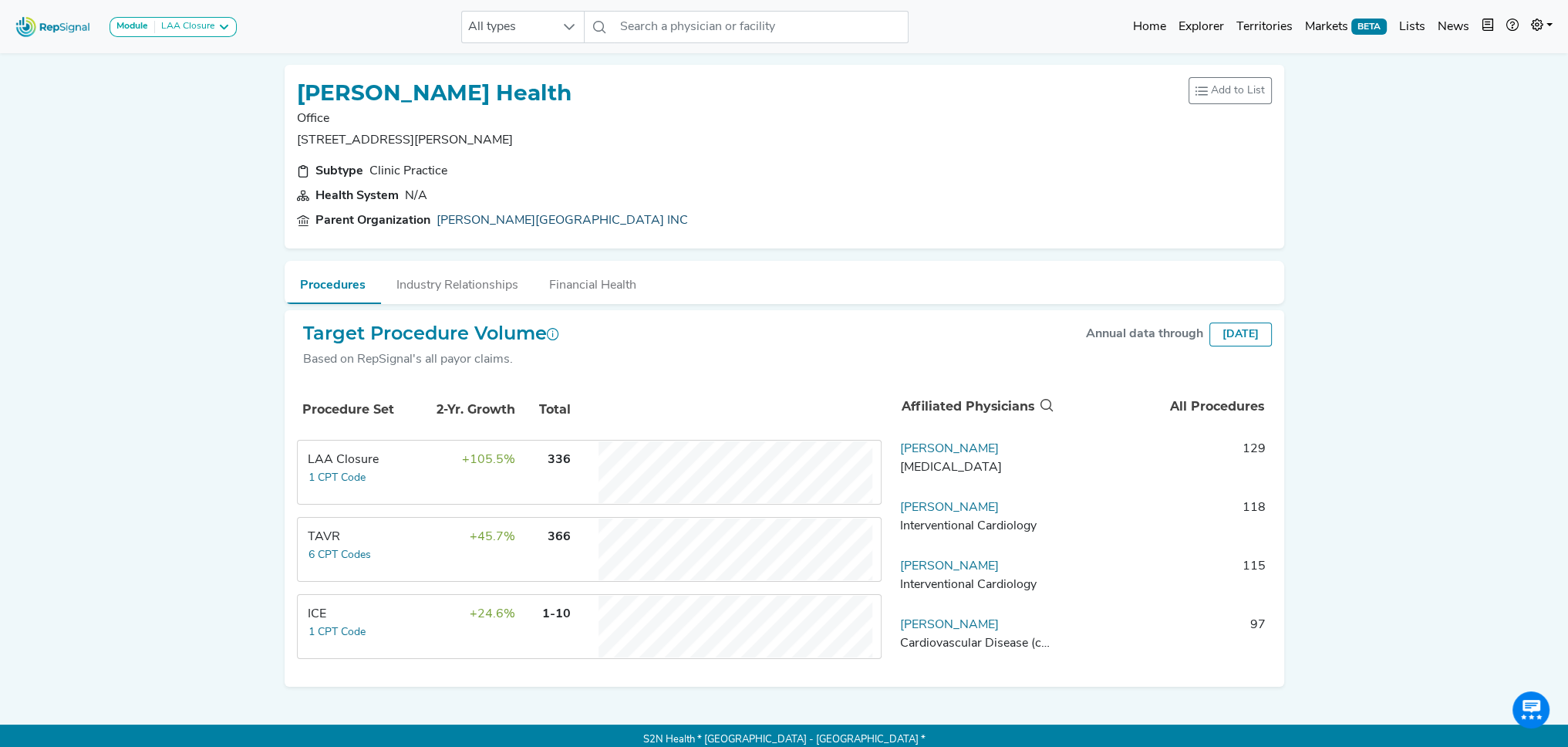
click at [514, 218] on link "[PERSON_NAME][GEOGRAPHIC_DATA] INC" at bounding box center [563, 220] width 252 height 19
click at [671, 31] on input "text" at bounding box center [761, 27] width 295 height 32
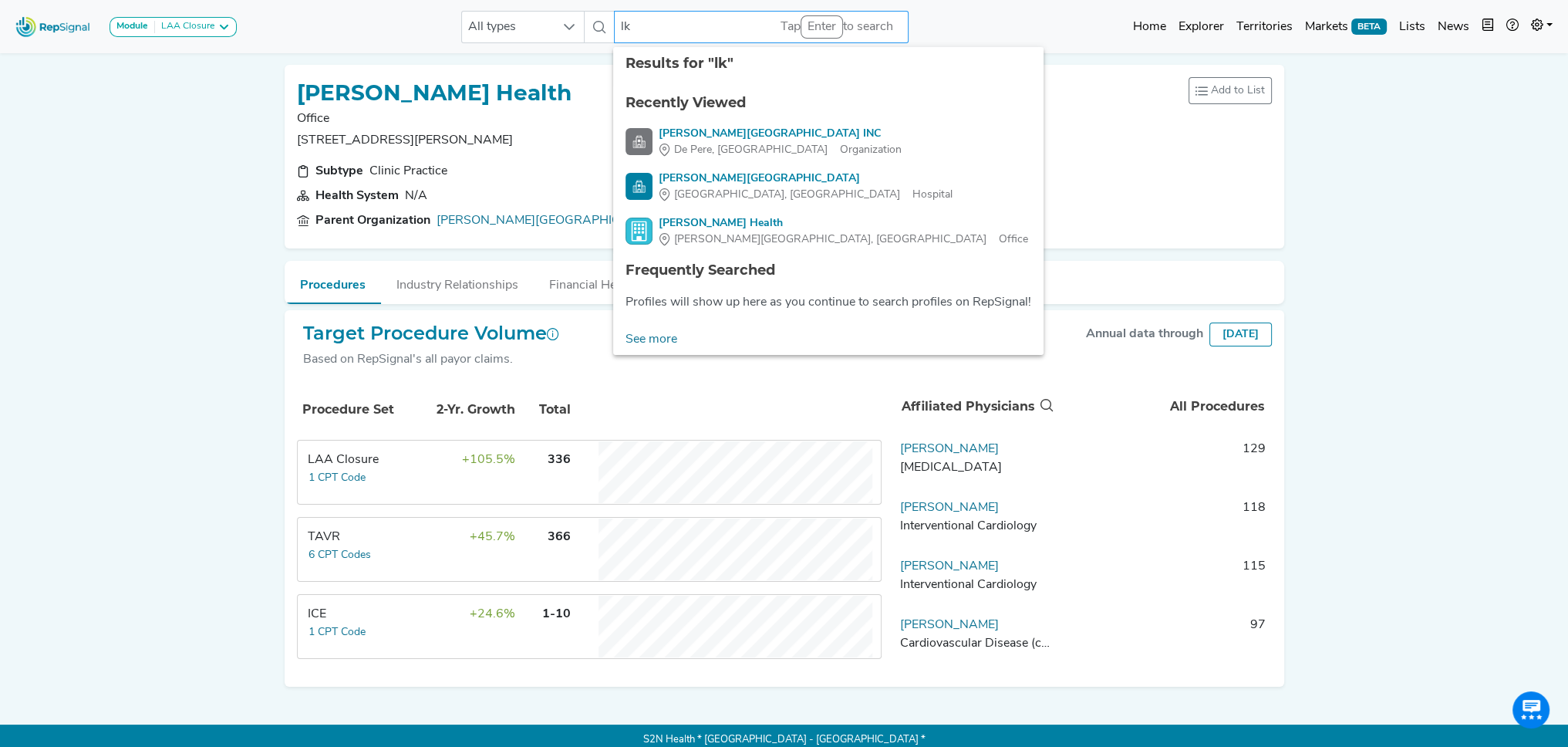
type input "l"
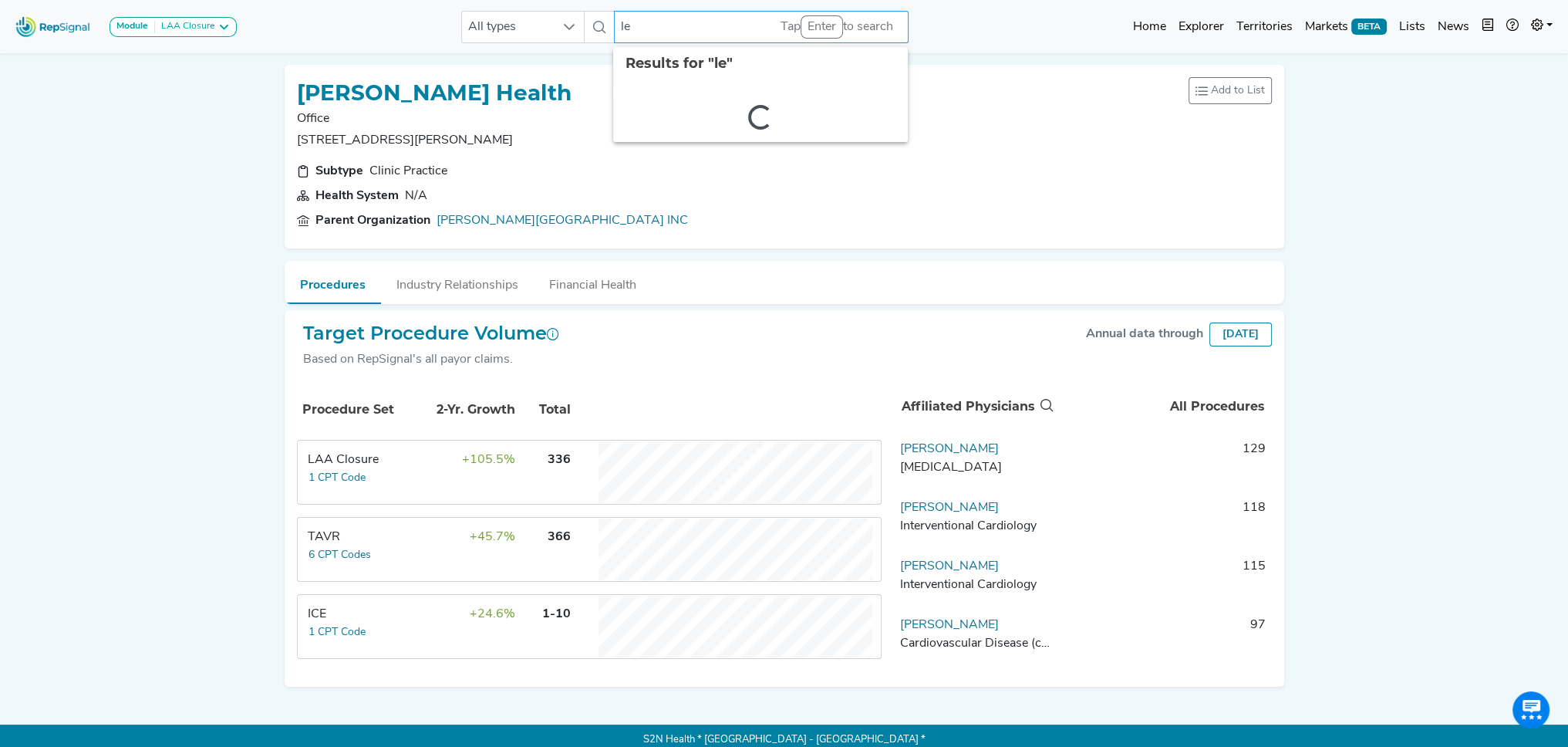
type input "l"
type input "[DEMOGRAPHIC_DATA] [PERSON_NAME]"
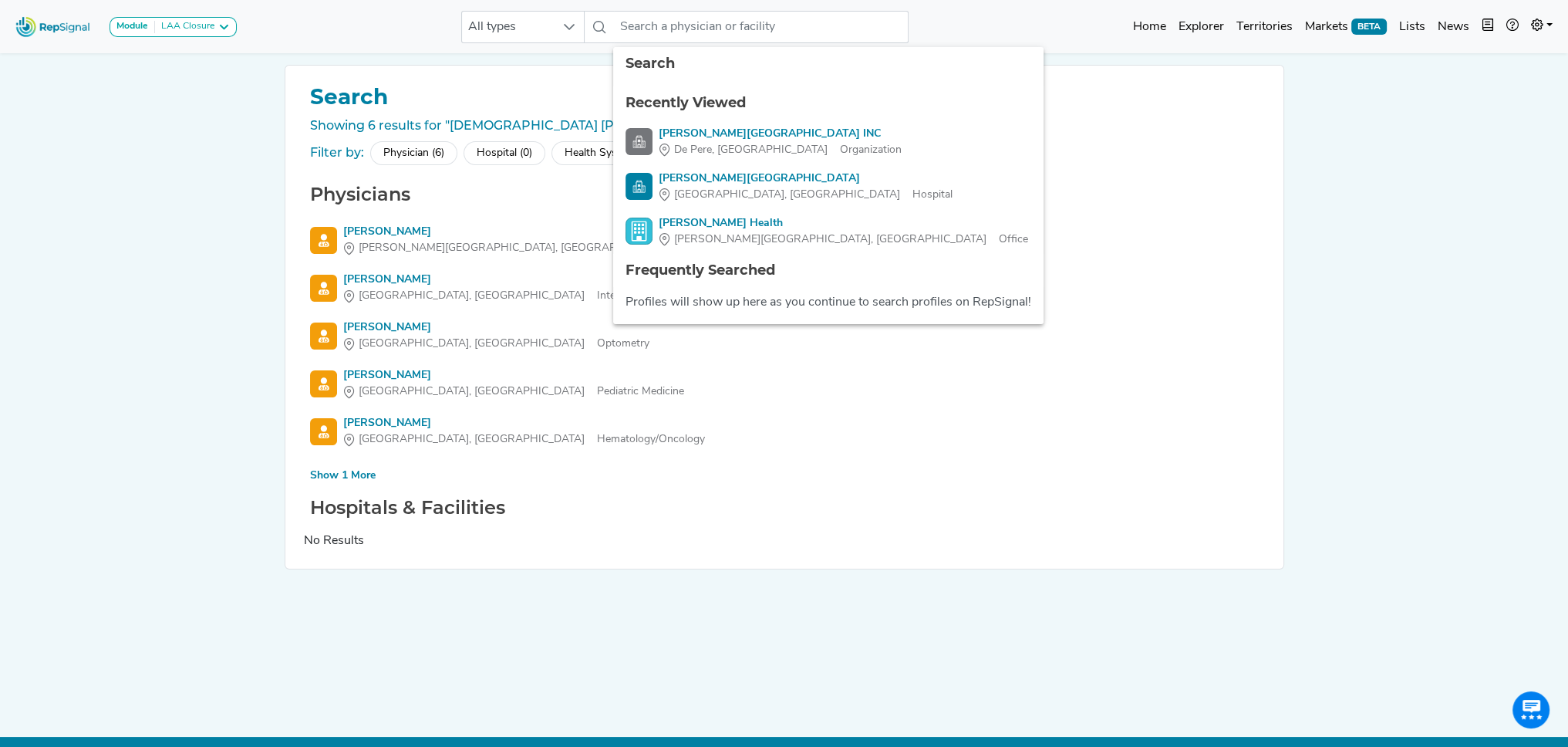
click at [128, 185] on div "Module LAA Closure LAA Closure All types 6 results are available Home Explorer …" at bounding box center [784, 384] width 1568 height 768
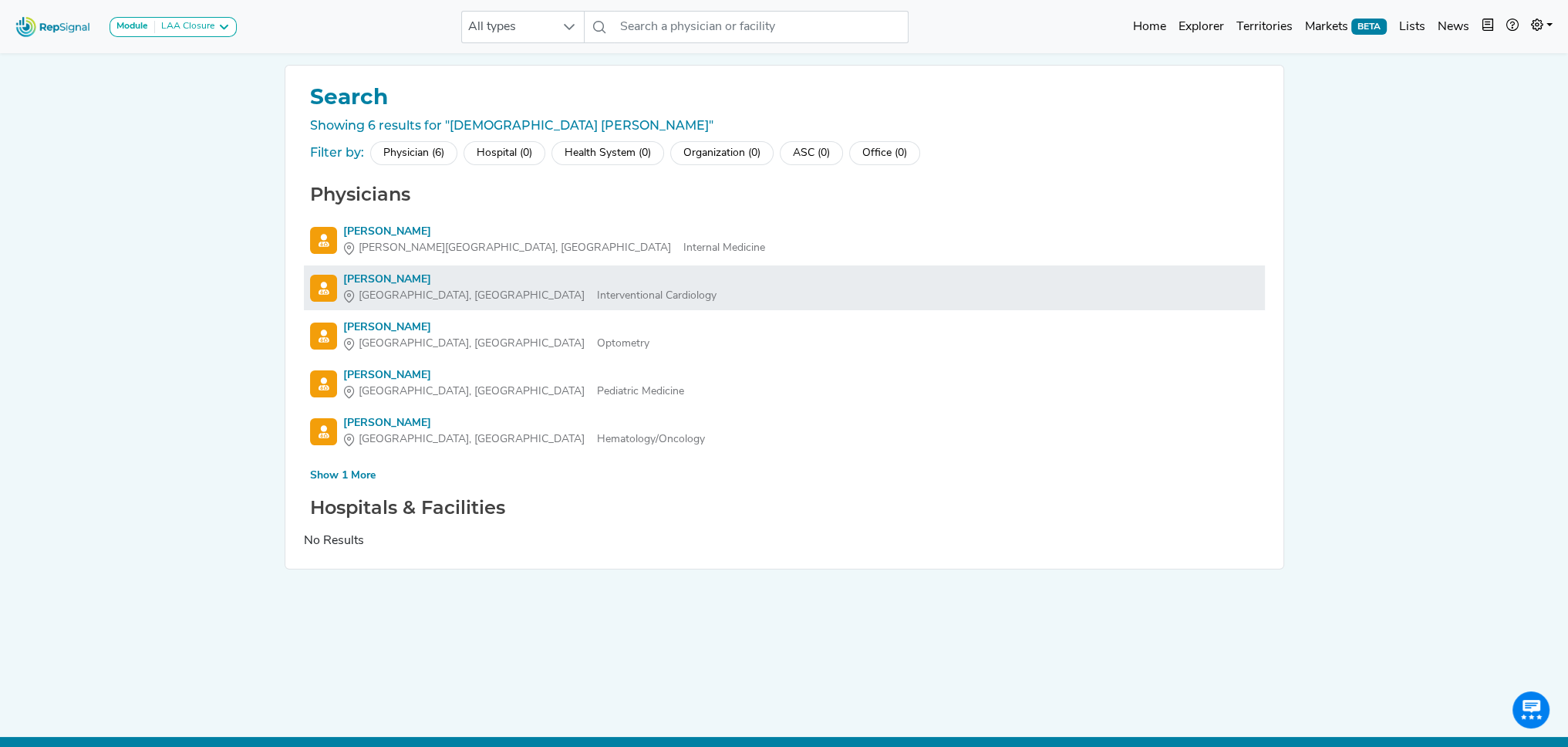
drag, startPoint x: 372, startPoint y: 275, endPoint x: 382, endPoint y: 276, distance: 10.0
click at [372, 275] on div "[PERSON_NAME]" at bounding box center [530, 280] width 374 height 16
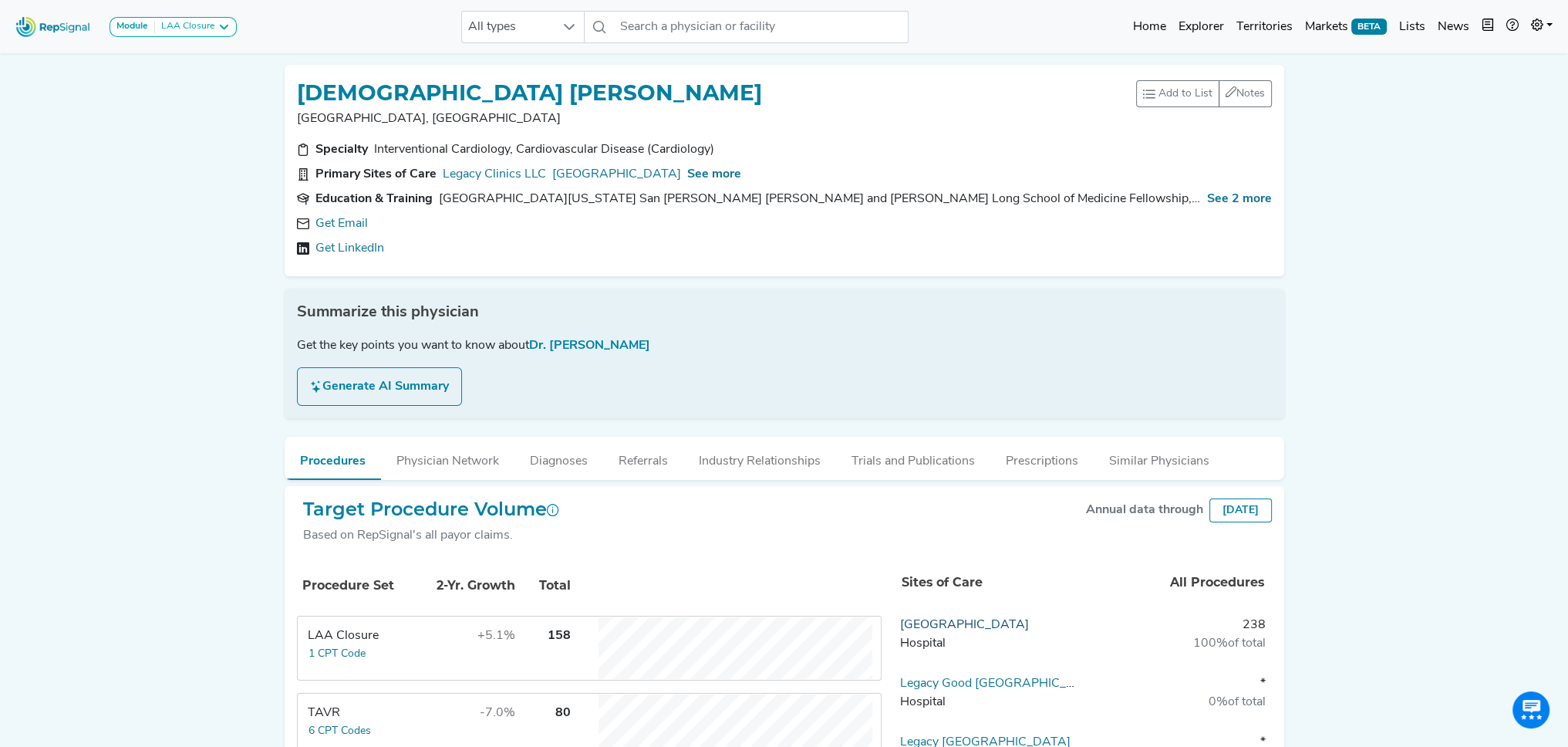
click at [1016, 623] on link "Legacy Emanuel Medical Center" at bounding box center [964, 626] width 128 height 13
